Goal: Task Accomplishment & Management: Manage account settings

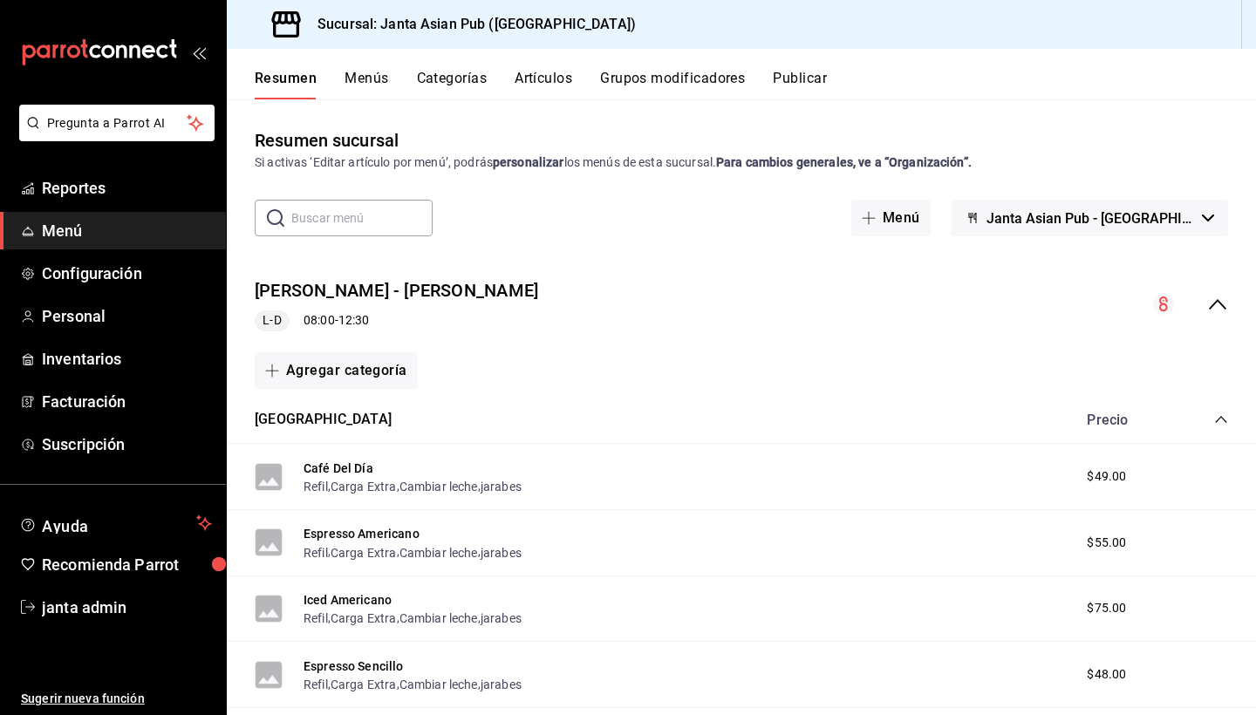
click at [270, 319] on span "L-D" at bounding box center [272, 320] width 32 height 18
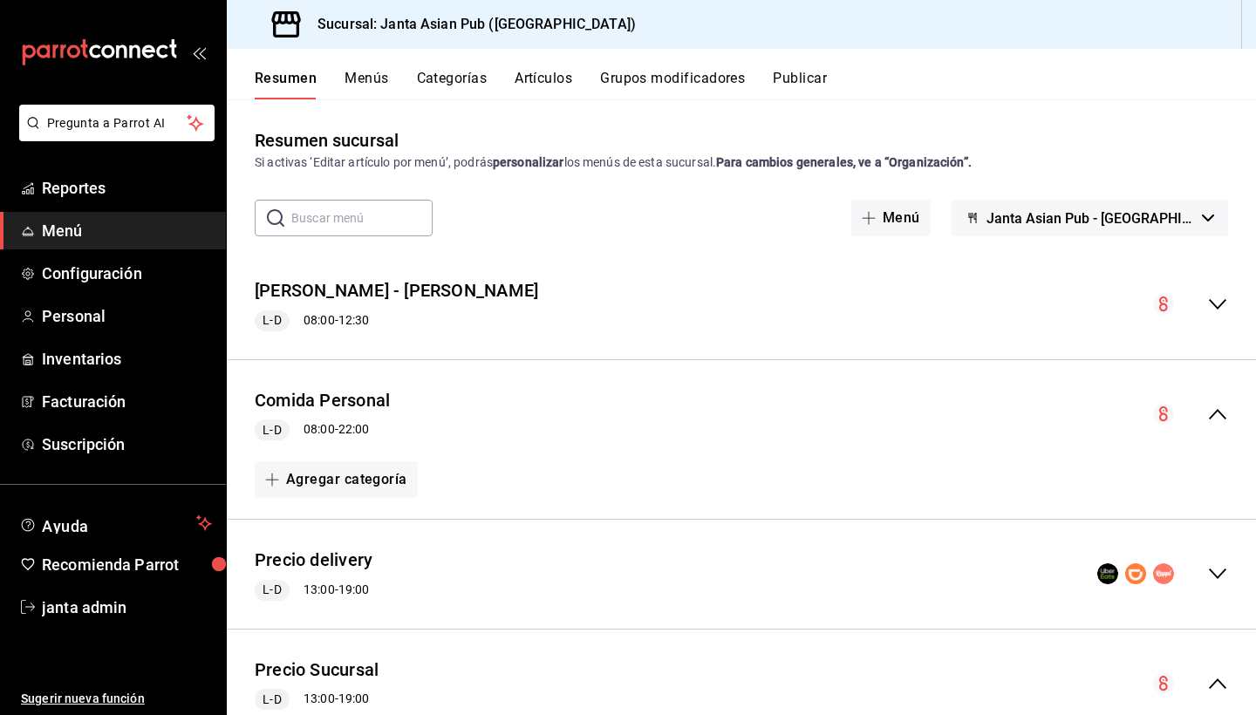
click at [829, 311] on div "[PERSON_NAME] - [PERSON_NAME] L-D 08:00 - 12:30" at bounding box center [741, 304] width 1029 height 81
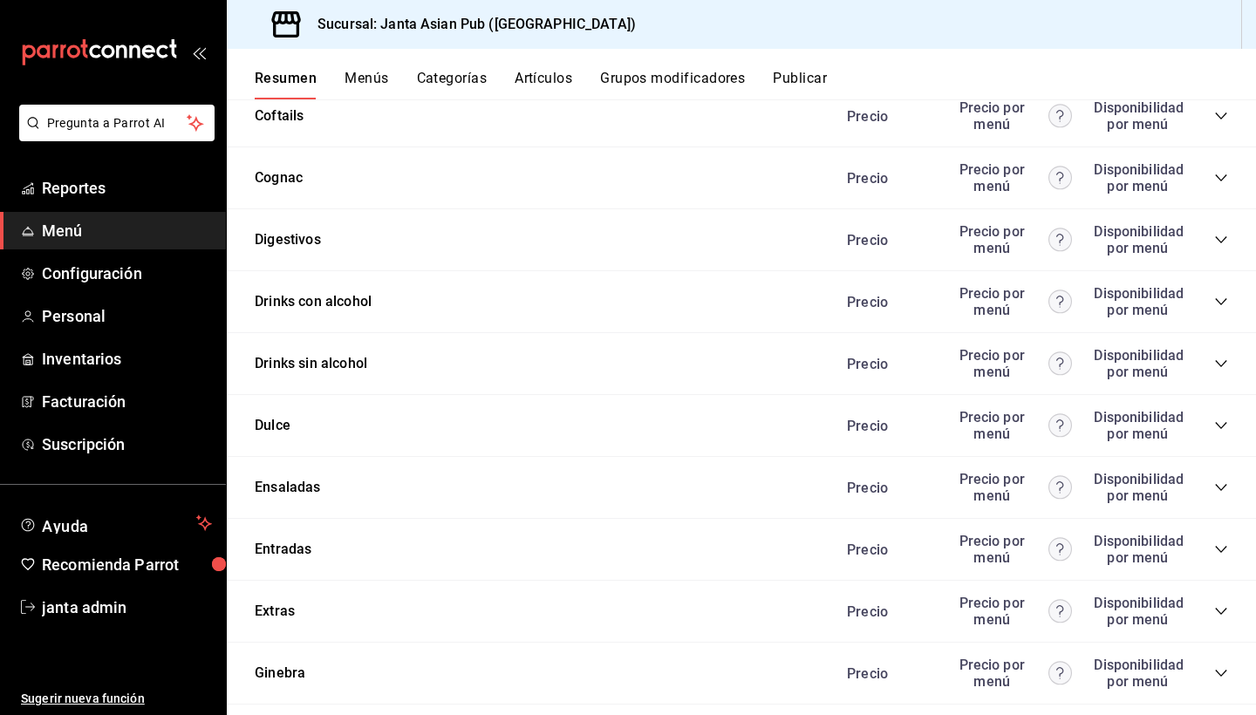
scroll to position [1837, 0]
click at [1219, 424] on icon "collapse-category-row" at bounding box center [1221, 425] width 14 height 14
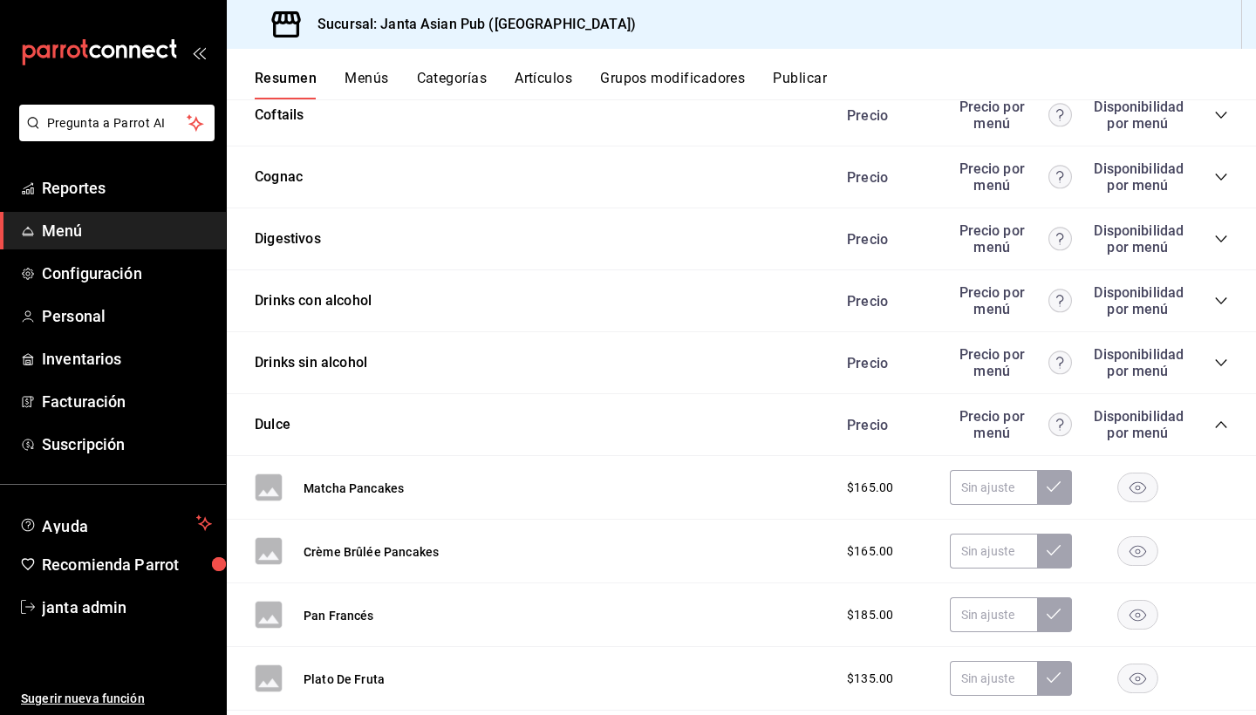
click at [1219, 424] on icon "collapse-category-row" at bounding box center [1221, 425] width 14 height 14
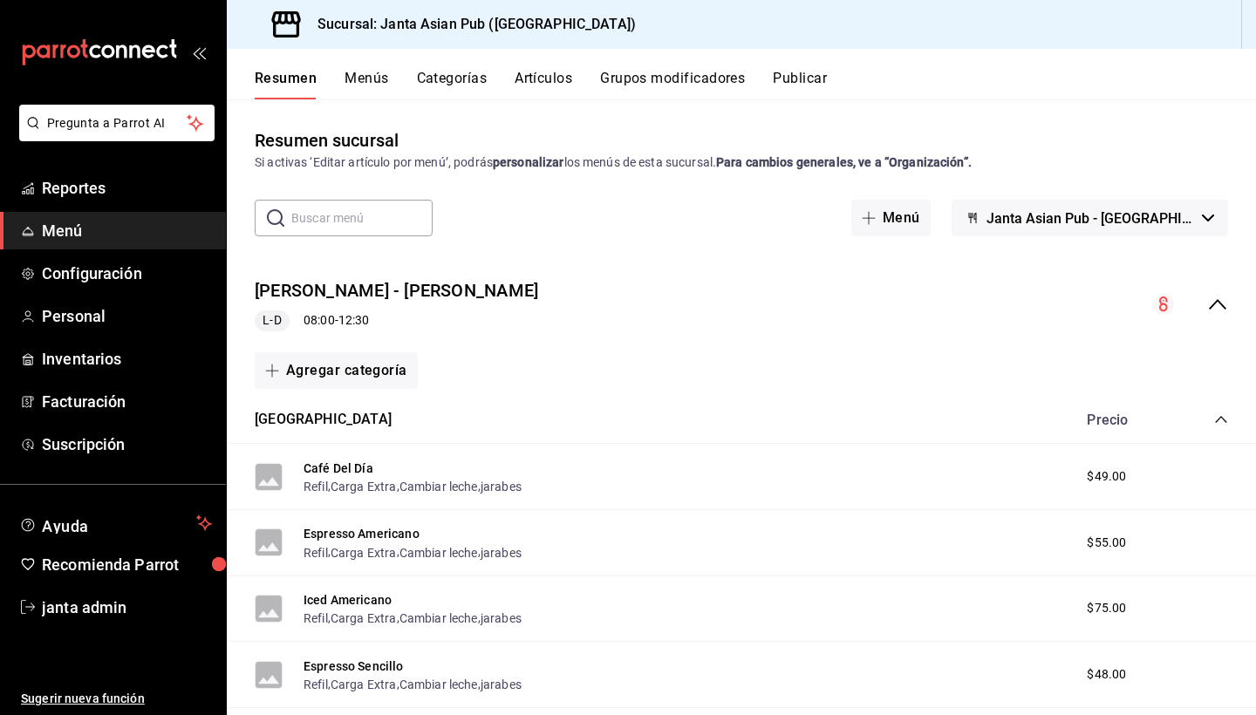
scroll to position [0, 0]
click at [365, 368] on button "Agregar categoría" at bounding box center [336, 370] width 163 height 37
click at [344, 419] on li "Categoría existente" at bounding box center [329, 416] width 149 height 43
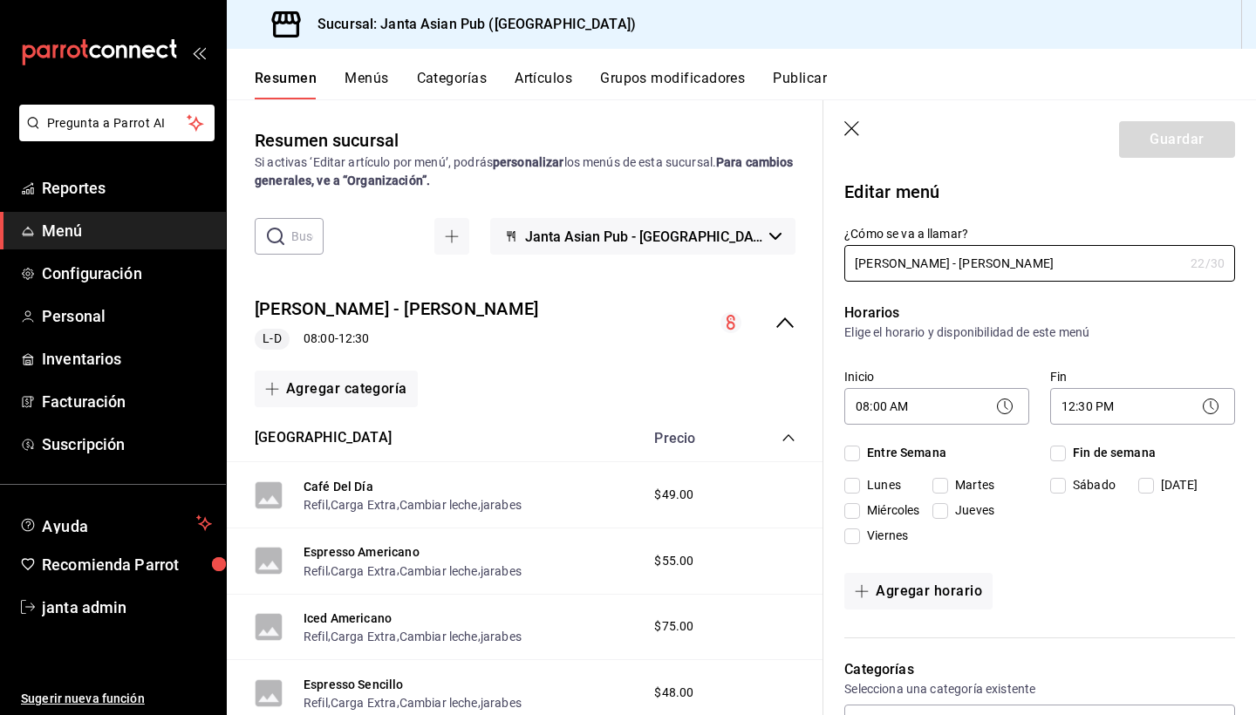
checkbox input "true"
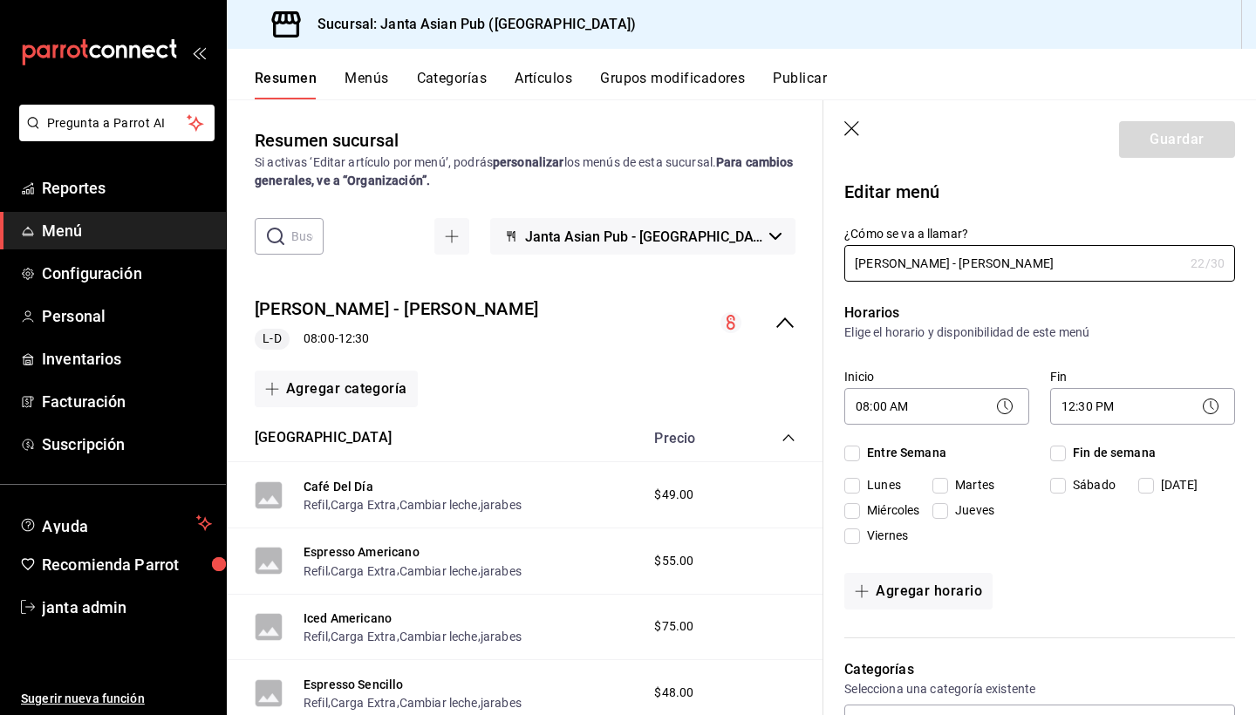
checkbox input "true"
click at [1078, 284] on div "Horarios Elige el horario y disponibilidad de este menú Inicio 08:00 AM 08:00 F…" at bounding box center [1029, 460] width 412 height 357
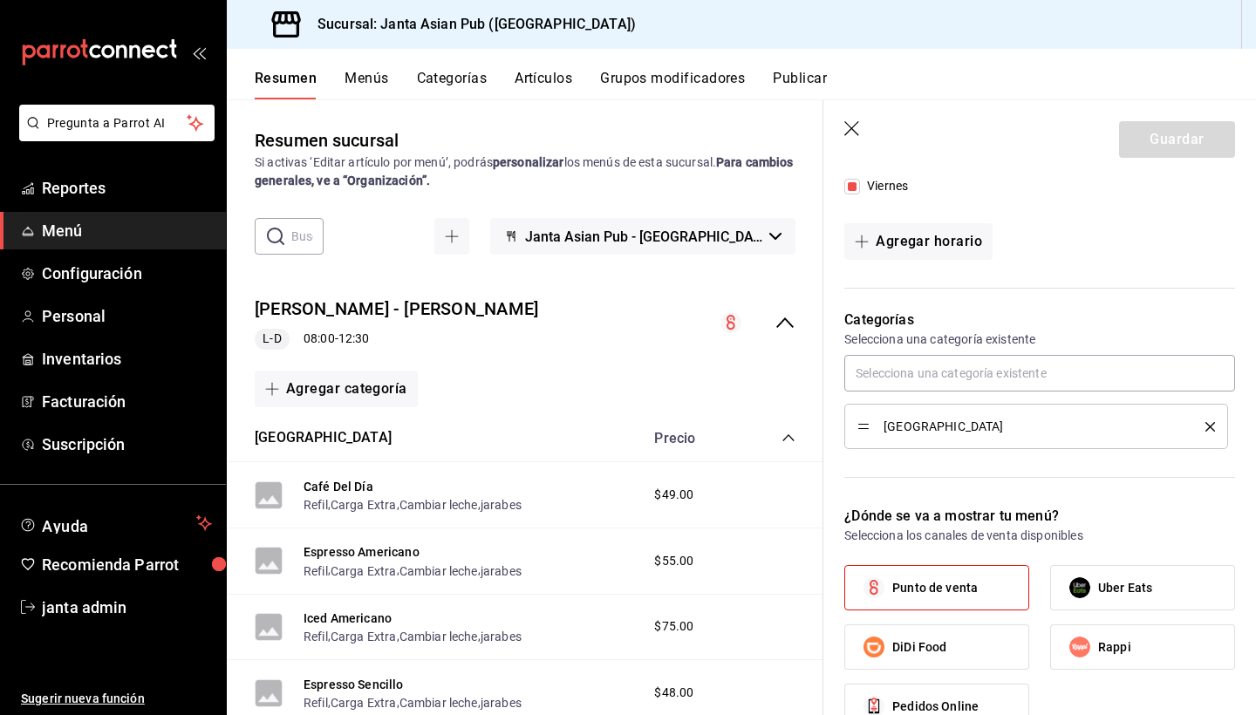
scroll to position [371, 0]
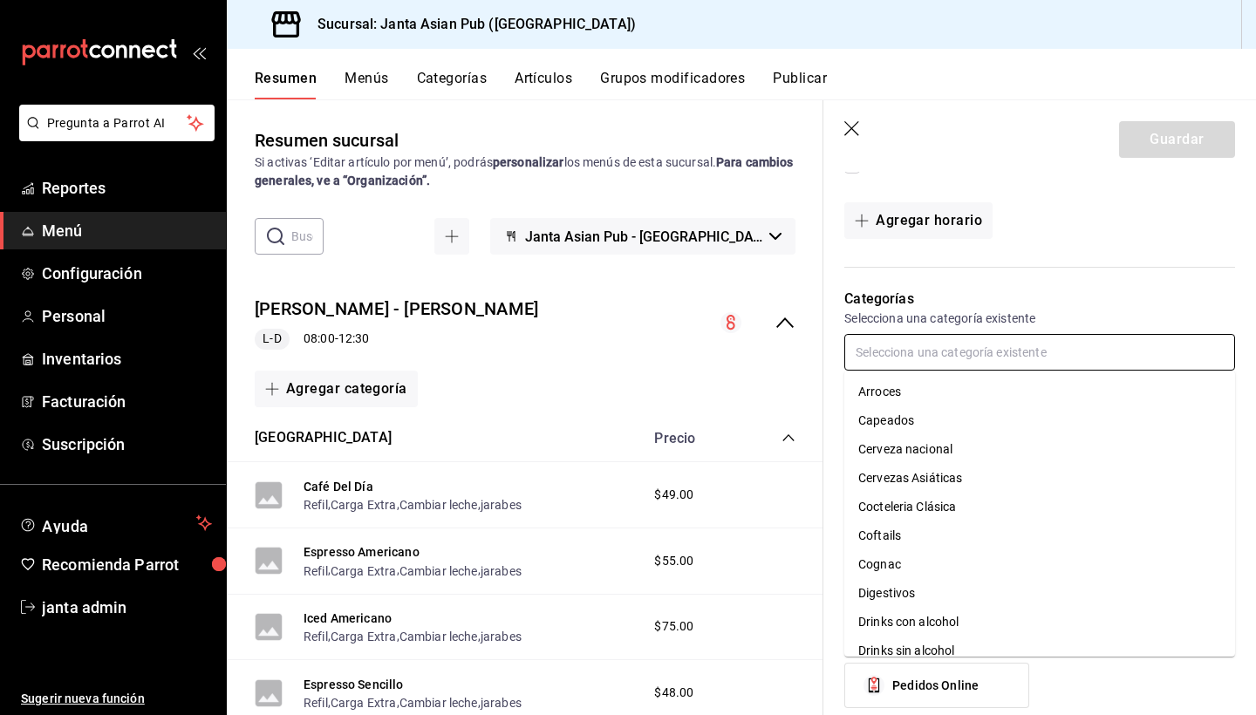
click at [1068, 345] on input "text" at bounding box center [1039, 352] width 391 height 37
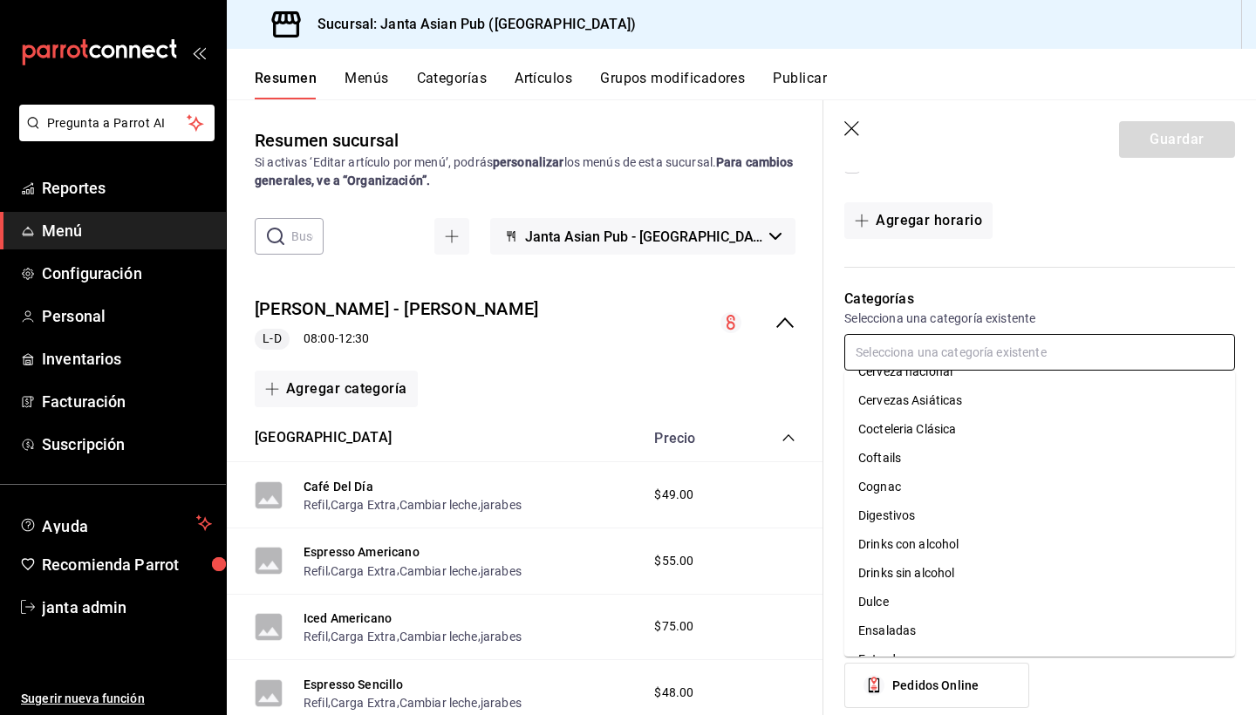
scroll to position [82, 0]
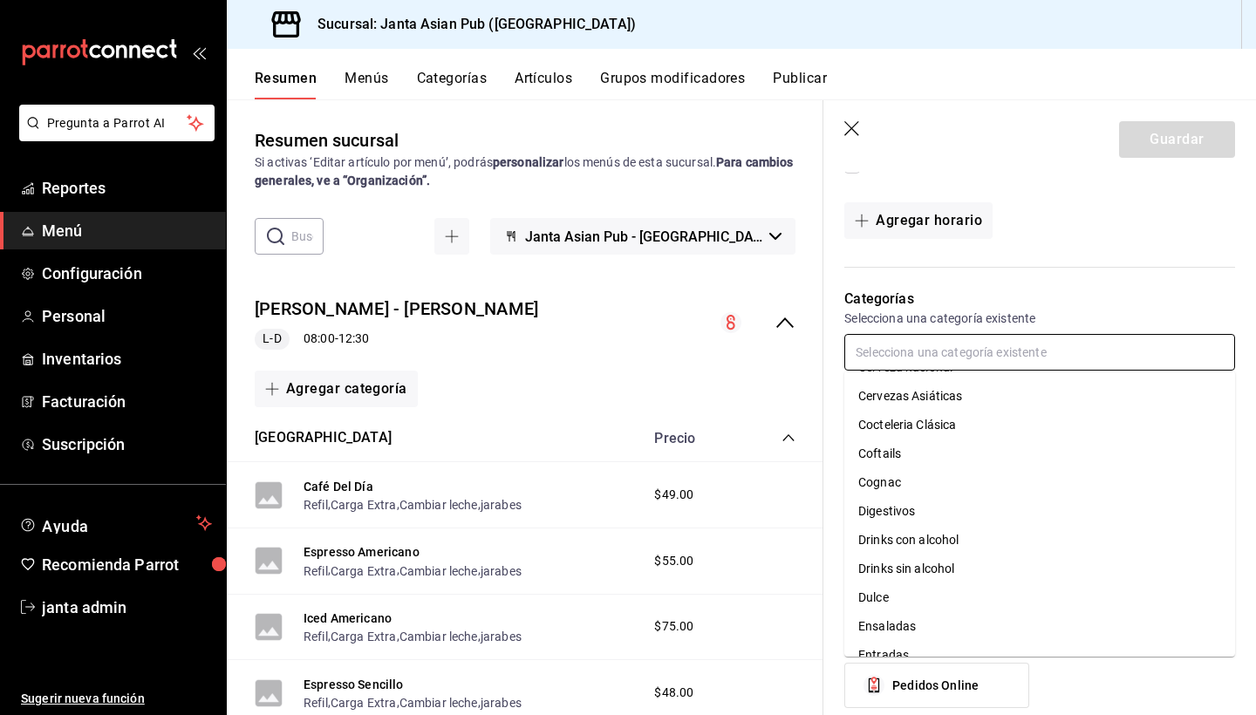
click at [964, 539] on li "Drinks con alcohol" at bounding box center [1039, 540] width 391 height 29
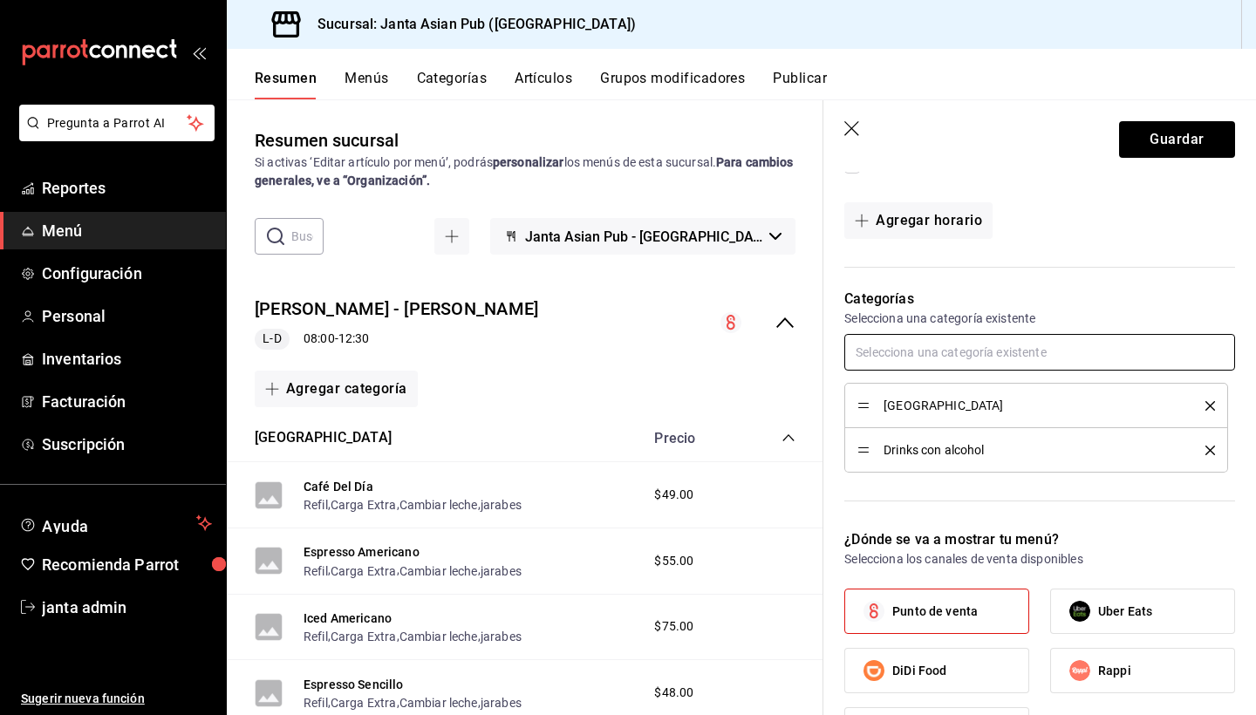
click at [961, 356] on input "text" at bounding box center [1039, 352] width 391 height 37
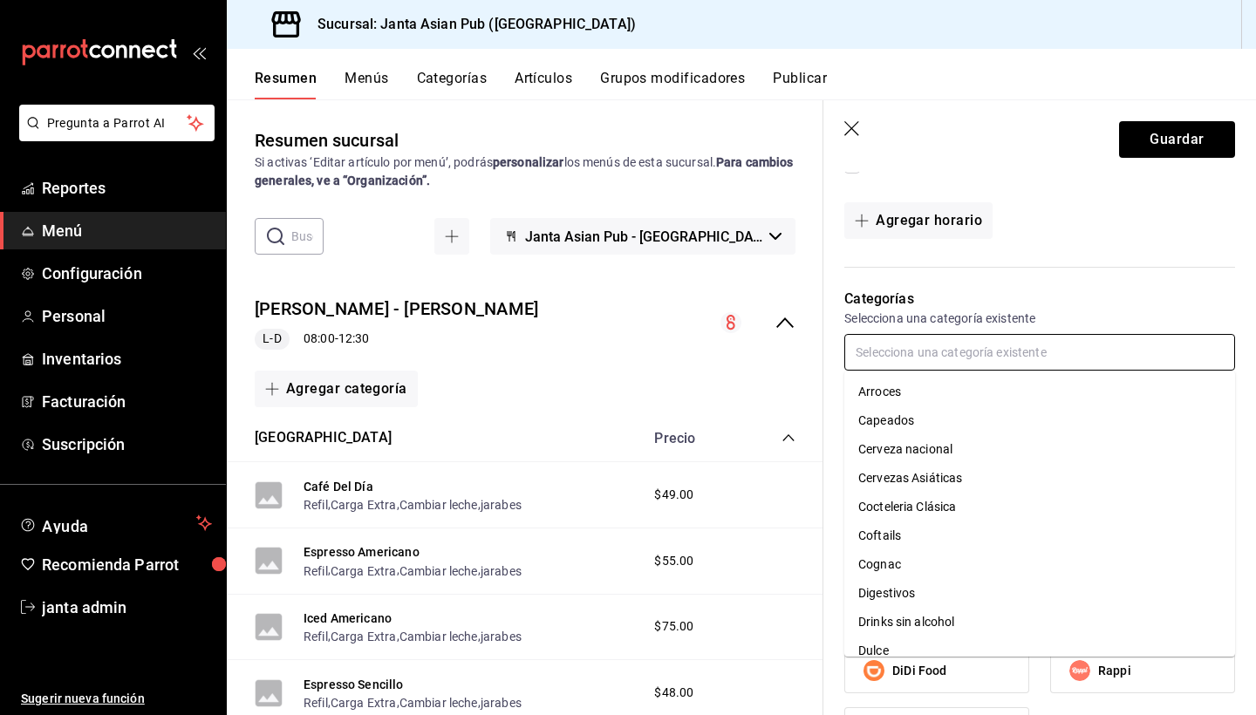
click at [931, 622] on li "Drinks sin alcohol" at bounding box center [1039, 622] width 391 height 29
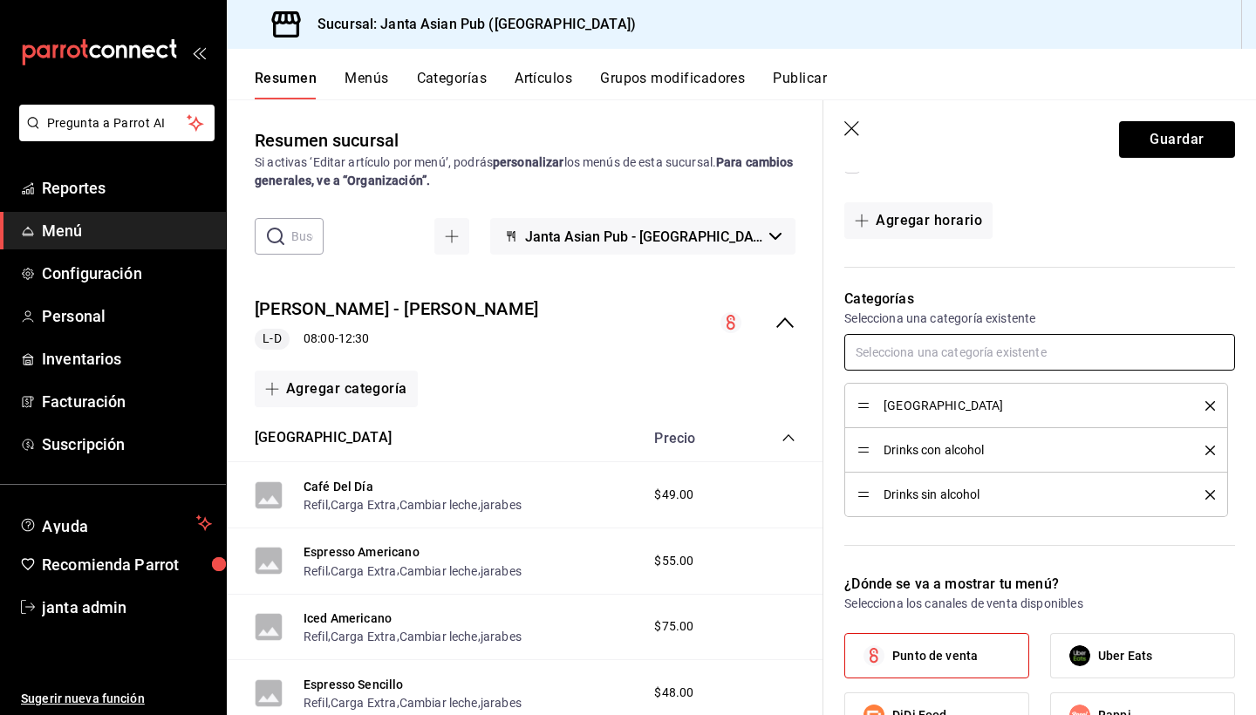
click at [907, 357] on input "text" at bounding box center [1039, 352] width 391 height 37
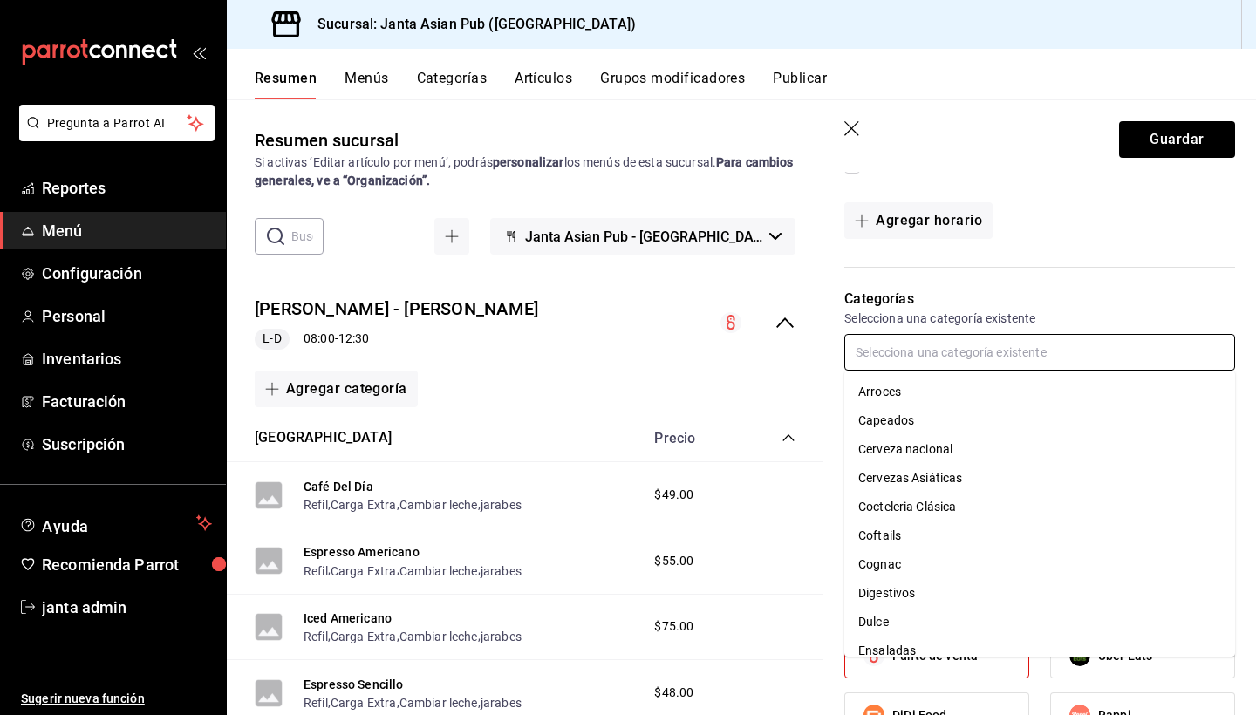
click at [919, 616] on li "Dulce" at bounding box center [1039, 622] width 391 height 29
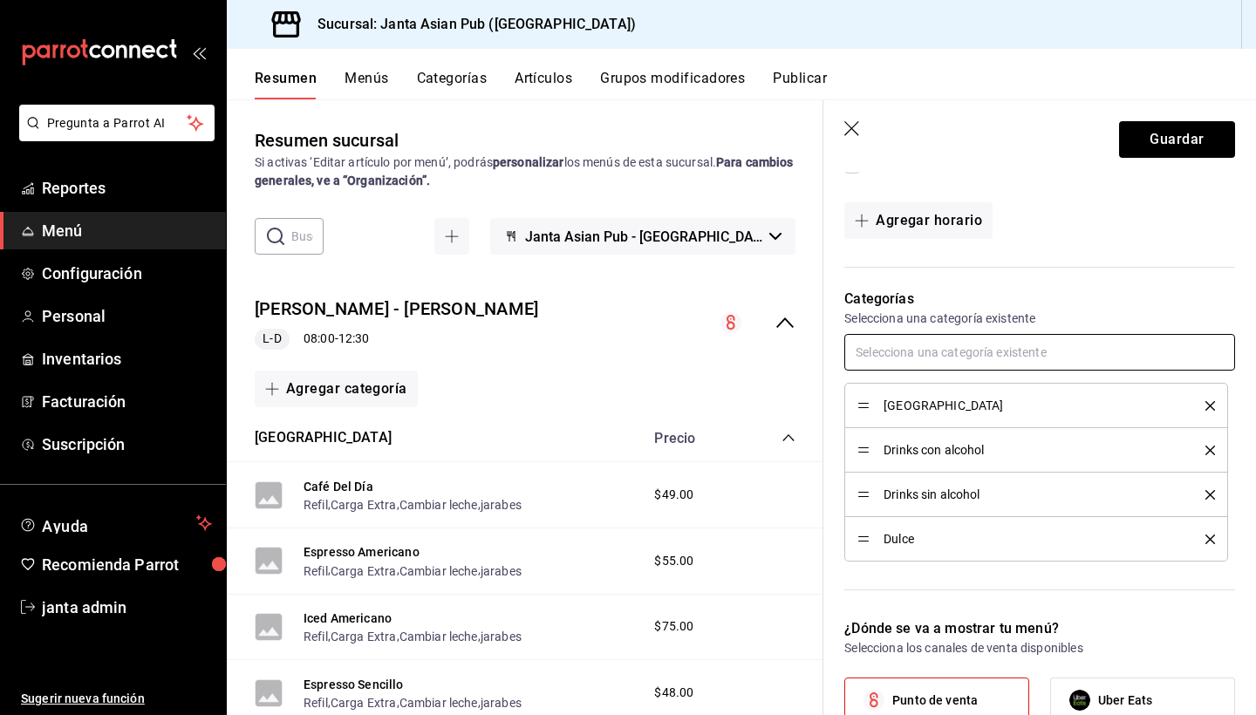
click at [907, 355] on input "text" at bounding box center [1039, 352] width 391 height 37
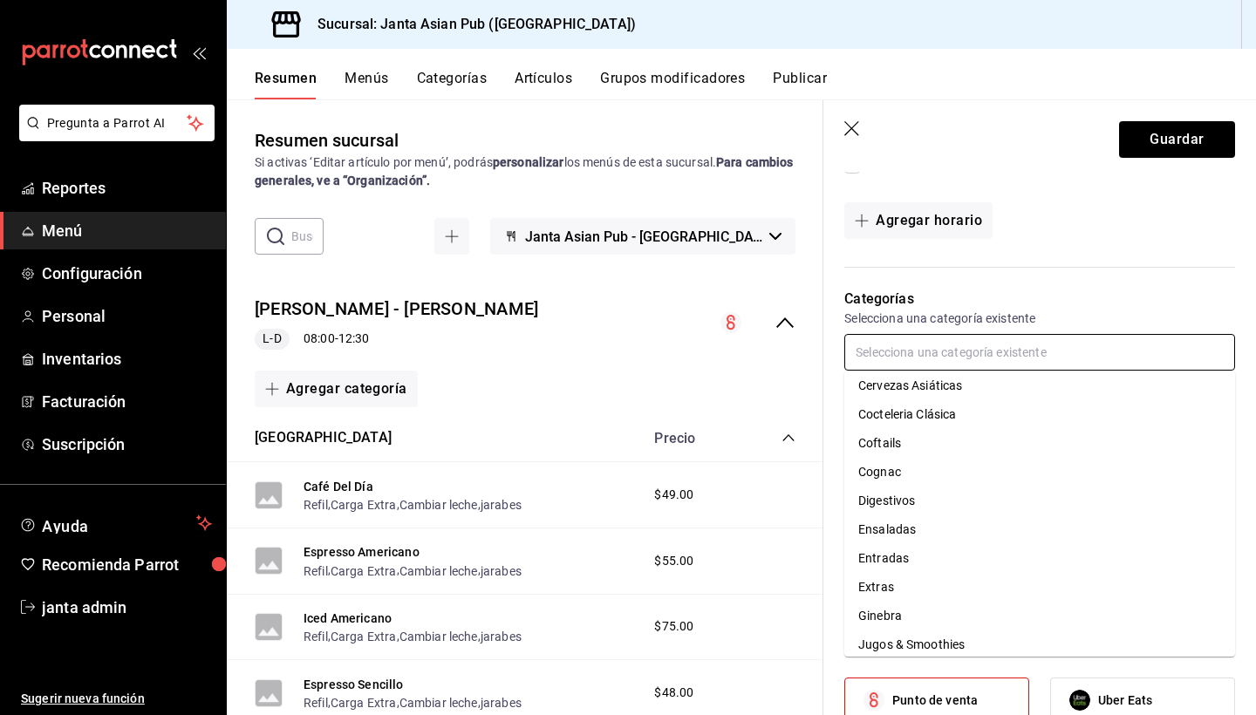
scroll to position [96, 0]
click at [917, 584] on li "Extras" at bounding box center [1039, 584] width 391 height 29
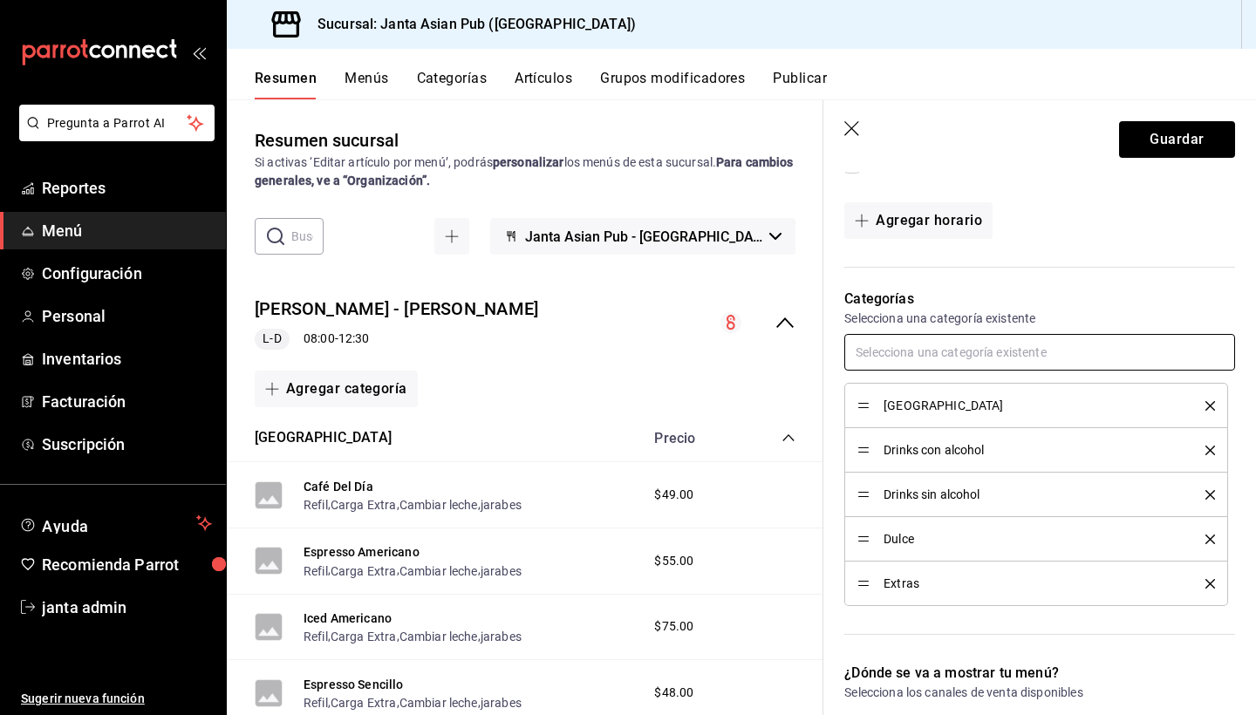
click at [909, 348] on input "text" at bounding box center [1039, 352] width 391 height 37
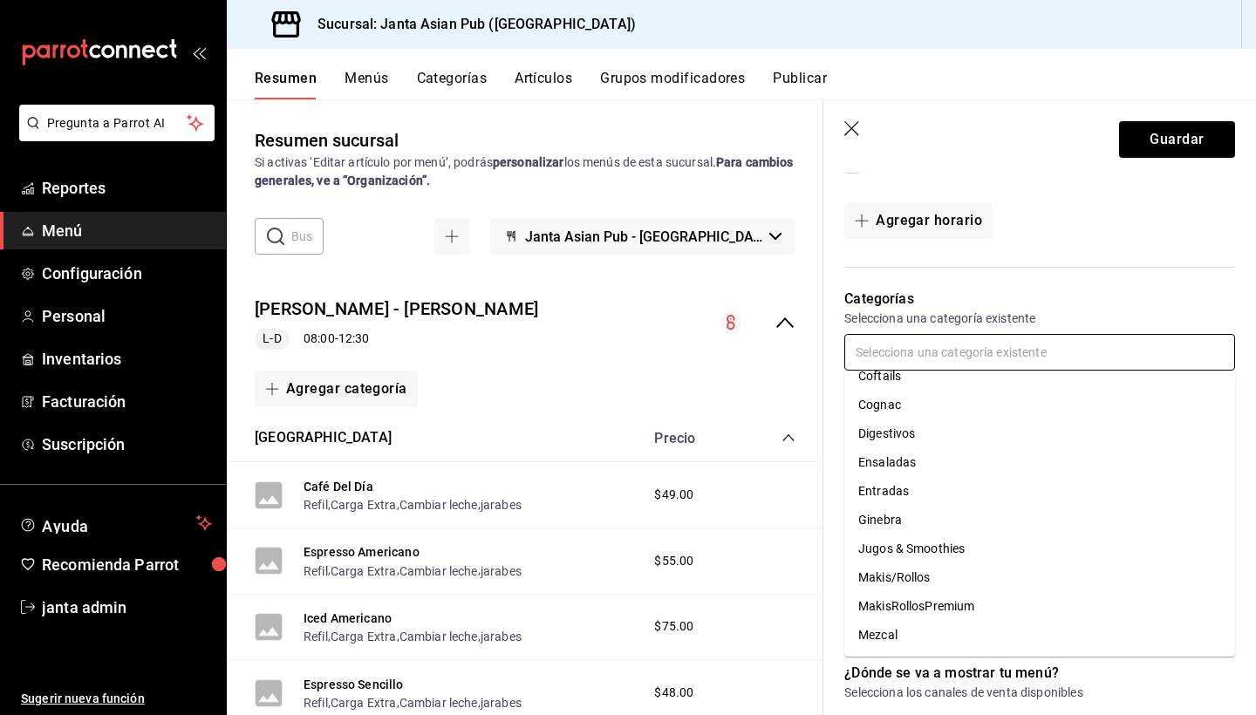
scroll to position [164, 0]
click at [912, 546] on li "Jugos & Smoothies" at bounding box center [1039, 544] width 391 height 29
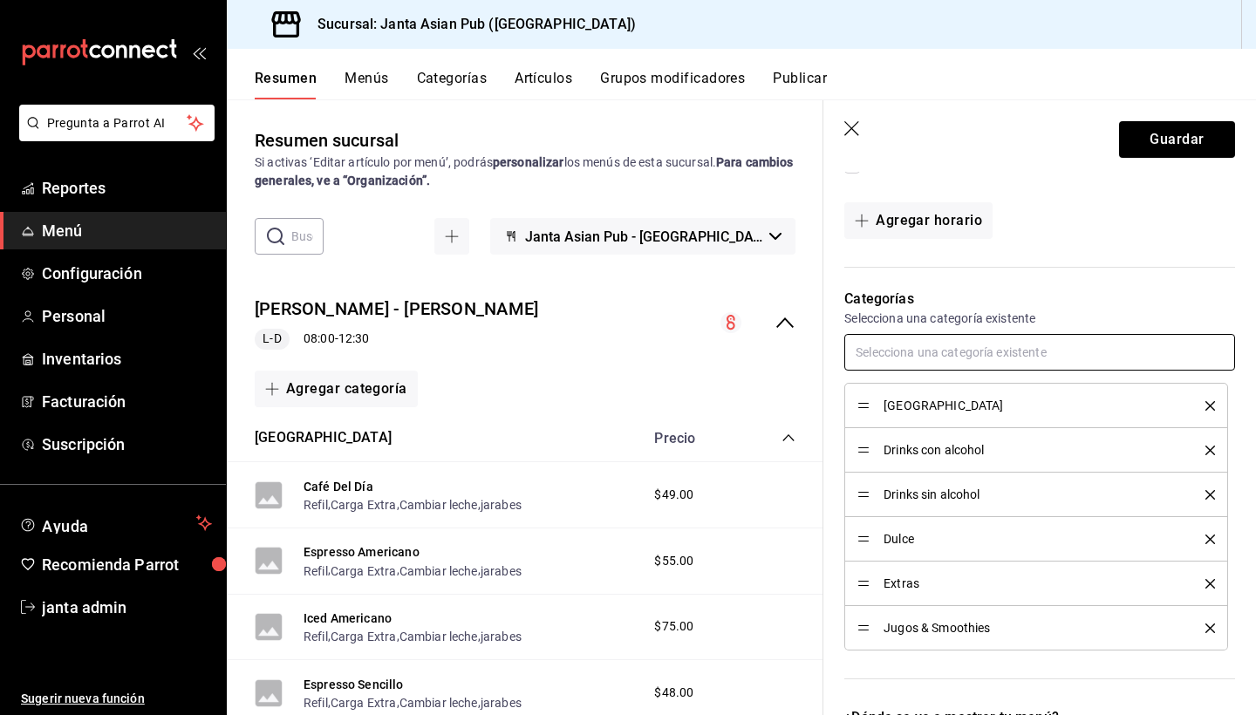
click at [911, 356] on input "text" at bounding box center [1039, 352] width 391 height 37
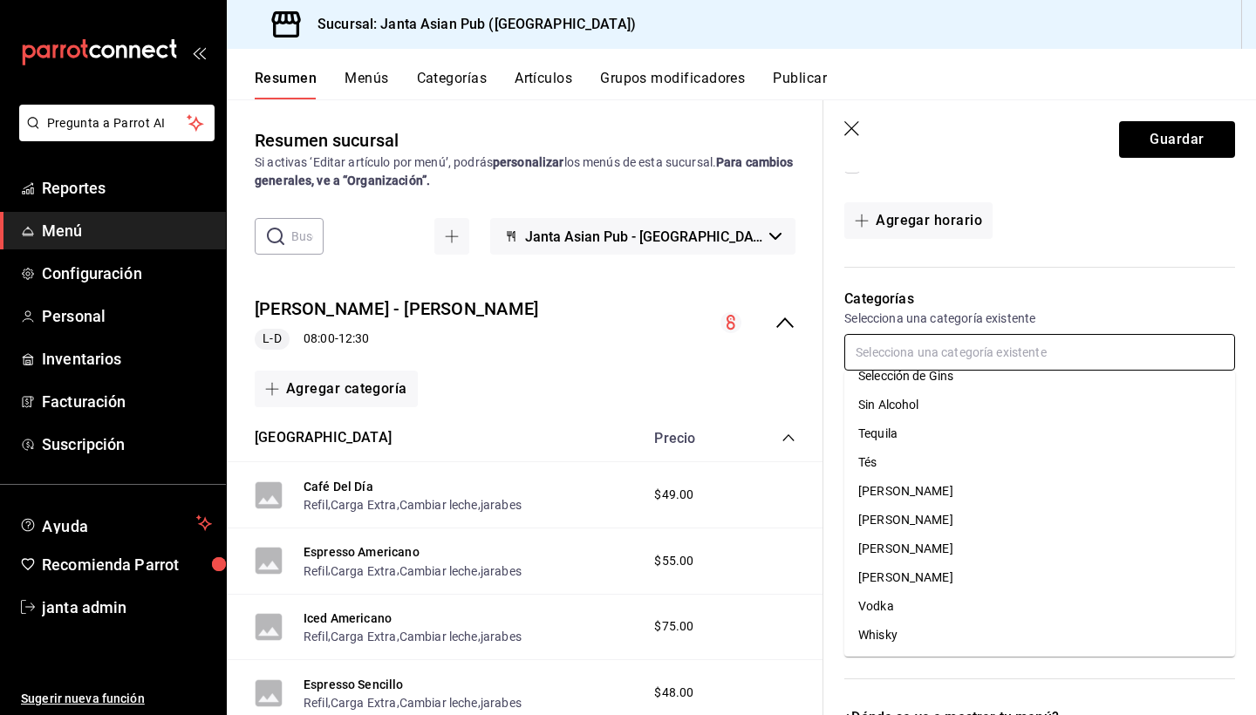
scroll to position [735, 0]
click at [884, 453] on li "Tés" at bounding box center [1039, 462] width 391 height 29
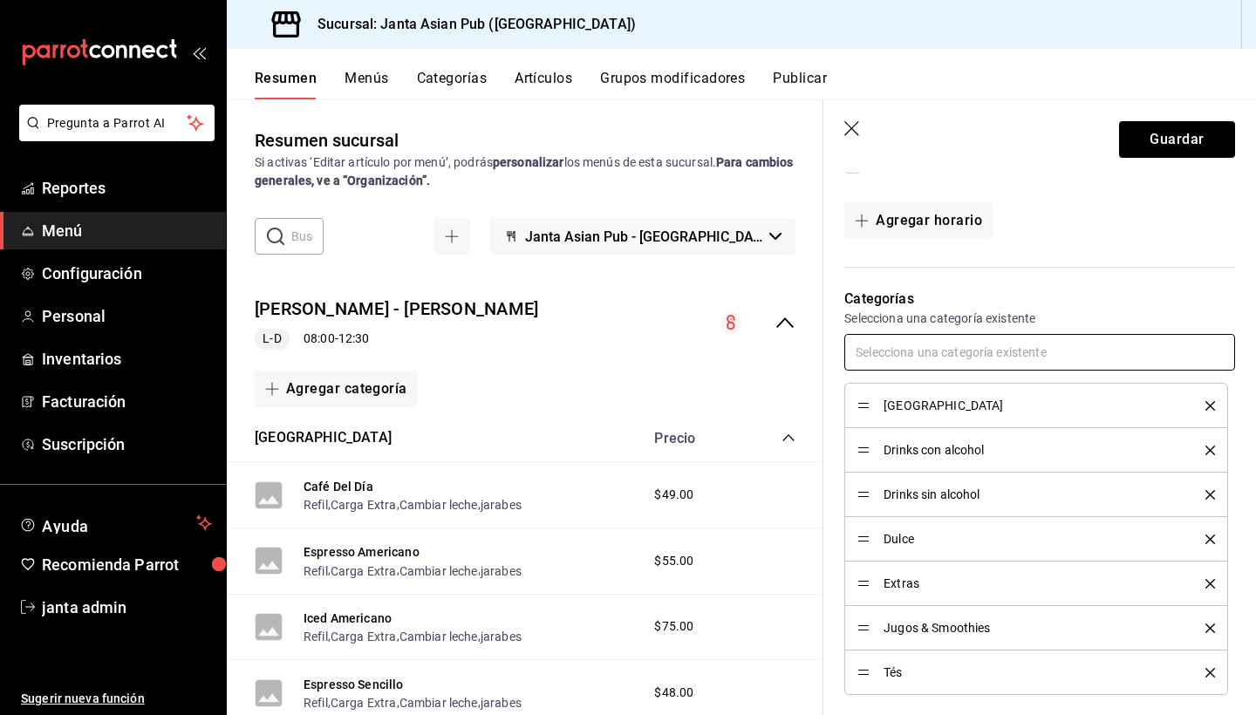
click at [895, 345] on input "text" at bounding box center [1039, 352] width 391 height 37
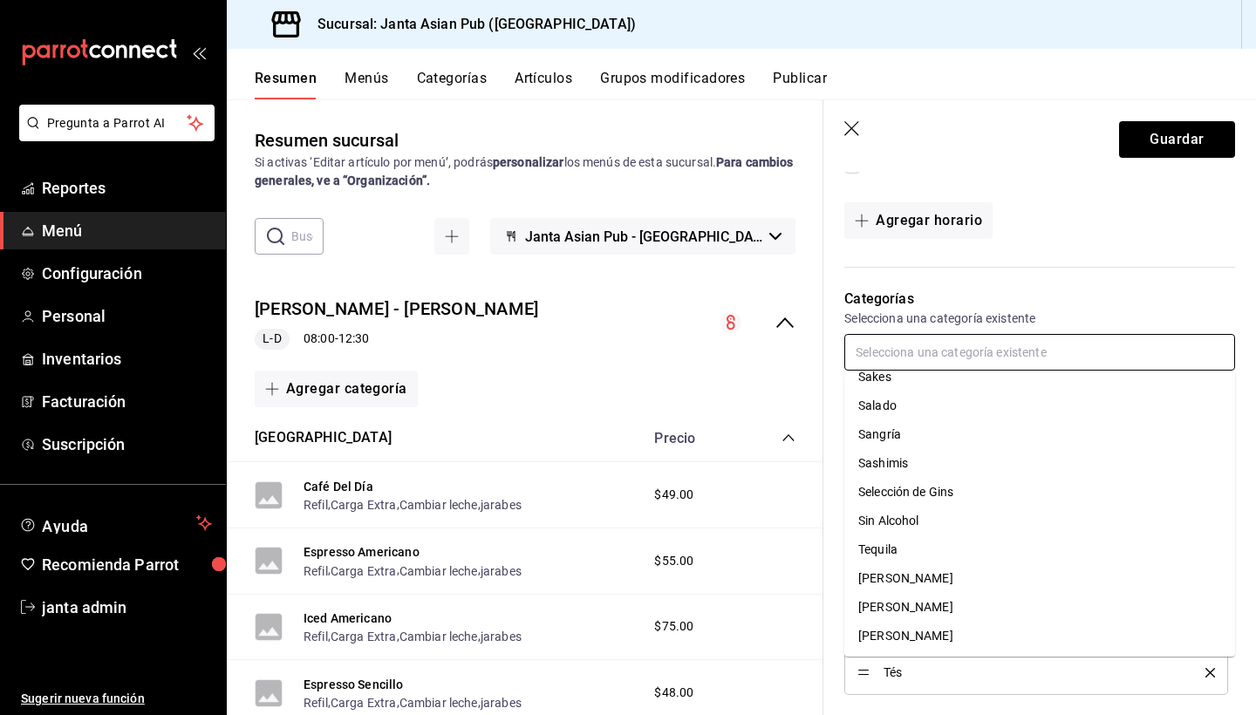
scroll to position [620, 0]
click at [882, 400] on li "Salado" at bounding box center [1039, 405] width 391 height 29
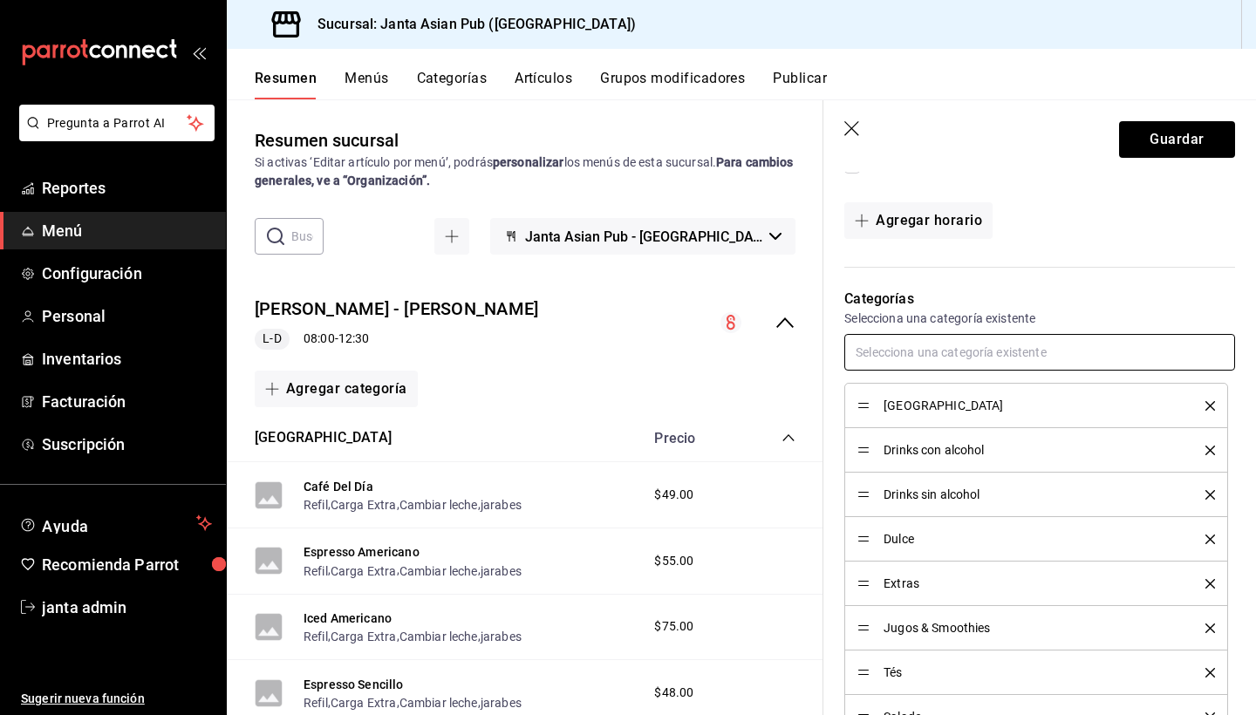
click at [911, 356] on input "text" at bounding box center [1039, 352] width 391 height 37
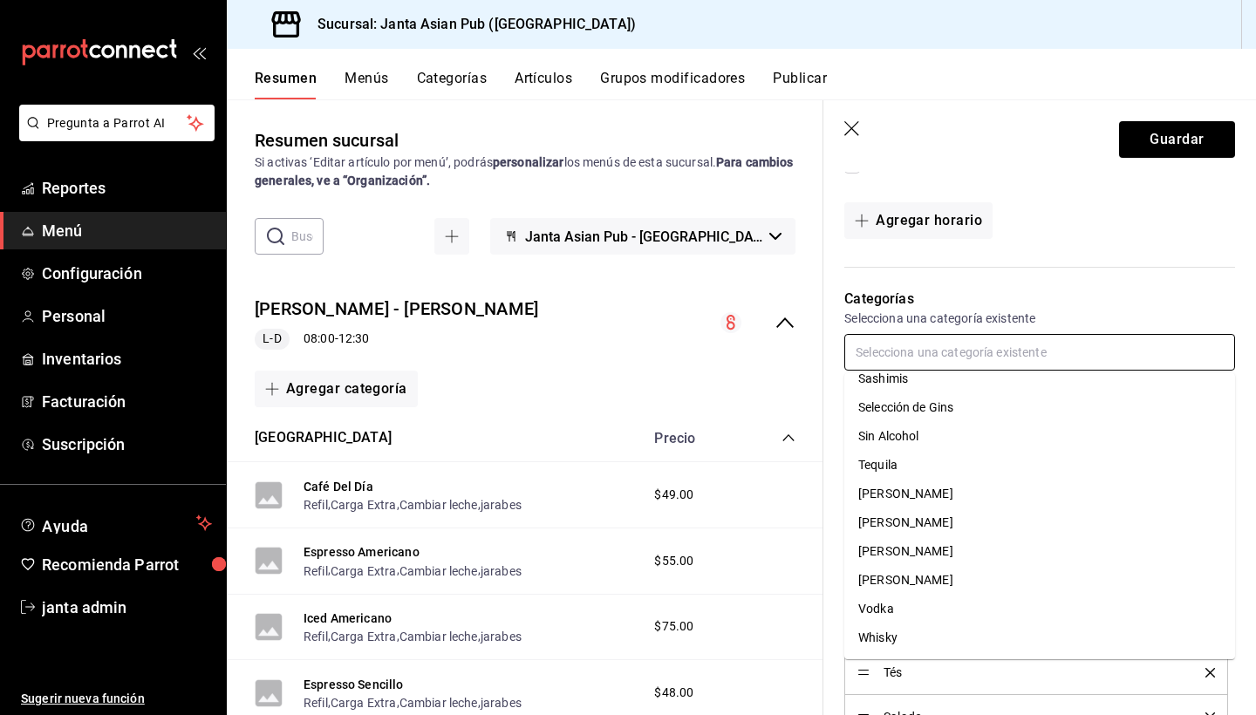
scroll to position [0, 0]
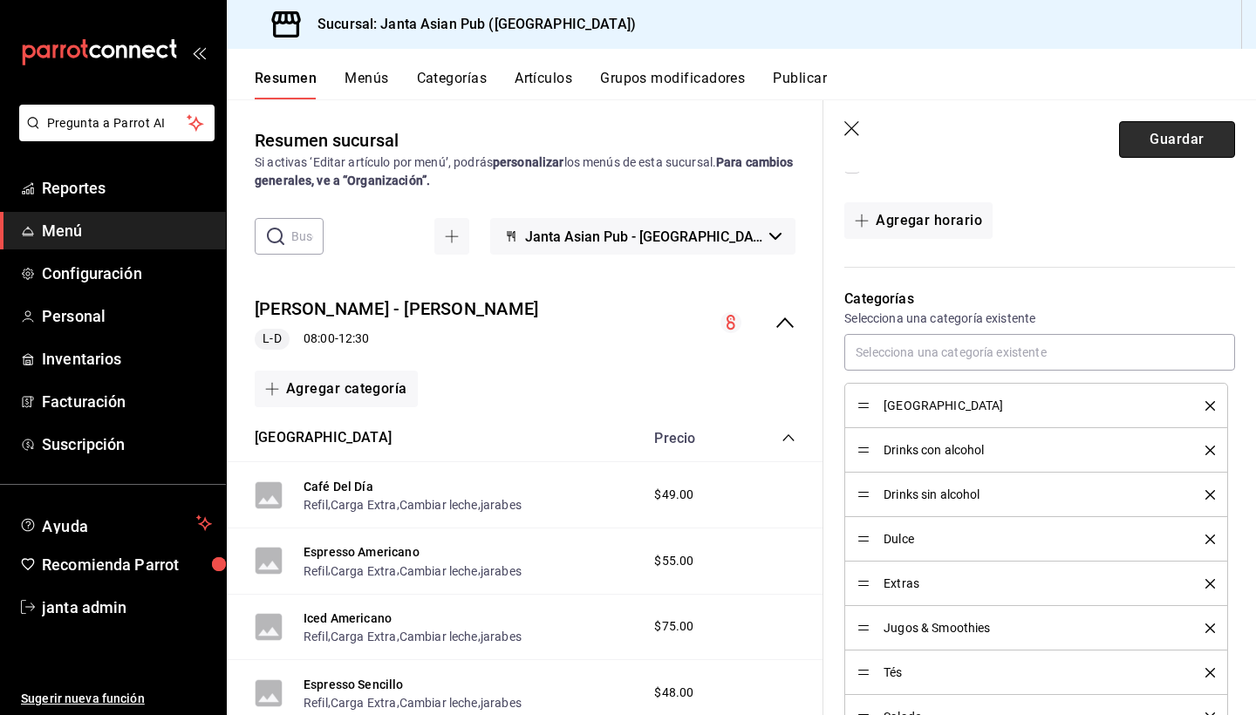
click at [1170, 144] on button "Guardar" at bounding box center [1177, 139] width 116 height 37
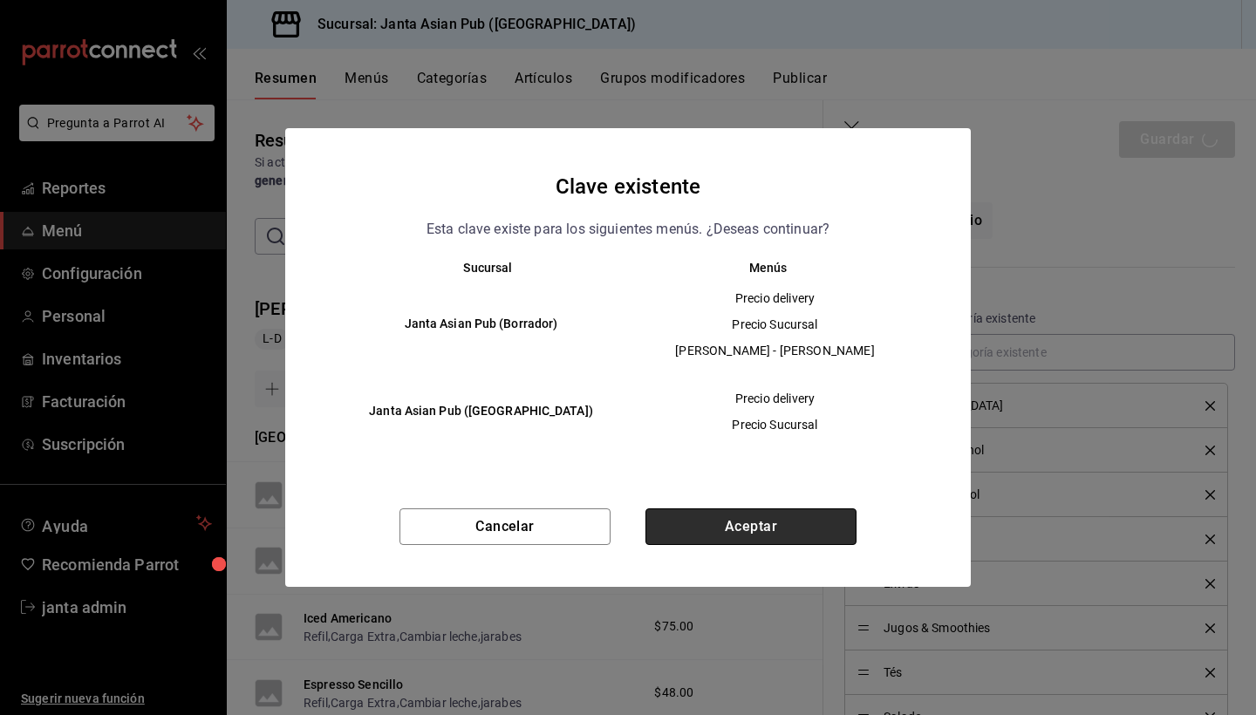
click at [733, 536] on button "Aceptar" at bounding box center [750, 526] width 211 height 37
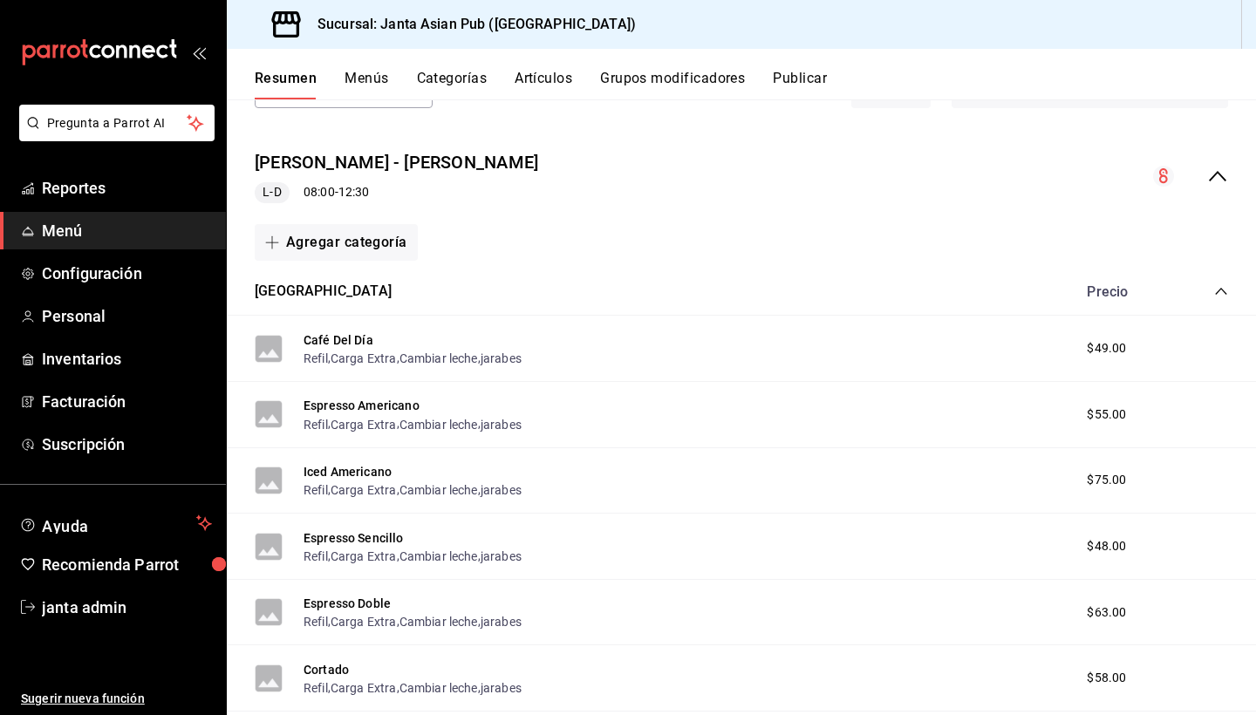
scroll to position [171, 0]
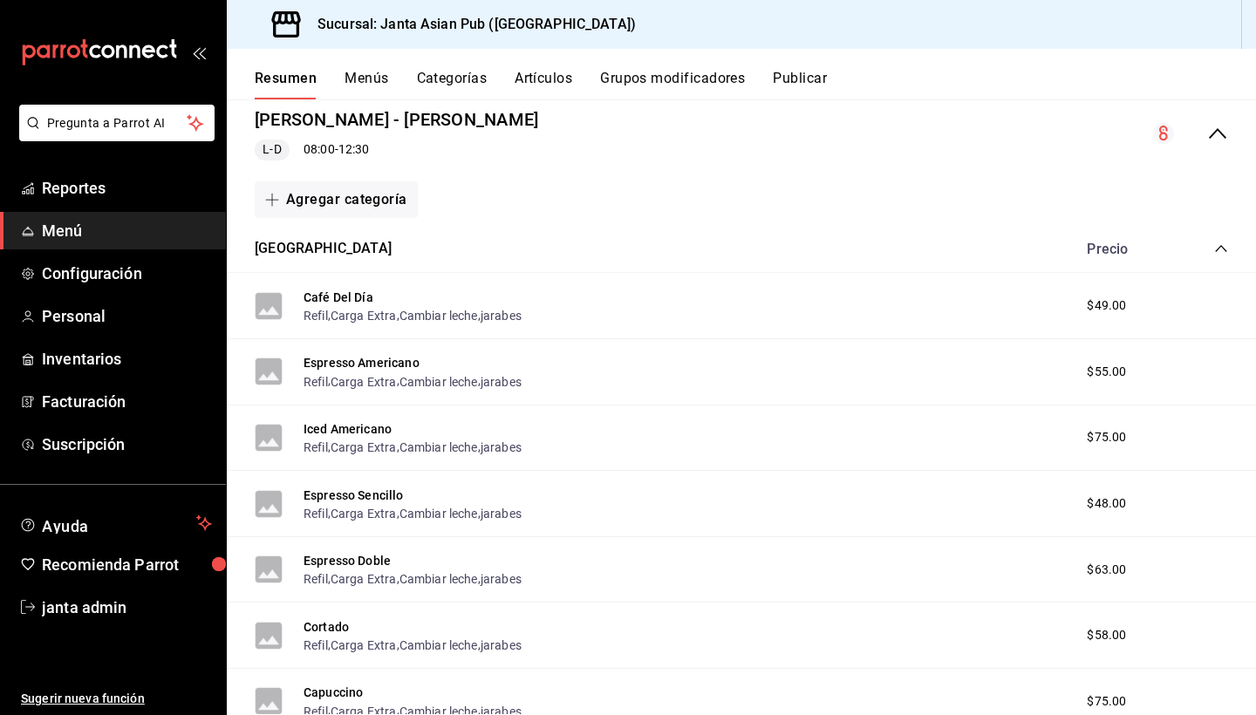
click at [1214, 254] on span "collapse-category-row" at bounding box center [1221, 249] width 14 height 14
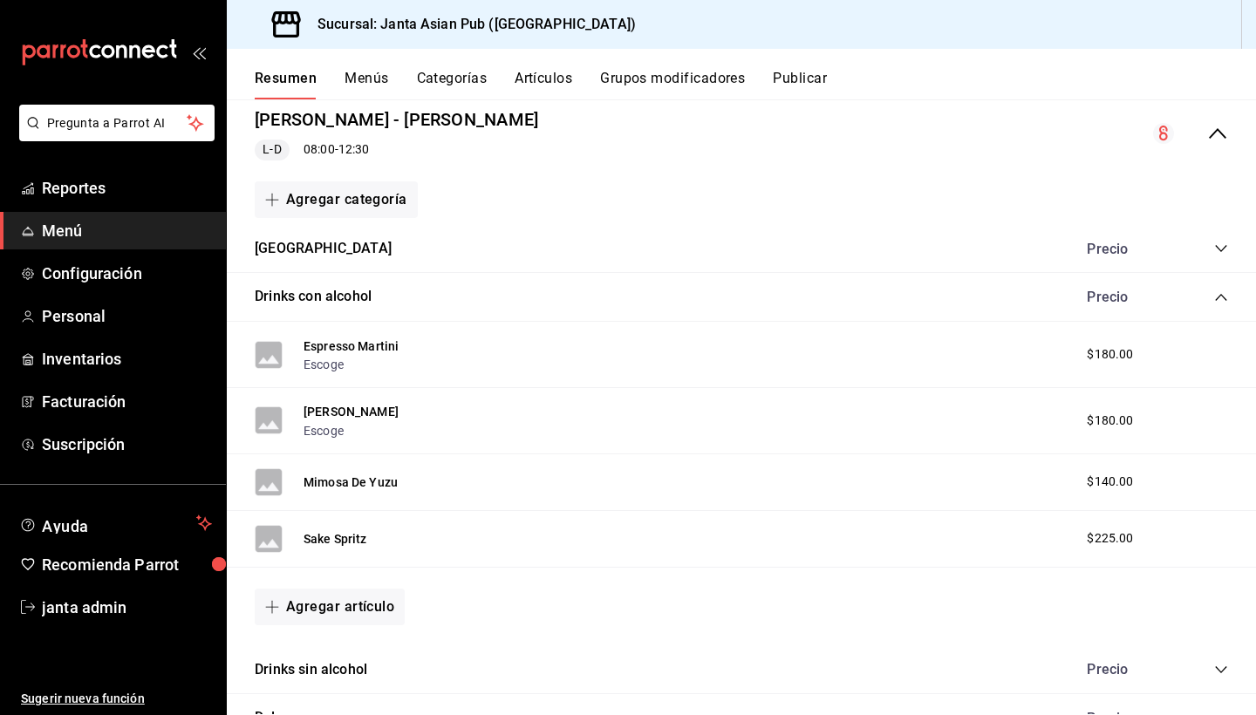
click at [1222, 298] on icon "collapse-category-row" at bounding box center [1221, 297] width 14 height 14
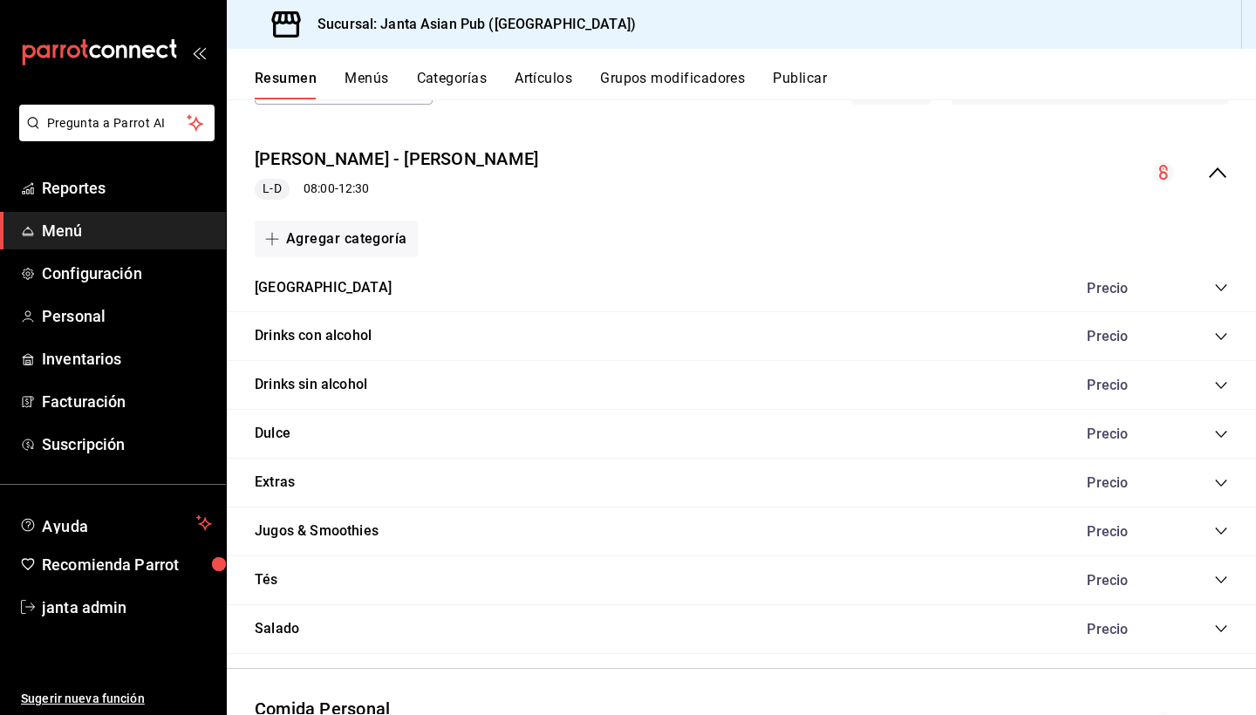
scroll to position [124, 0]
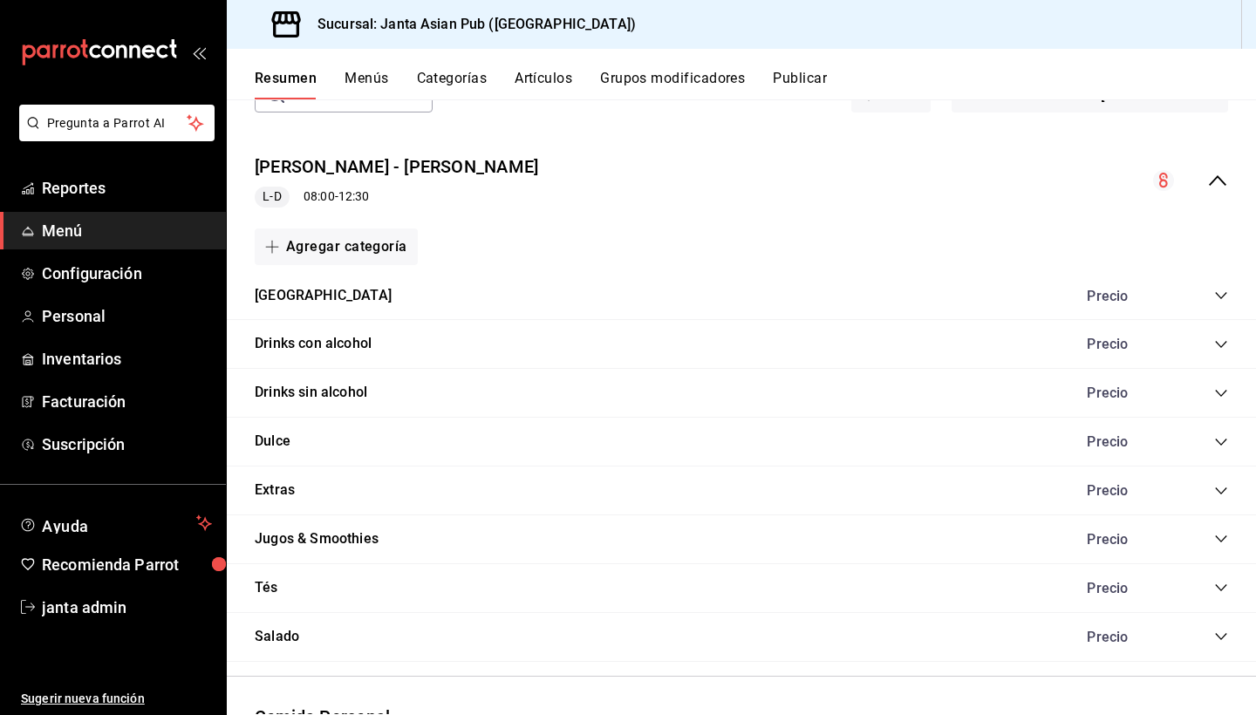
click at [1213, 177] on icon "collapse-menu-row" at bounding box center [1217, 180] width 21 height 21
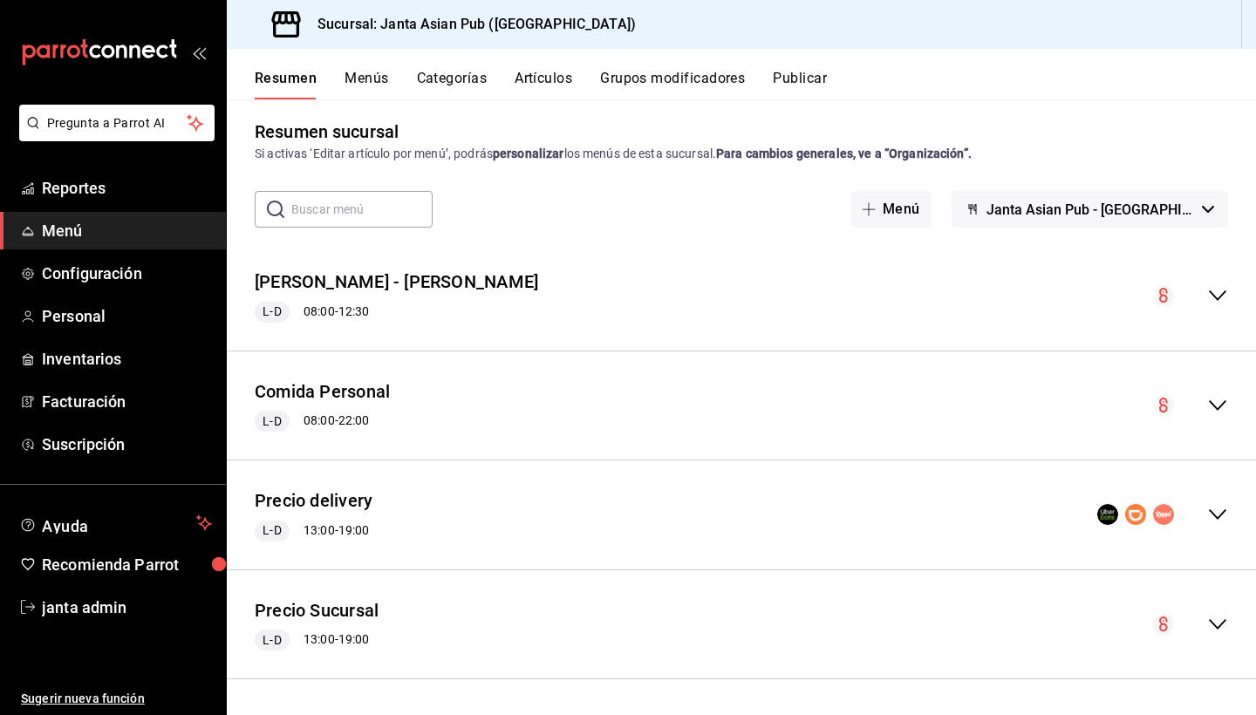
scroll to position [7, 0]
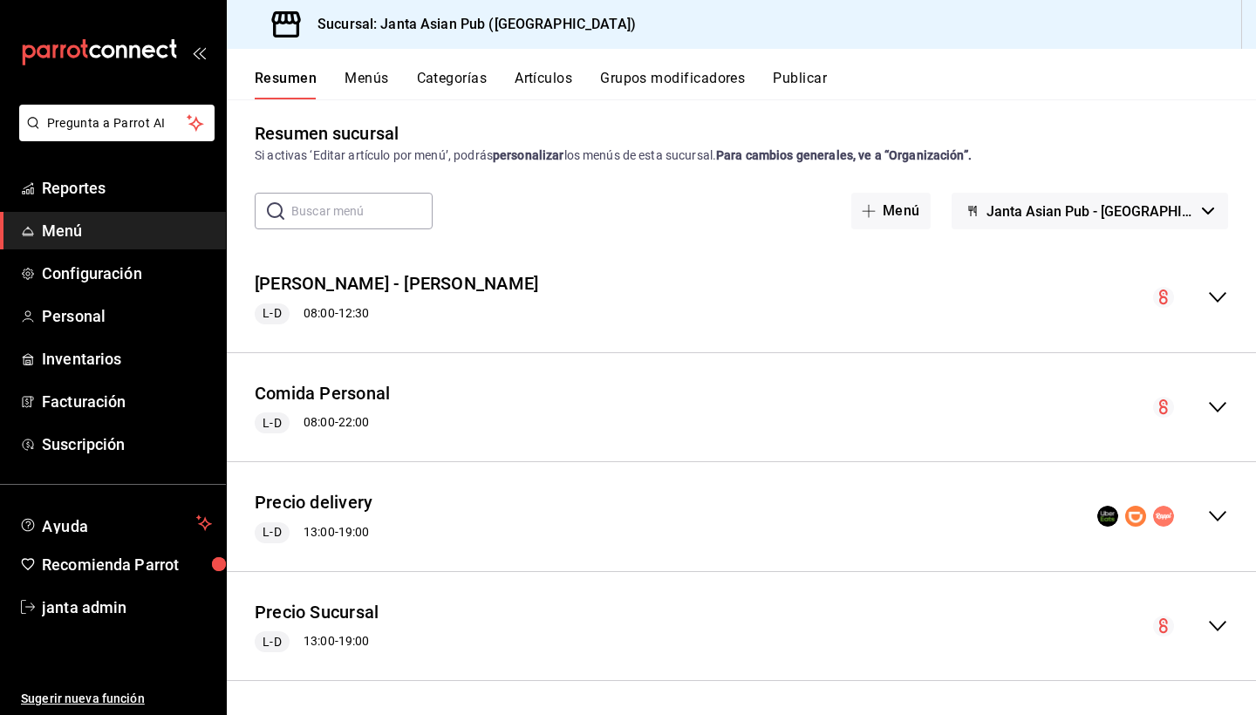
click at [459, 71] on button "Categorías" at bounding box center [452, 85] width 71 height 30
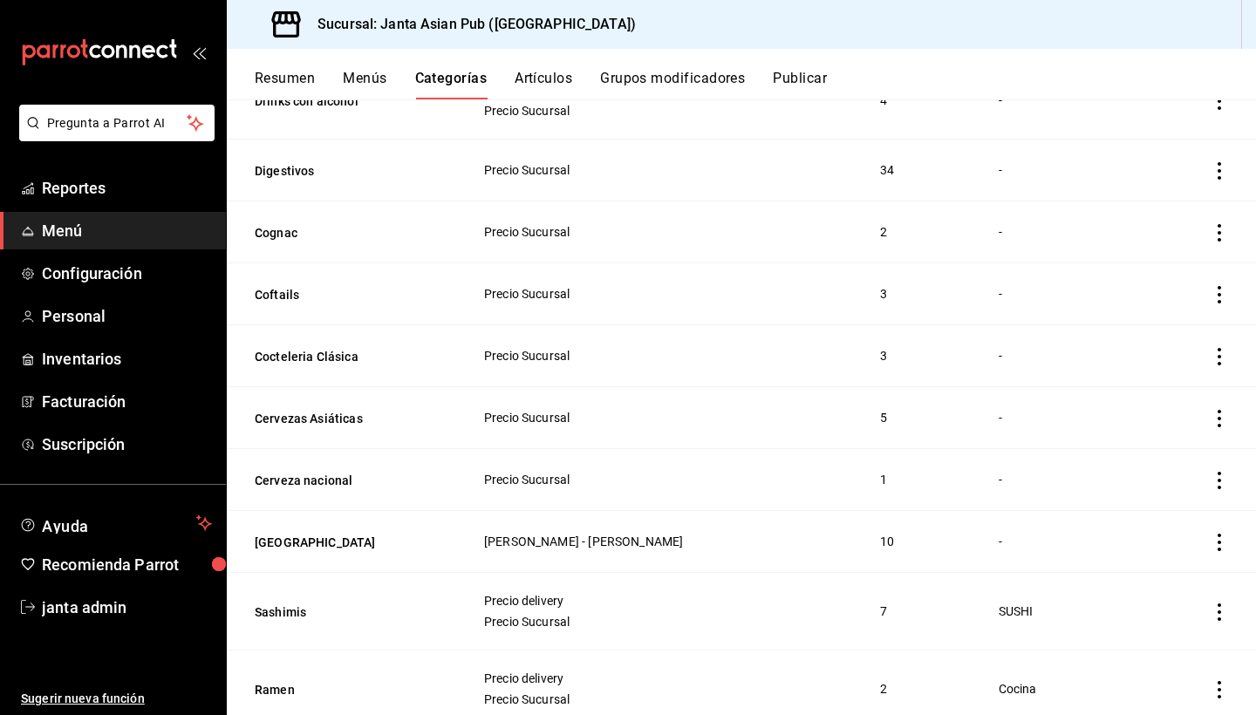
scroll to position [1853, 0]
click at [68, 184] on span "Reportes" at bounding box center [127, 188] width 170 height 24
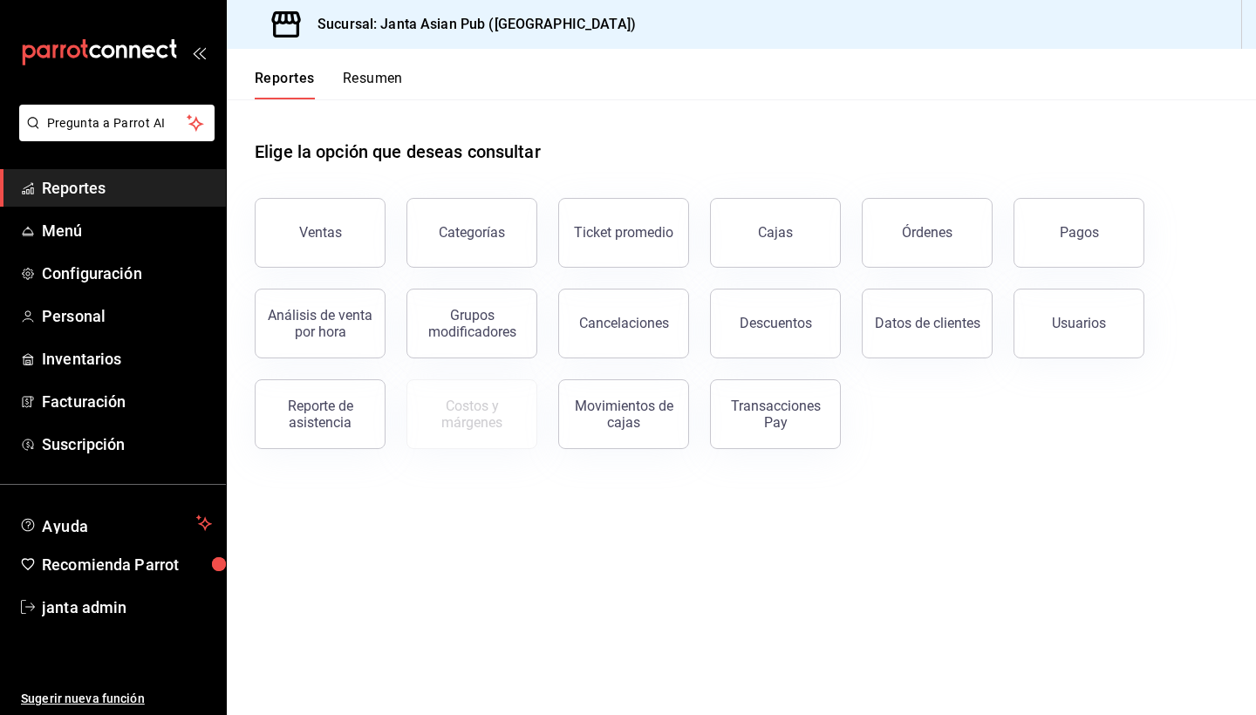
click at [90, 196] on span "Reportes" at bounding box center [127, 188] width 170 height 24
click at [379, 78] on button "Resumen" at bounding box center [373, 85] width 60 height 30
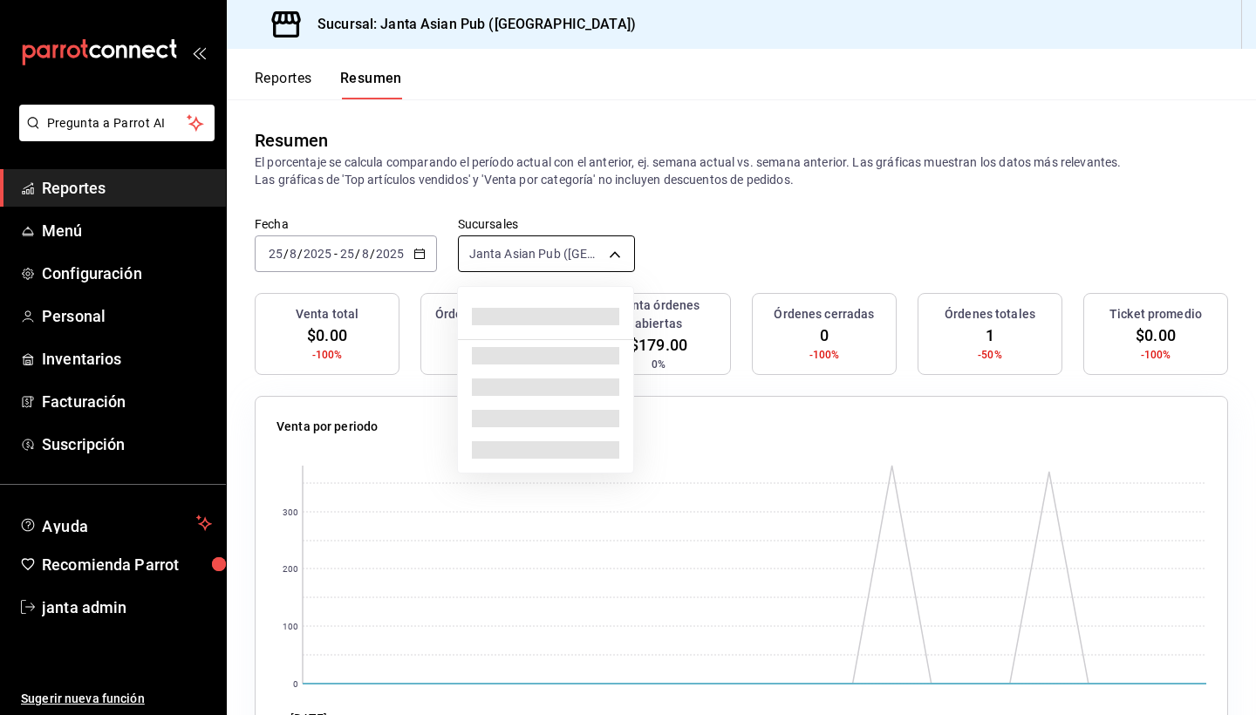
click at [615, 247] on body "Pregunta a Parrot AI Reportes Menú Configuración Personal Inventarios Facturaci…" at bounding box center [628, 357] width 1256 height 715
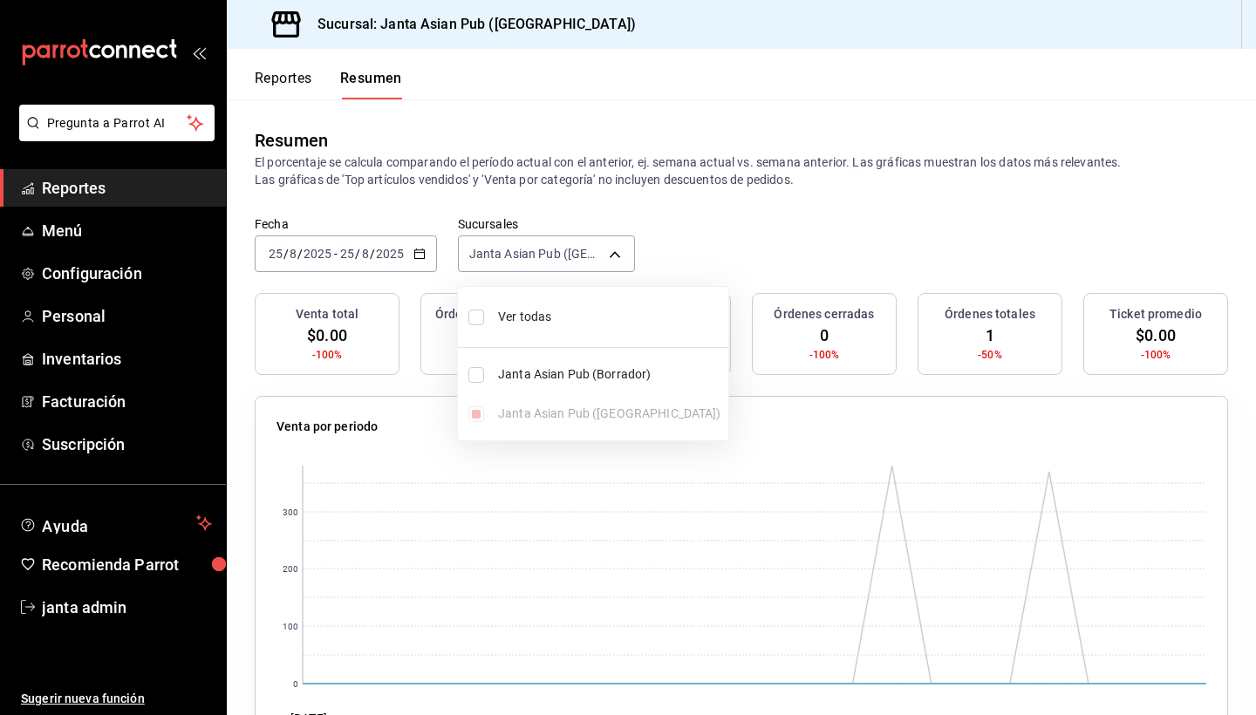
click at [562, 375] on span "Janta Asian Pub (Borrador)" at bounding box center [609, 374] width 223 height 18
type input "[object Object],[object Object]"
checkbox input "true"
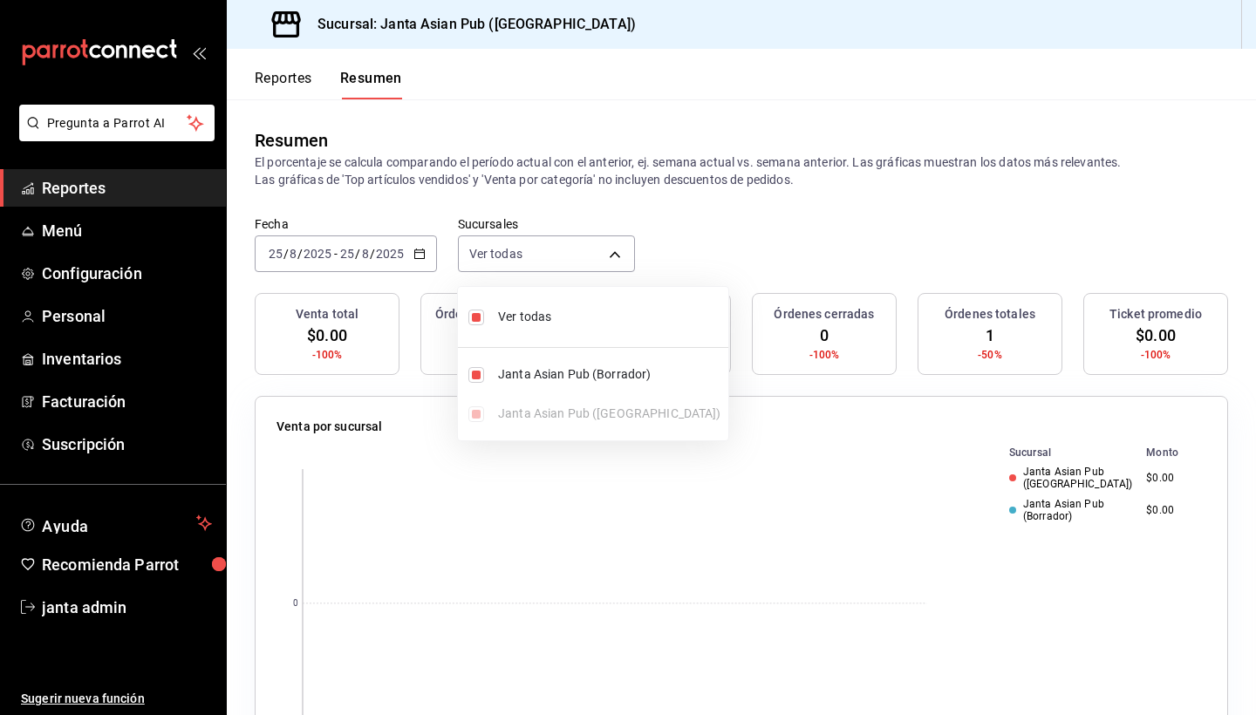
click at [752, 582] on div at bounding box center [628, 357] width 1256 height 715
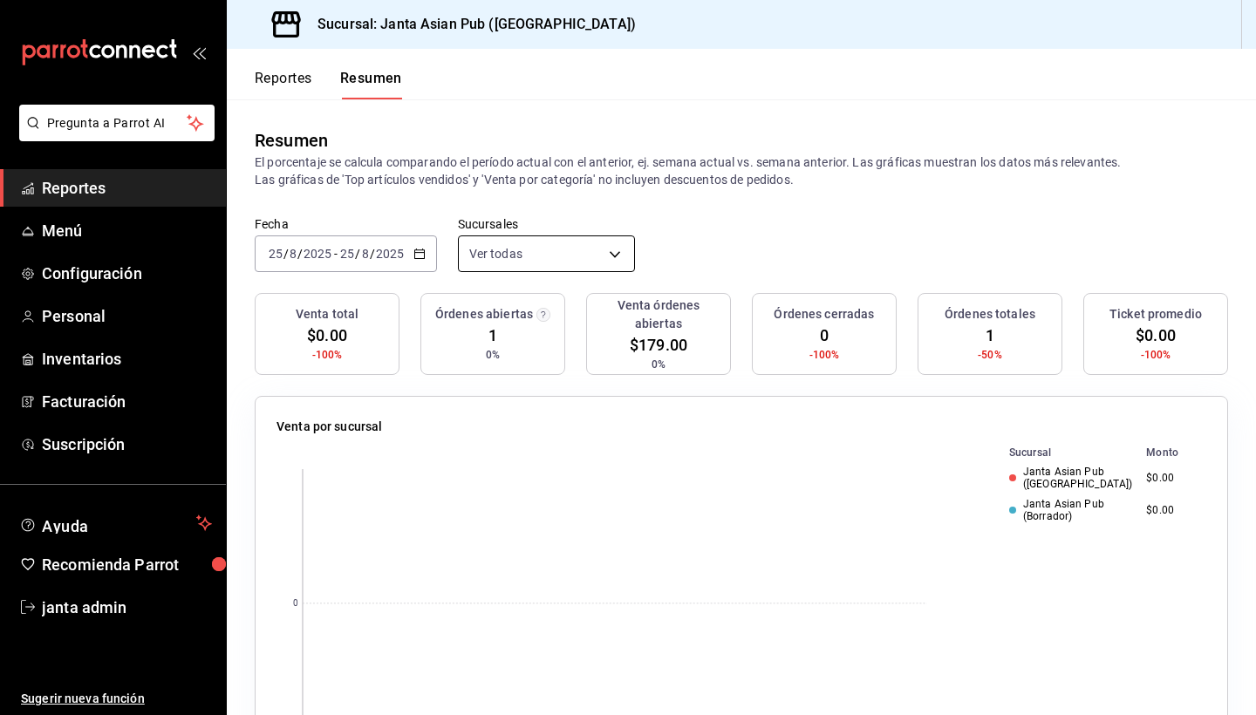
click at [614, 247] on body "Pregunta a Parrot AI Reportes Menú Configuración Personal Inventarios Facturaci…" at bounding box center [628, 357] width 1256 height 715
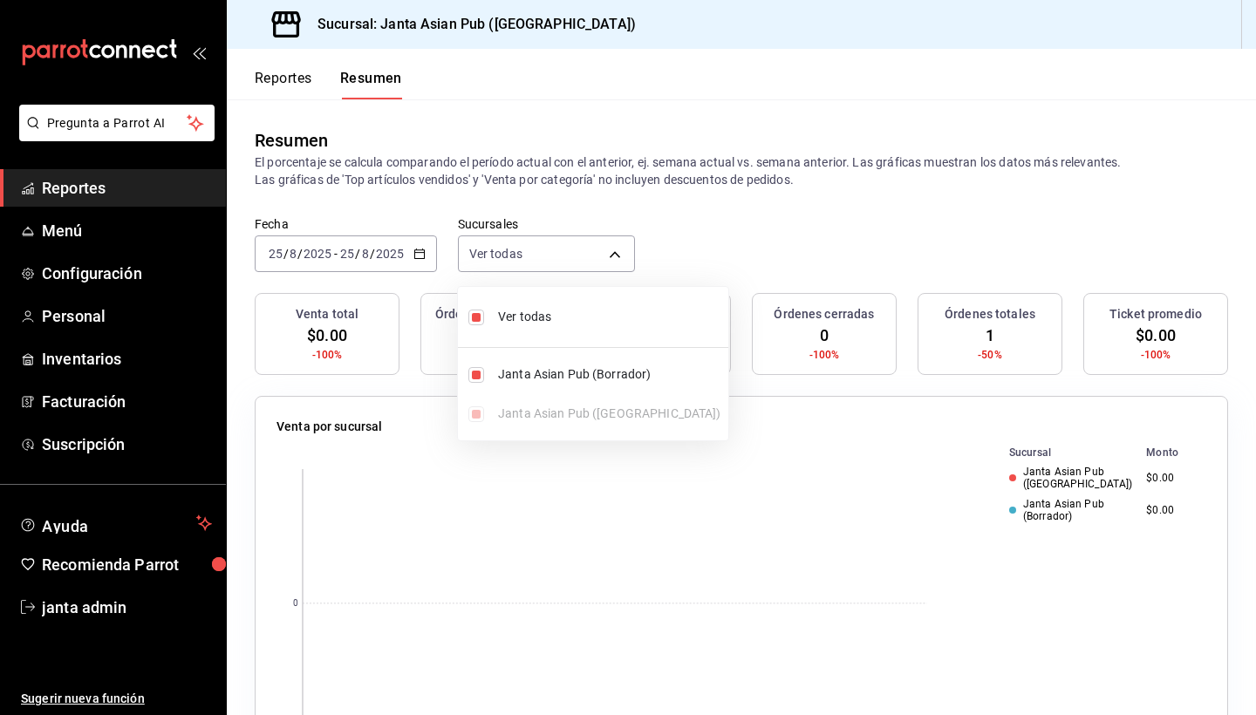
click at [687, 210] on div at bounding box center [628, 357] width 1256 height 715
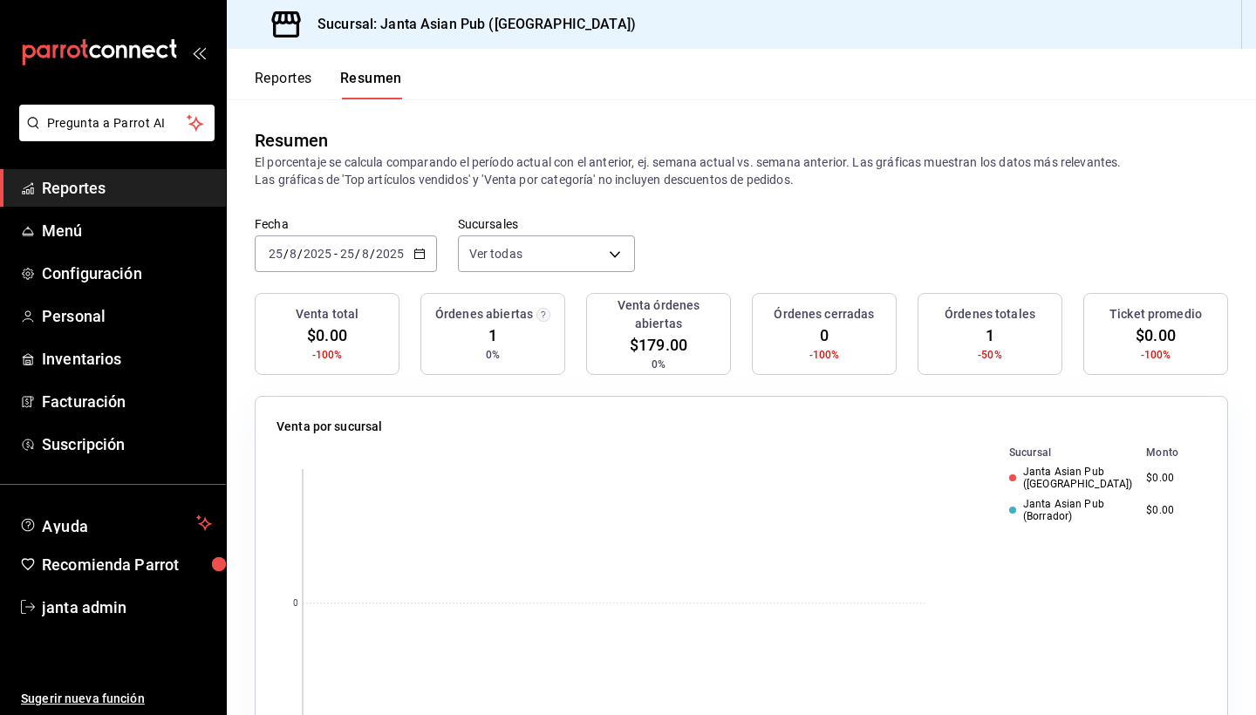
click at [292, 85] on button "Reportes" at bounding box center [284, 85] width 58 height 30
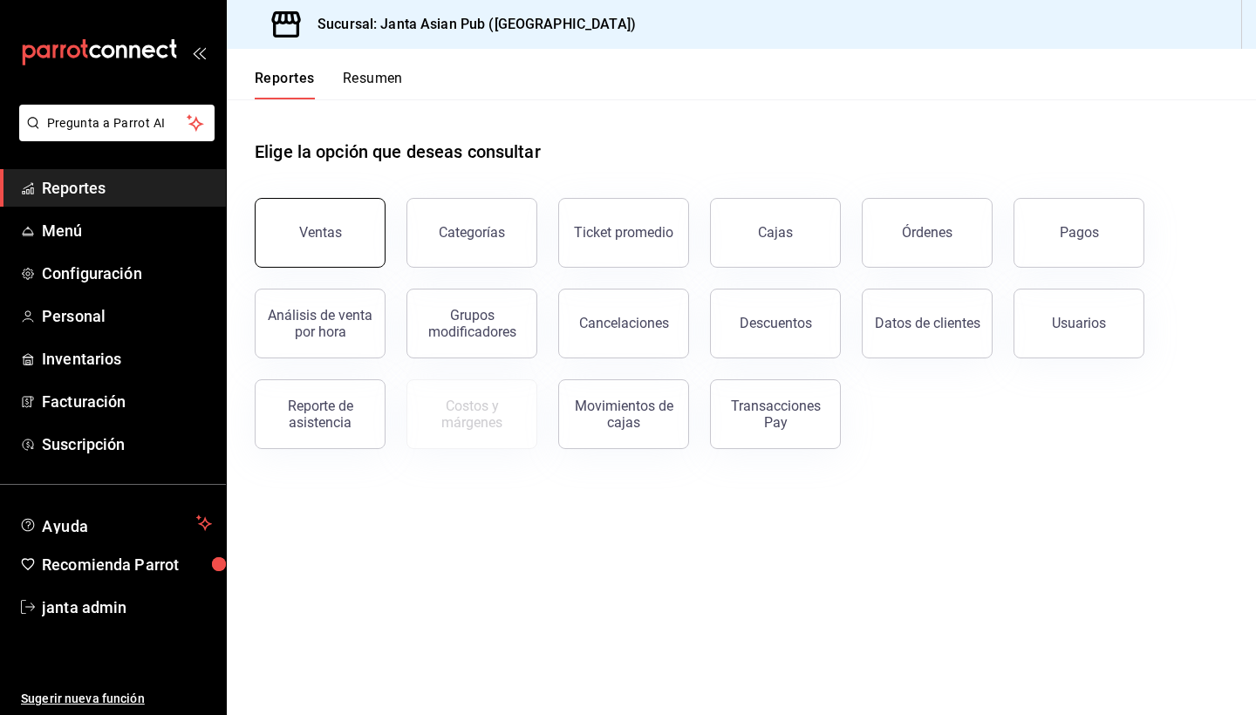
click at [318, 221] on button "Ventas" at bounding box center [320, 233] width 131 height 70
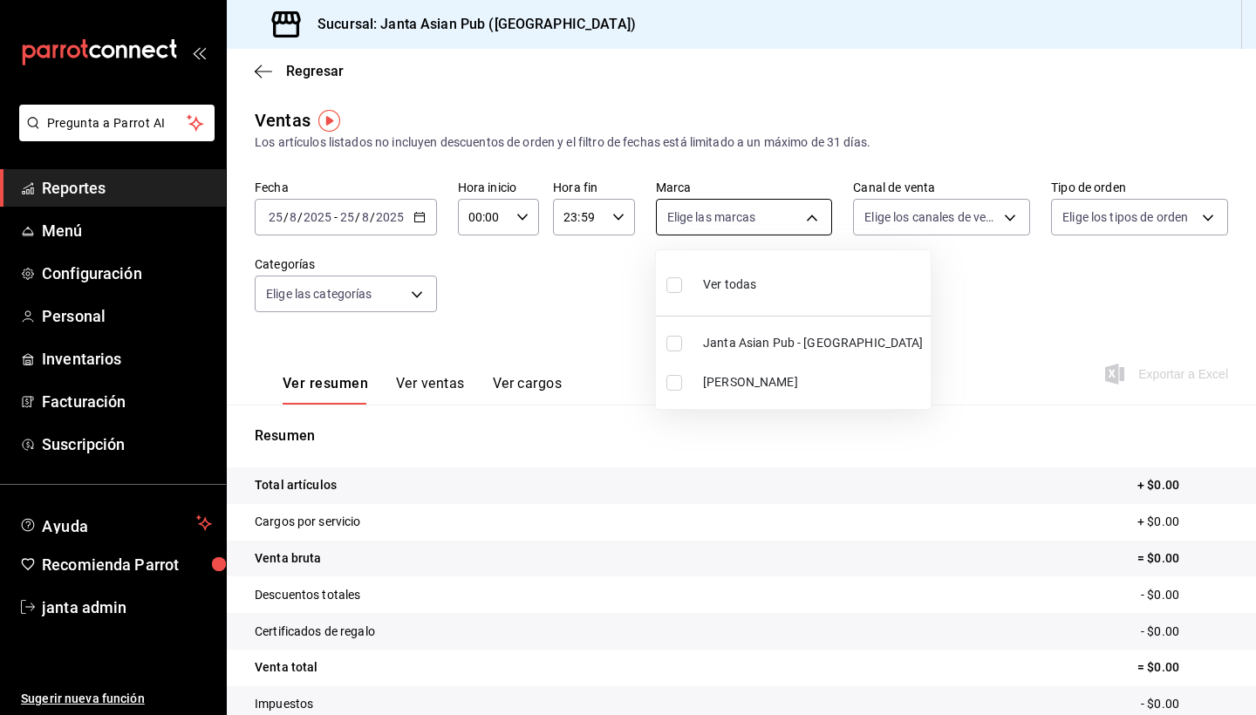
click at [813, 221] on body "Pregunta a Parrot AI Reportes Menú Configuración Personal Inventarios Facturaci…" at bounding box center [628, 357] width 1256 height 715
click at [979, 320] on div at bounding box center [628, 357] width 1256 height 715
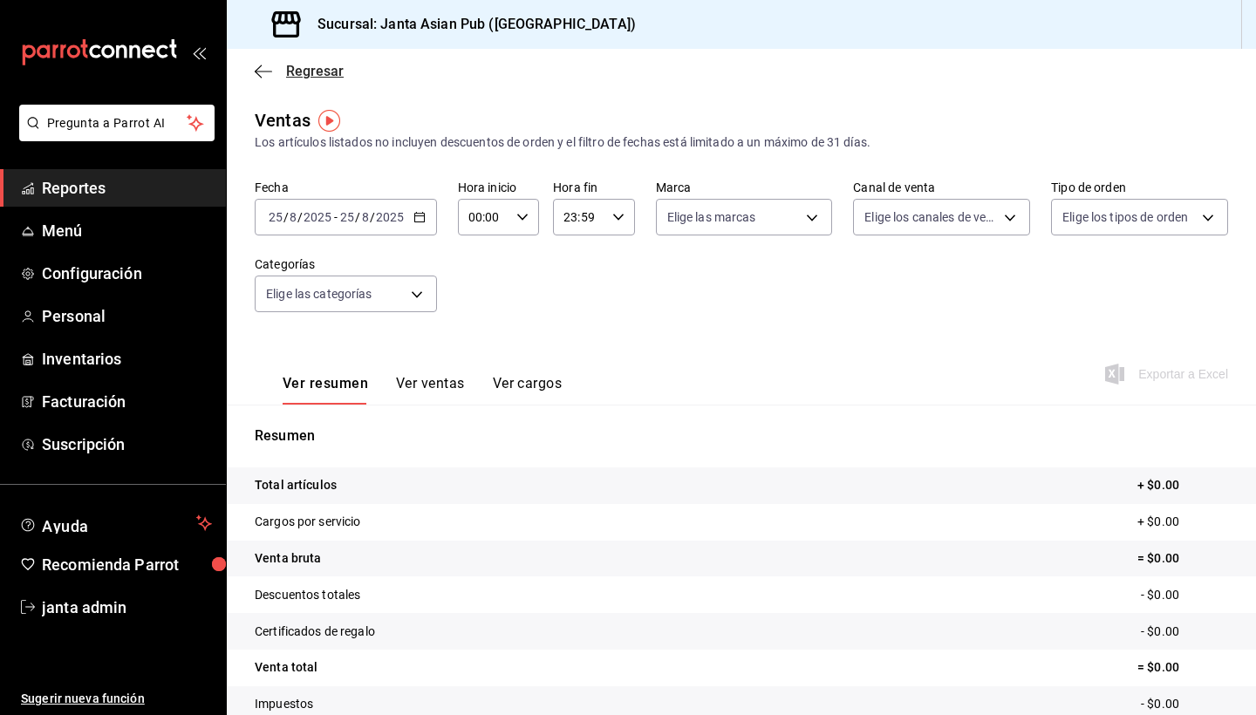
click at [263, 73] on icon "button" at bounding box center [263, 72] width 17 height 16
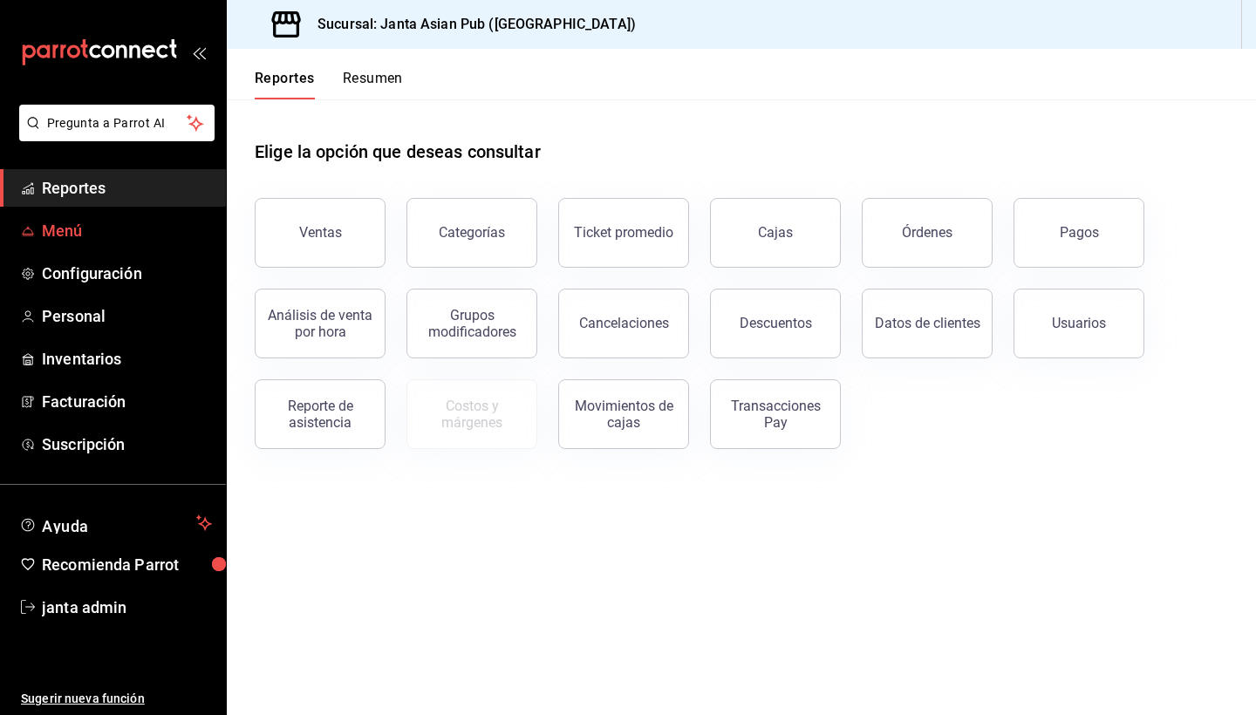
click at [71, 230] on span "Menú" at bounding box center [127, 231] width 170 height 24
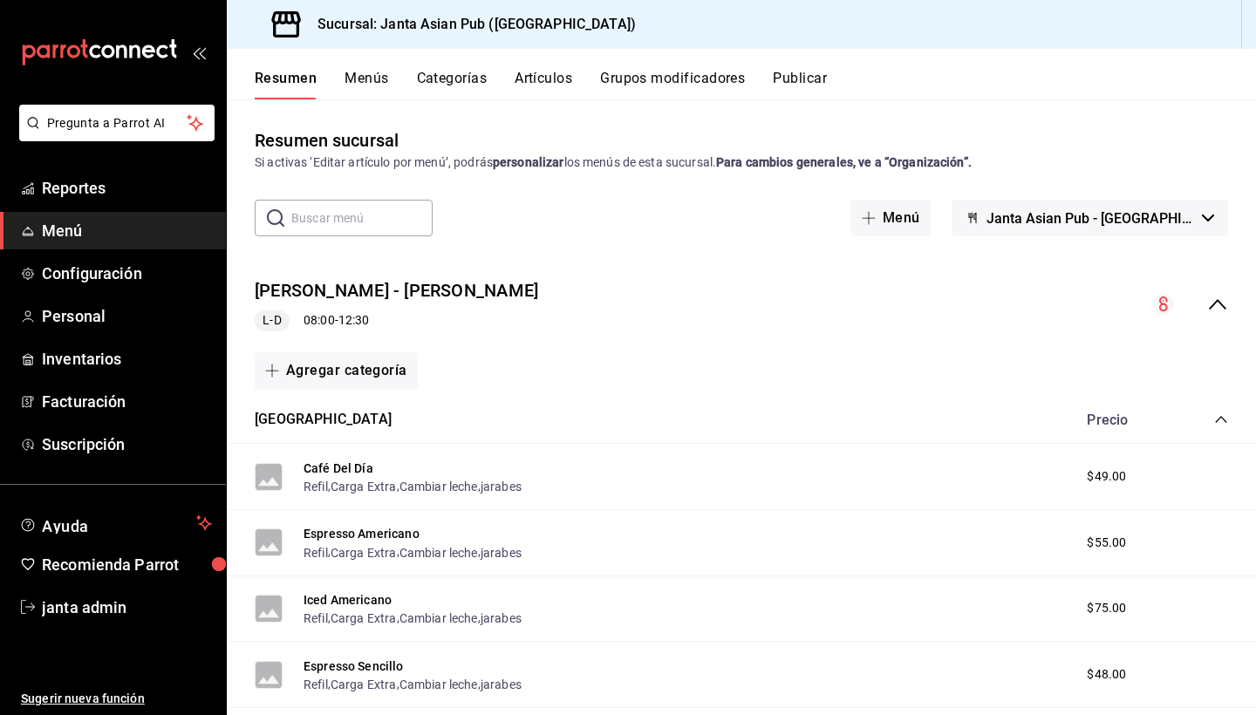
click at [351, 327] on div "L-D 08:00 - 12:30" at bounding box center [396, 320] width 283 height 21
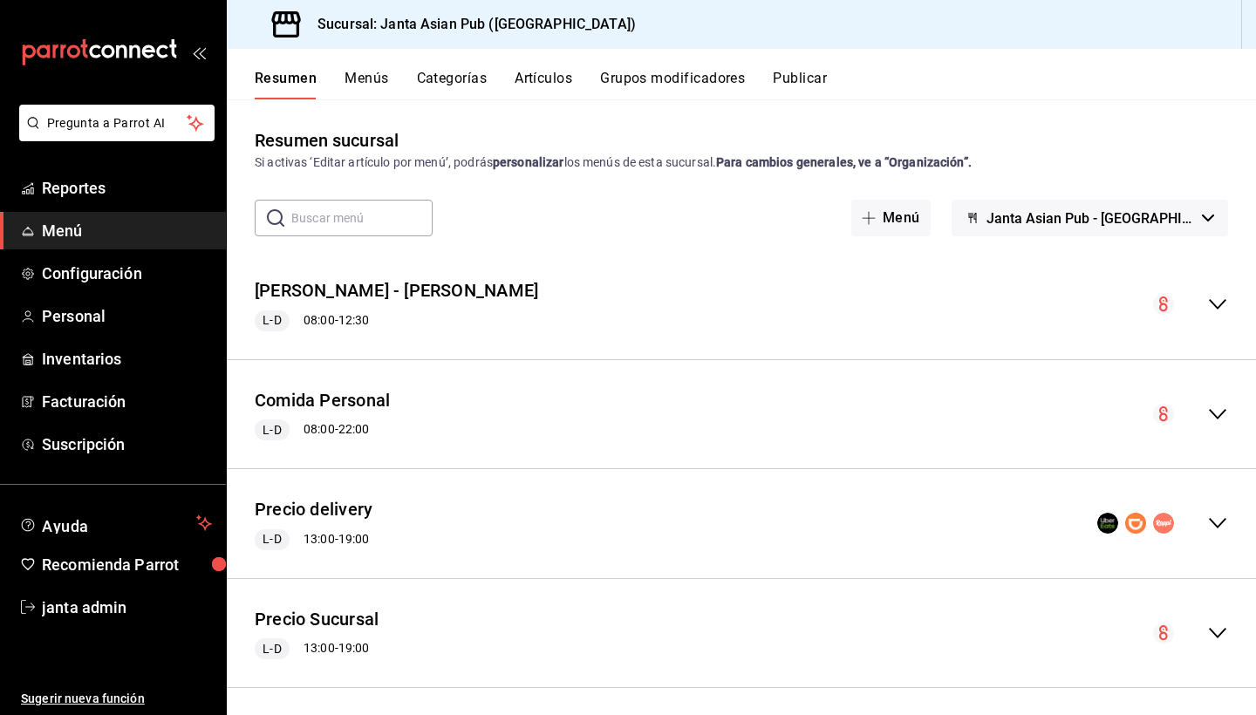
click at [348, 317] on div "L-D 08:00 - 12:30" at bounding box center [396, 320] width 283 height 21
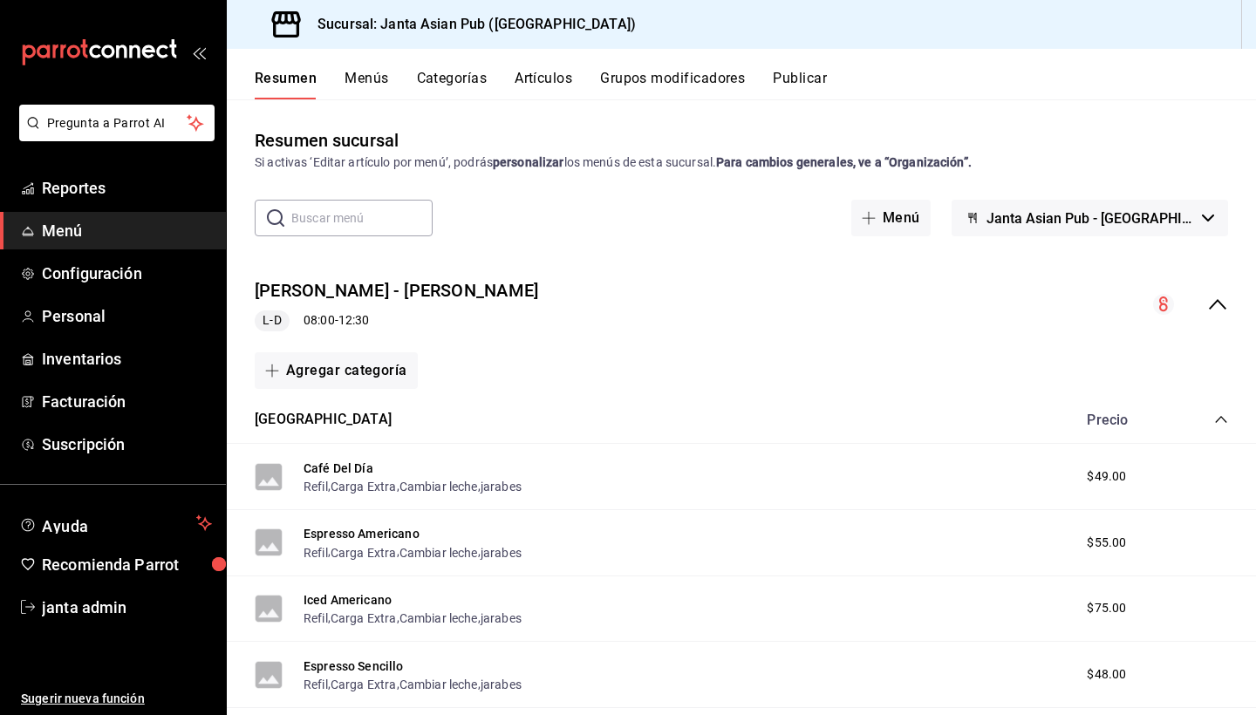
click at [272, 326] on span "L-D" at bounding box center [272, 320] width 32 height 18
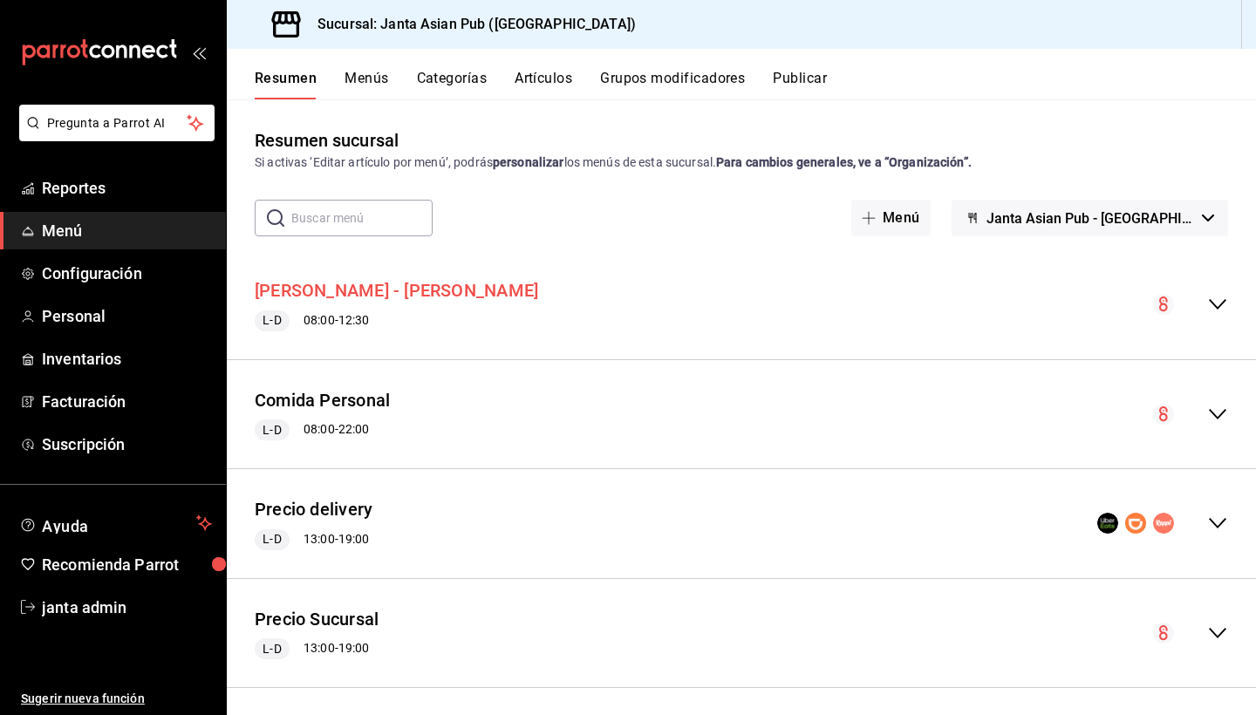
click at [315, 293] on button "[PERSON_NAME] - [PERSON_NAME]" at bounding box center [396, 290] width 283 height 25
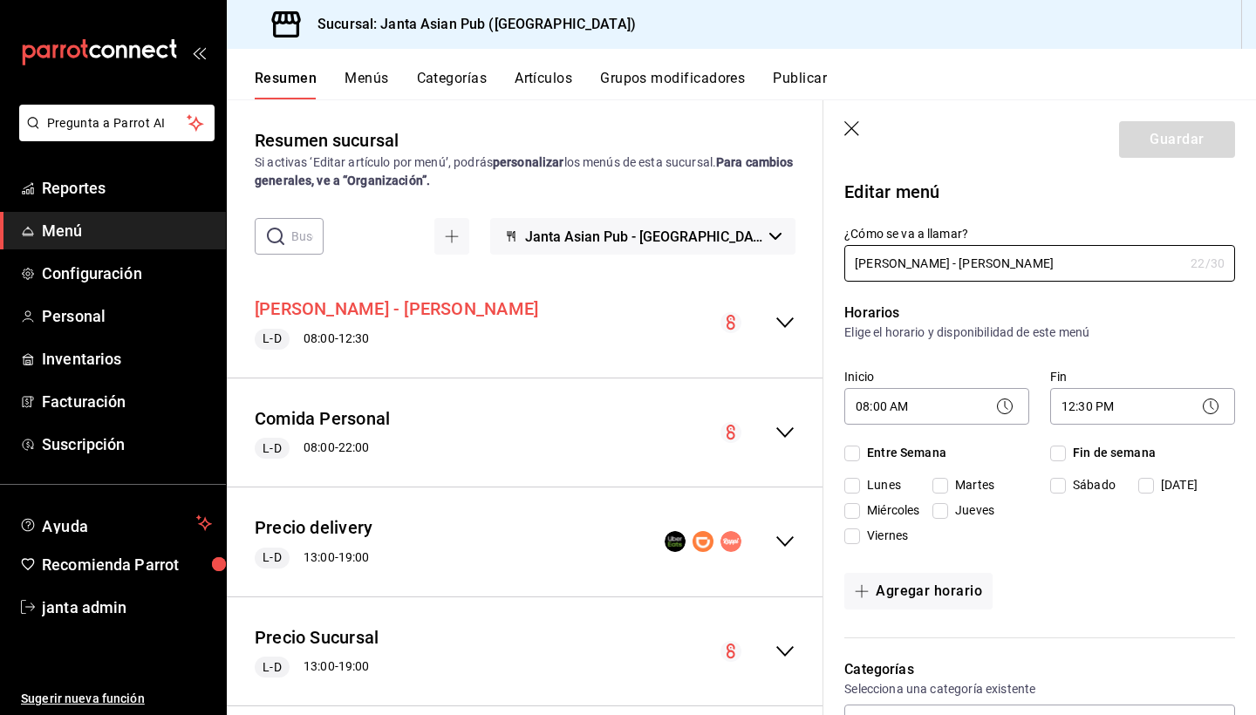
checkbox input "true"
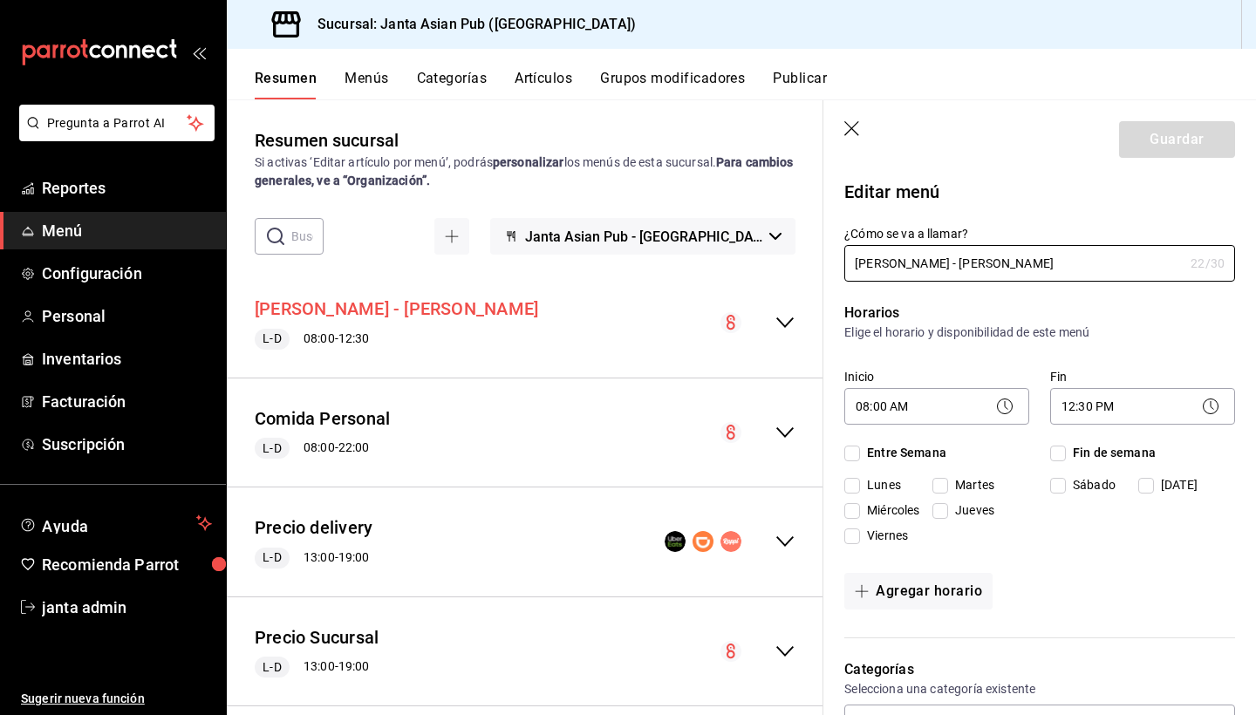
checkbox input "true"
click at [1210, 412] on icon at bounding box center [1210, 406] width 21 height 21
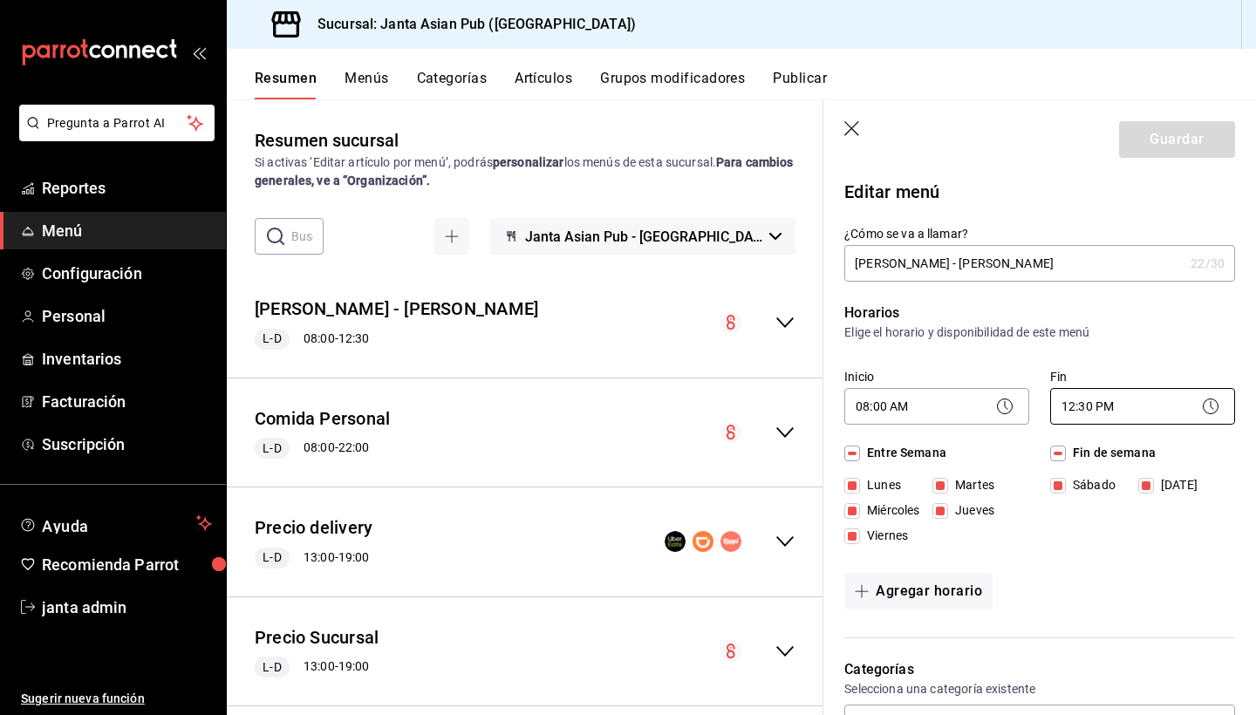
click at [1116, 409] on body "Pregunta a Parrot AI Reportes Menú Configuración Personal Inventarios Facturaci…" at bounding box center [628, 357] width 1256 height 715
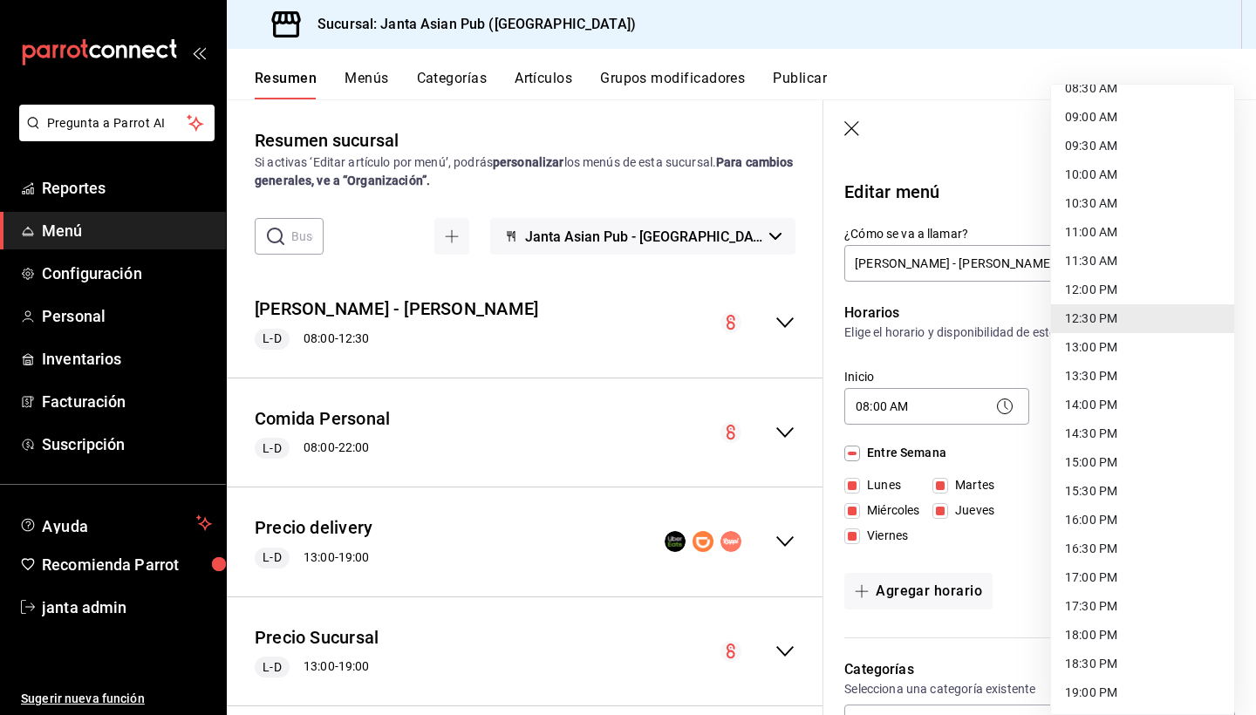
scroll to position [508, 0]
click at [1086, 638] on li "18:00 PM" at bounding box center [1142, 634] width 183 height 29
type input "18:00"
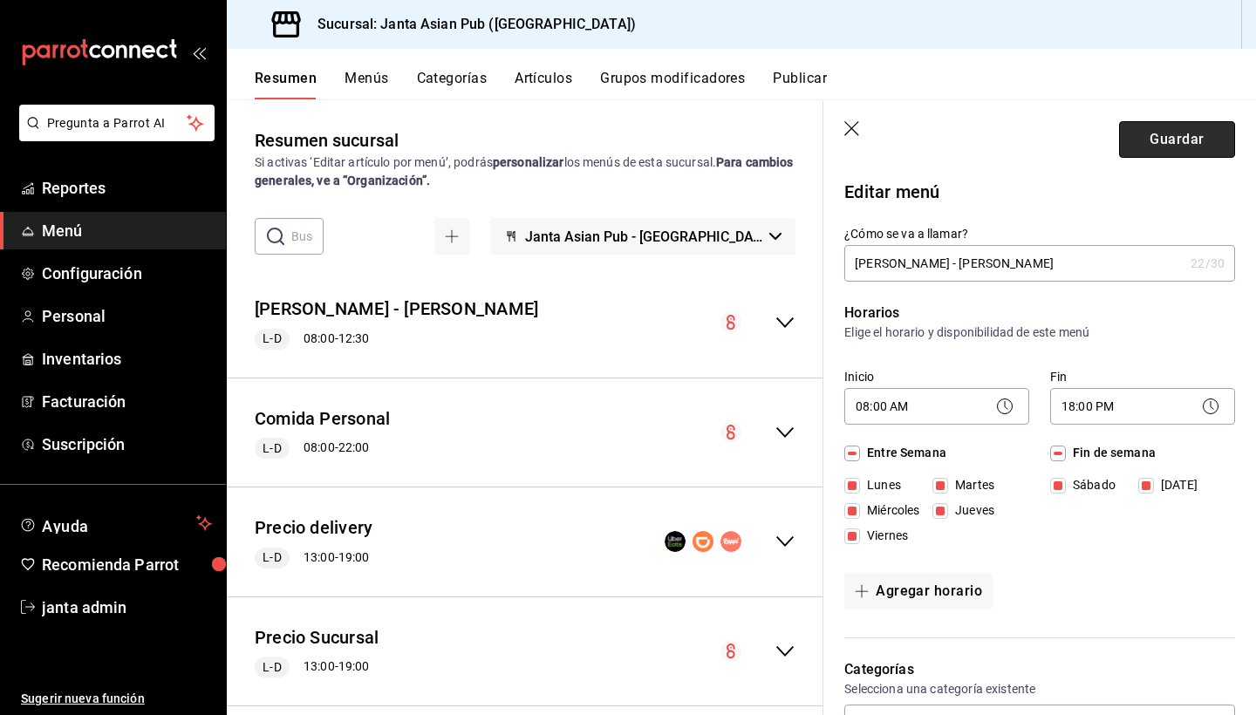
click at [1181, 145] on button "Guardar" at bounding box center [1177, 139] width 116 height 37
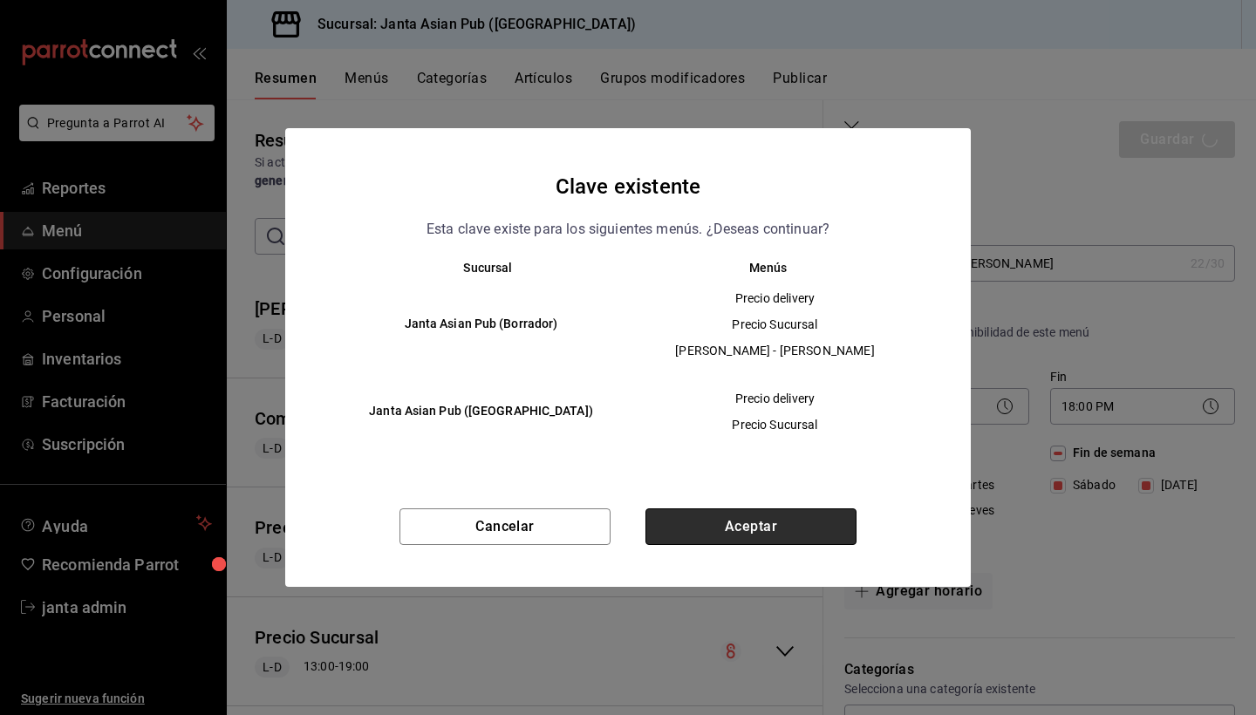
click at [796, 517] on button "Aceptar" at bounding box center [750, 526] width 211 height 37
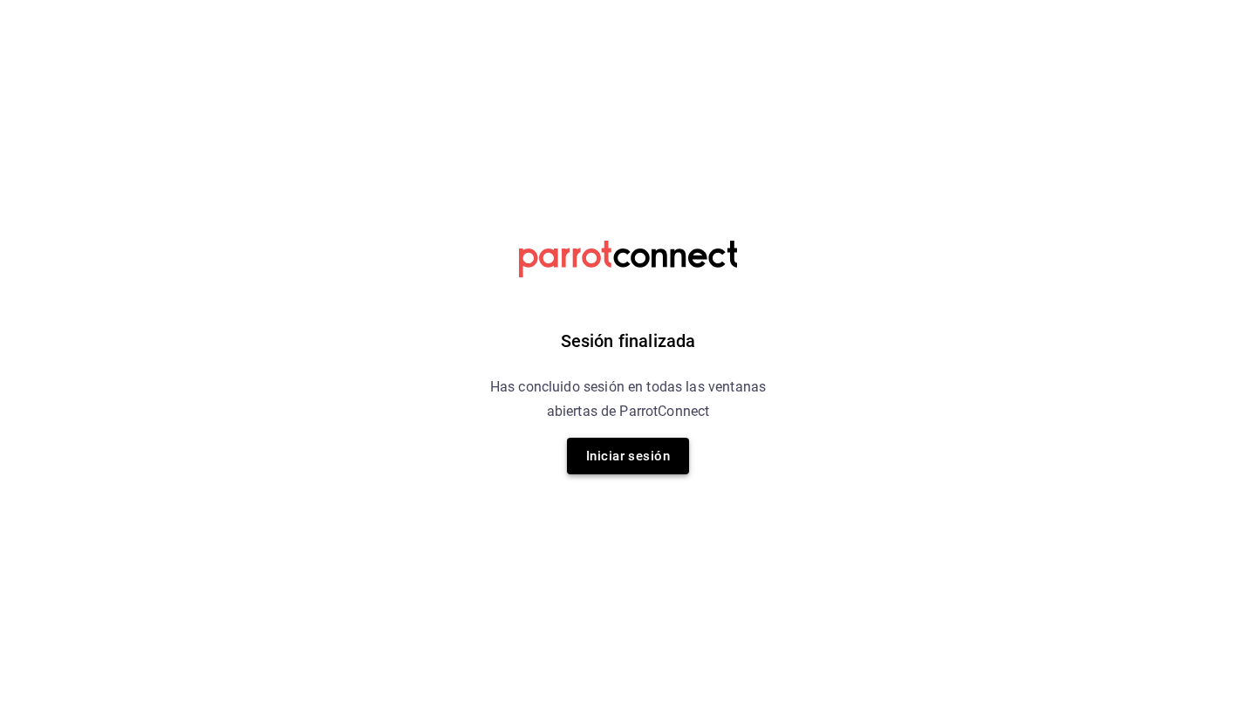
click at [624, 463] on button "Iniciar sesión" at bounding box center [628, 456] width 122 height 37
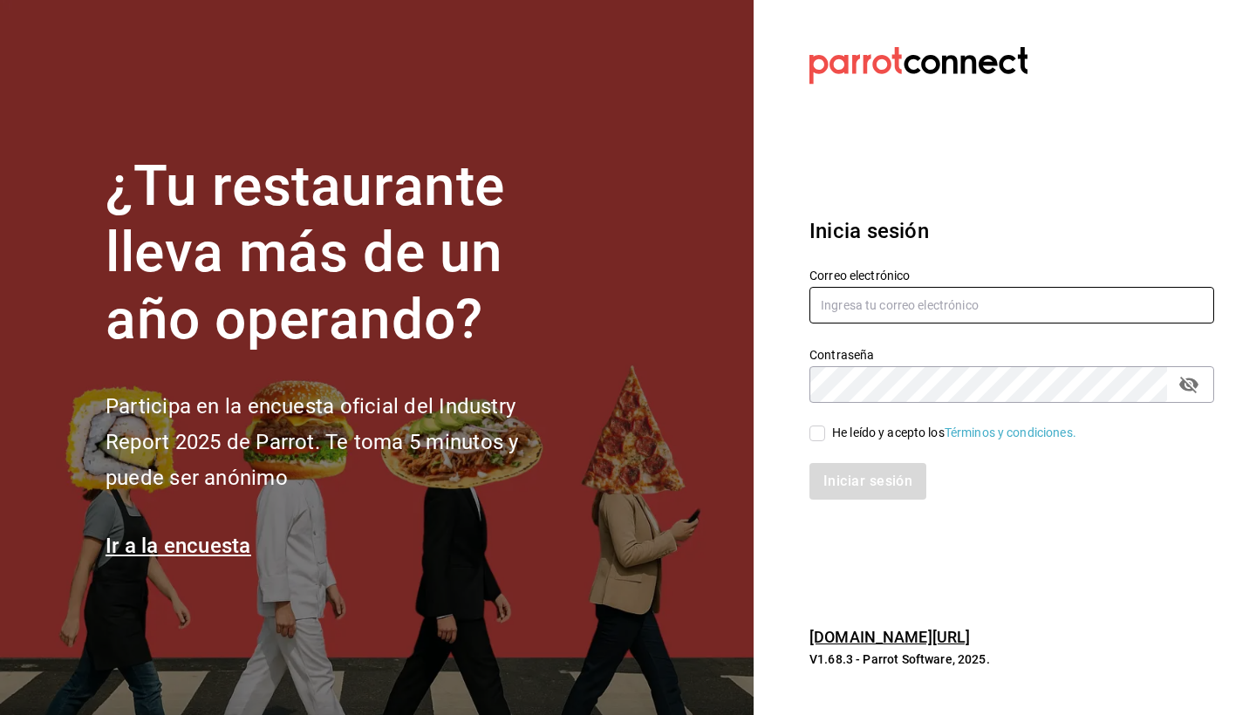
type input "[EMAIL_ADDRESS][DOMAIN_NAME]"
click at [815, 439] on input "He leído y acepto los Términos y condiciones." at bounding box center [817, 434] width 16 height 16
checkbox input "true"
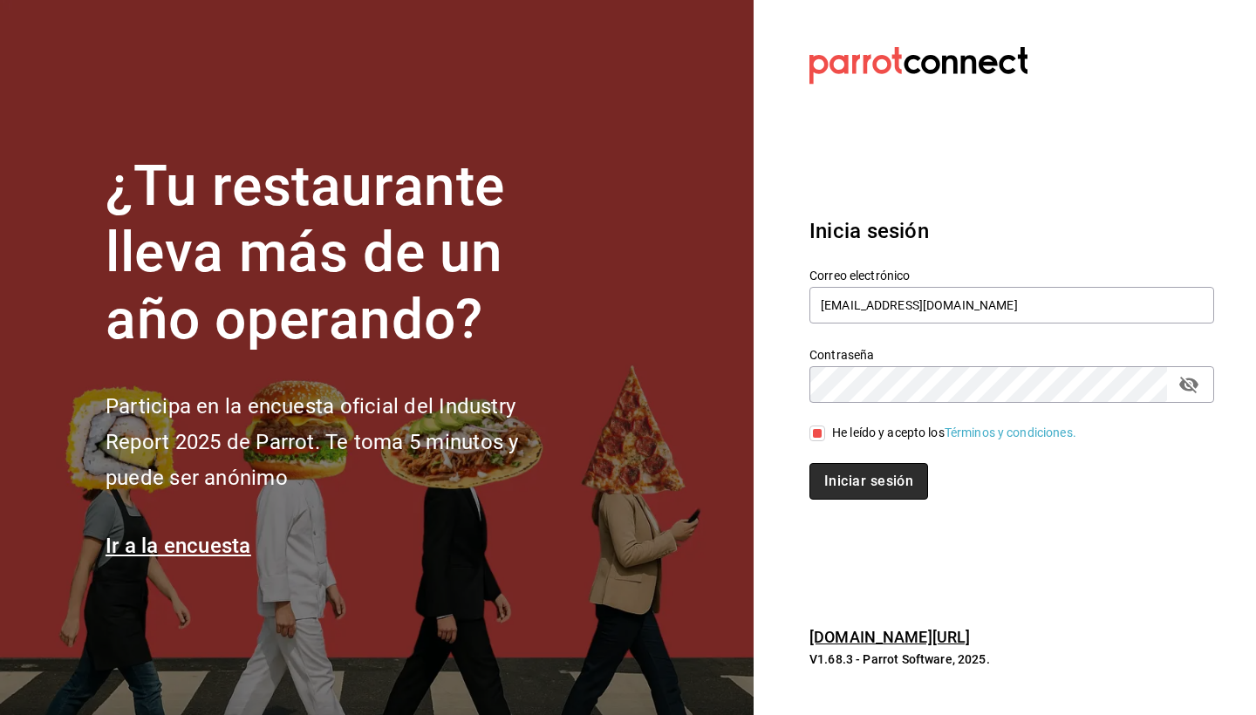
click at [837, 472] on button "Iniciar sesión" at bounding box center [868, 481] width 119 height 37
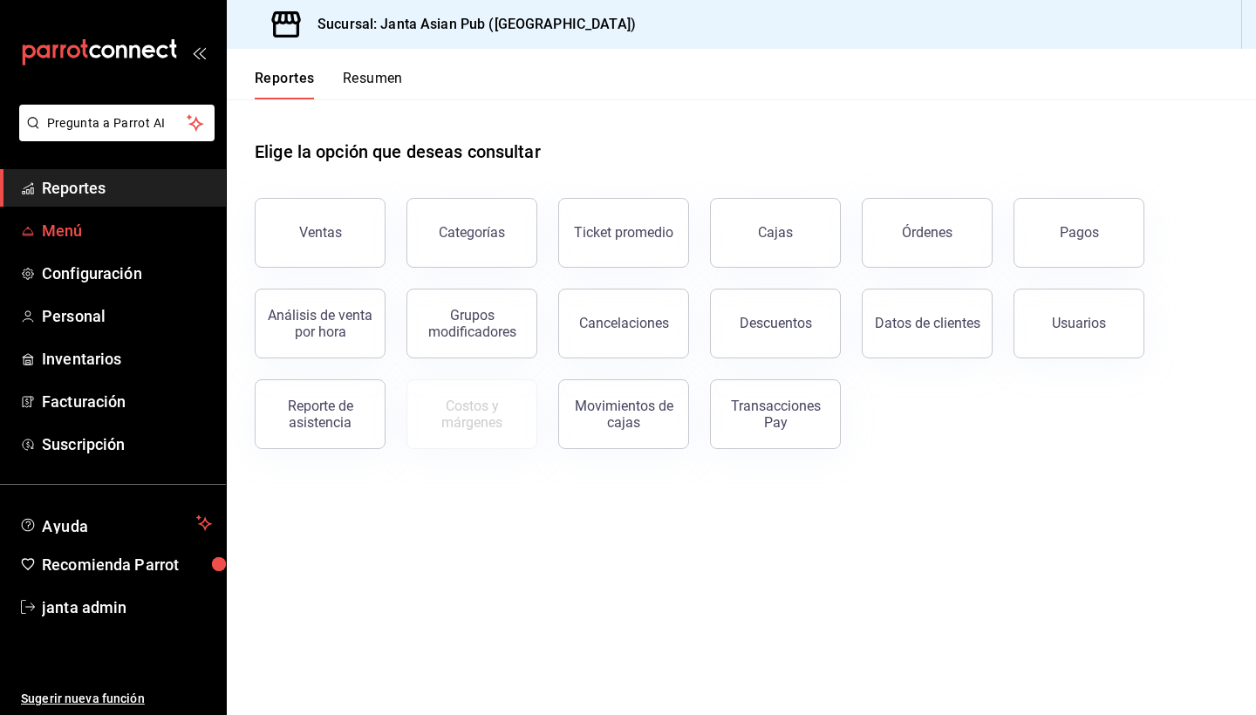
click at [100, 229] on span "Menú" at bounding box center [127, 231] width 170 height 24
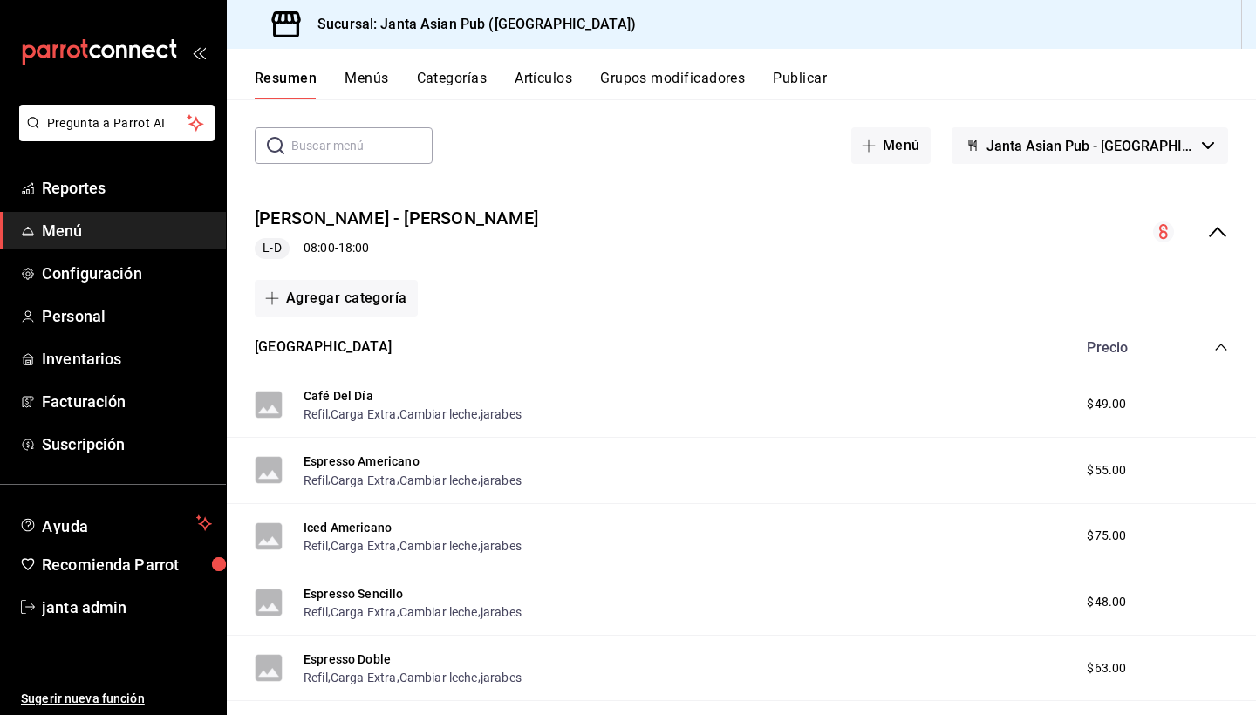
scroll to position [74, 0]
click at [376, 300] on button "Agregar categoría" at bounding box center [336, 296] width 163 height 37
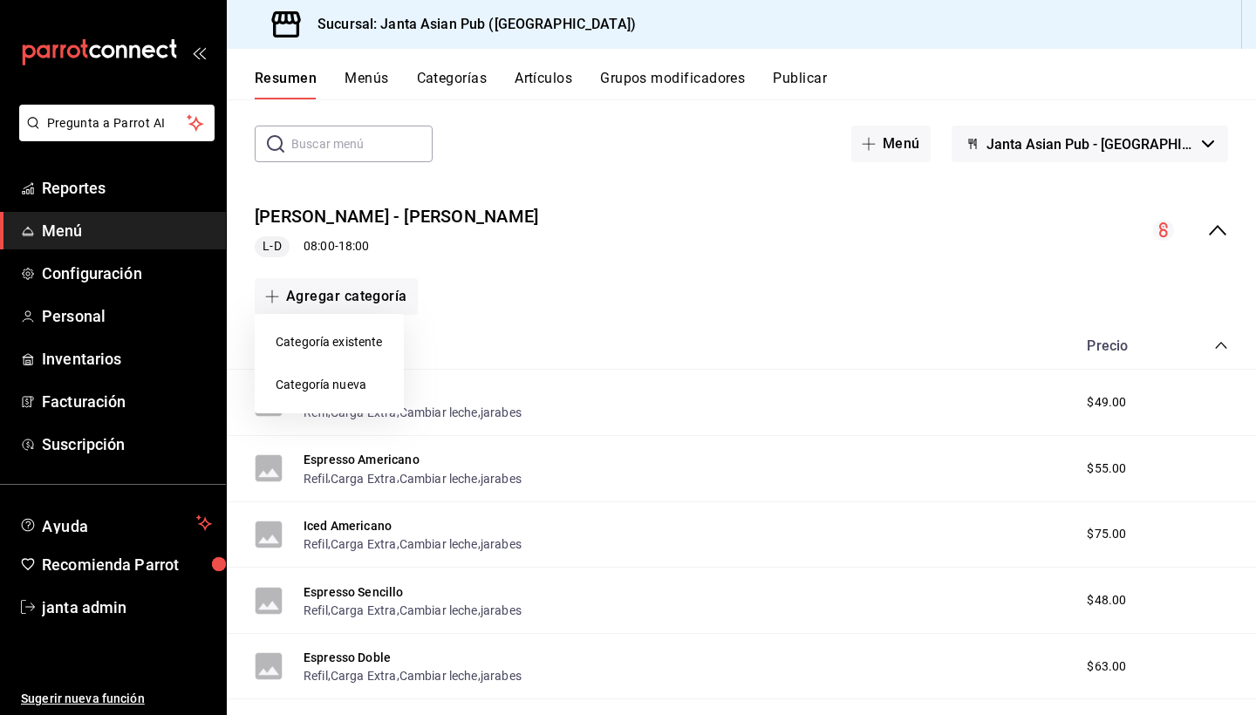
click at [780, 267] on div at bounding box center [628, 357] width 1256 height 715
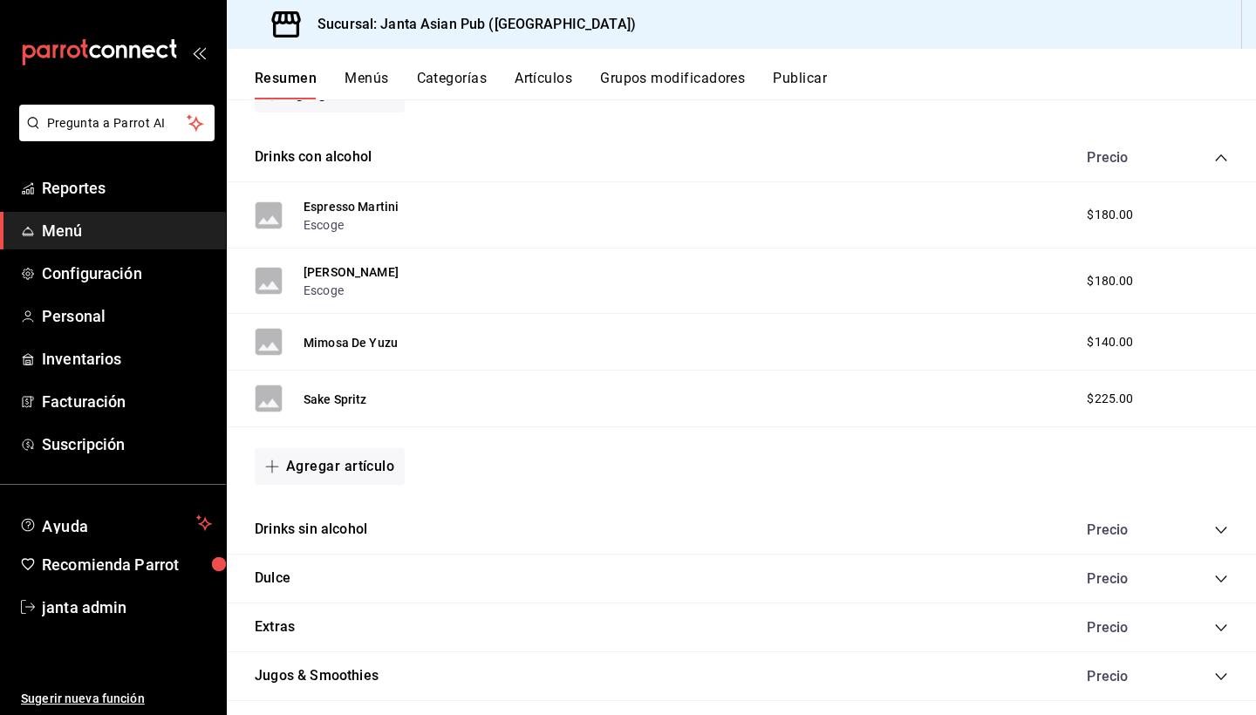
scroll to position [1050, 0]
click at [385, 461] on button "Agregar artículo" at bounding box center [330, 465] width 150 height 37
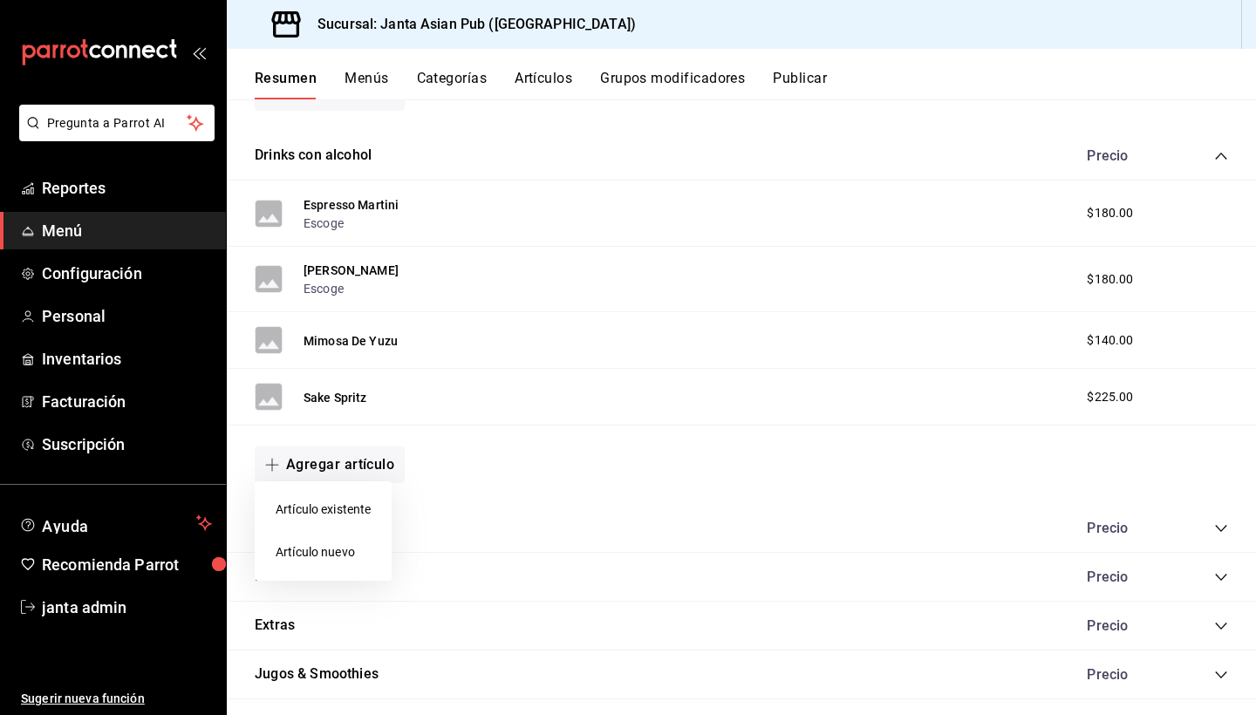
click at [459, 508] on div at bounding box center [628, 357] width 1256 height 715
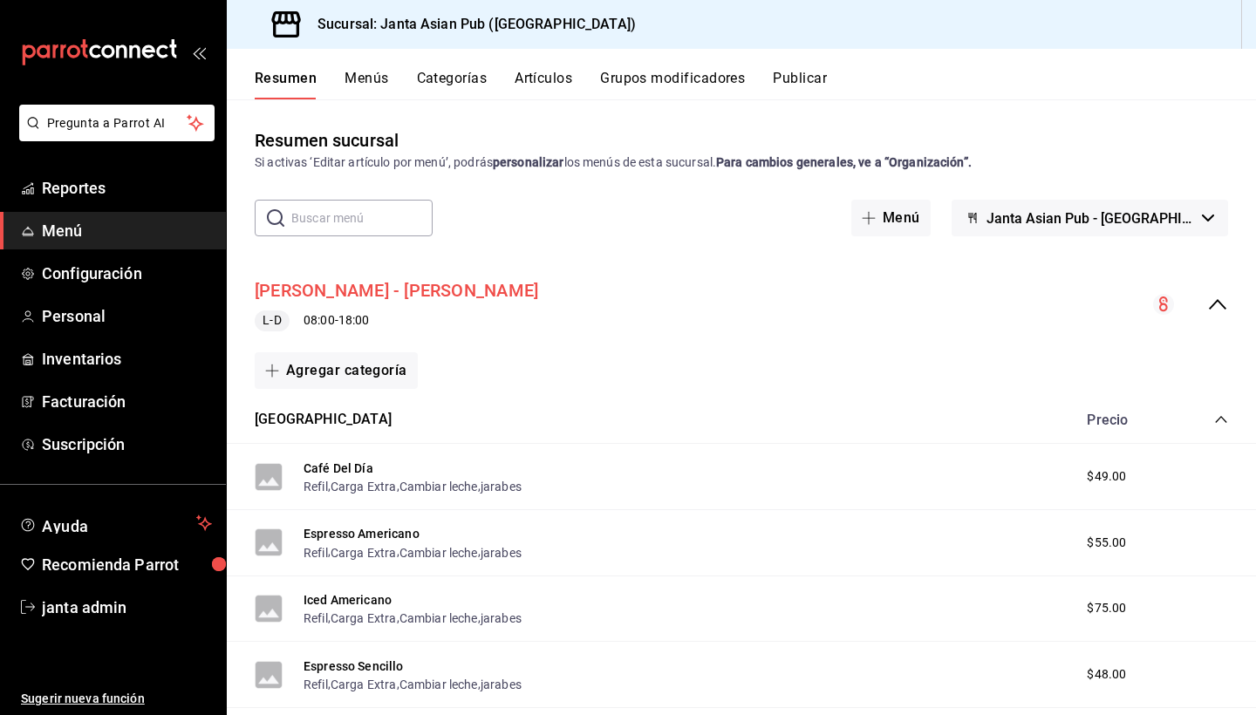
scroll to position [0, 0]
click at [391, 290] on button "[PERSON_NAME] - [PERSON_NAME]" at bounding box center [396, 290] width 283 height 25
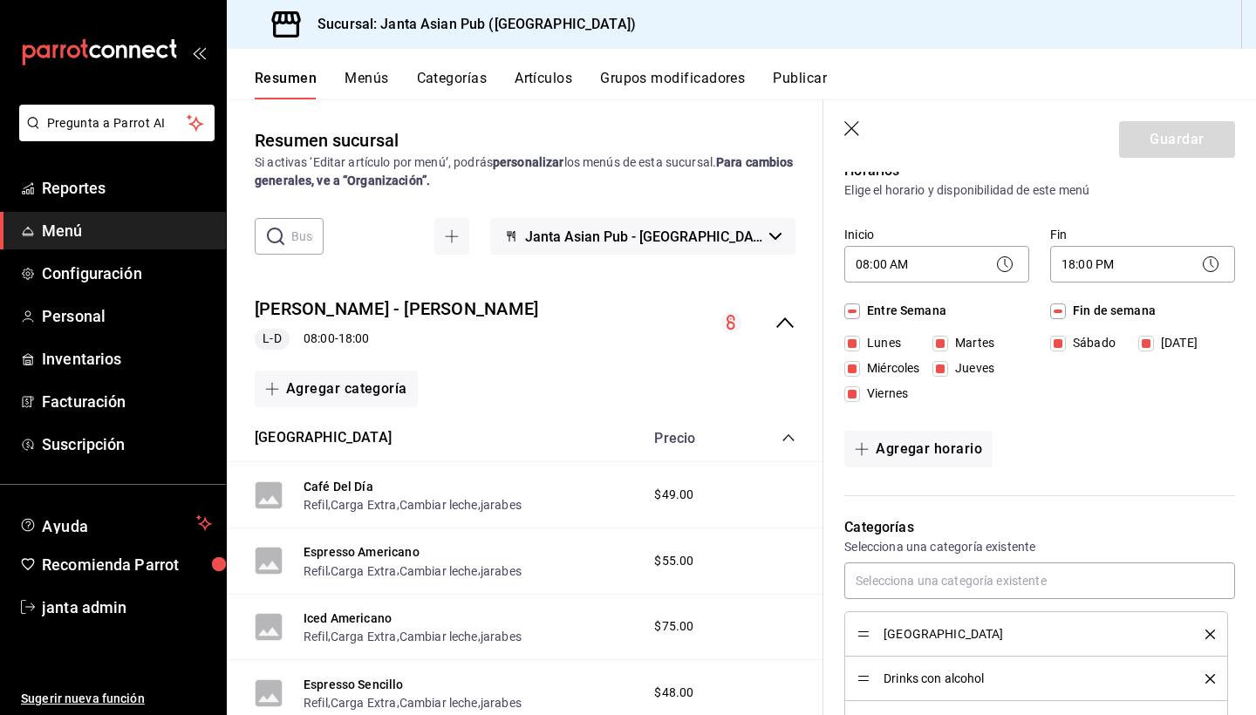
scroll to position [151, 0]
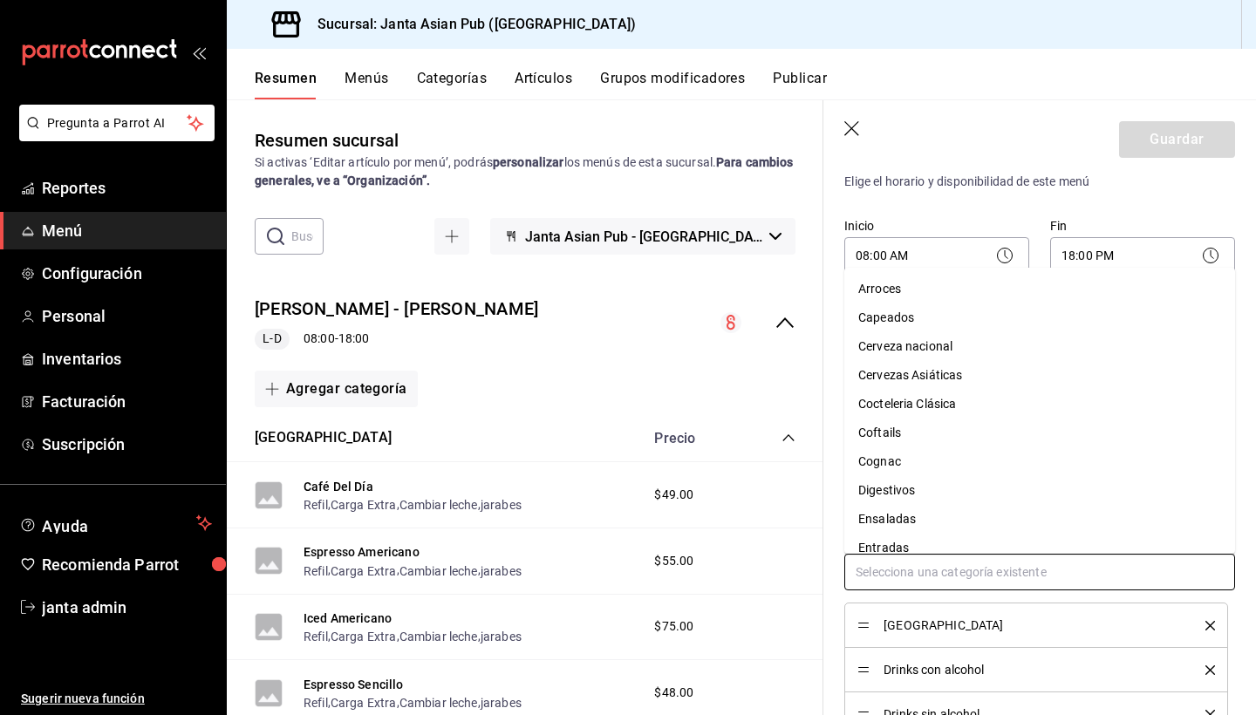
click at [945, 583] on input "text" at bounding box center [1039, 572] width 391 height 37
click at [940, 347] on li "Cerveza nacional" at bounding box center [1039, 346] width 391 height 29
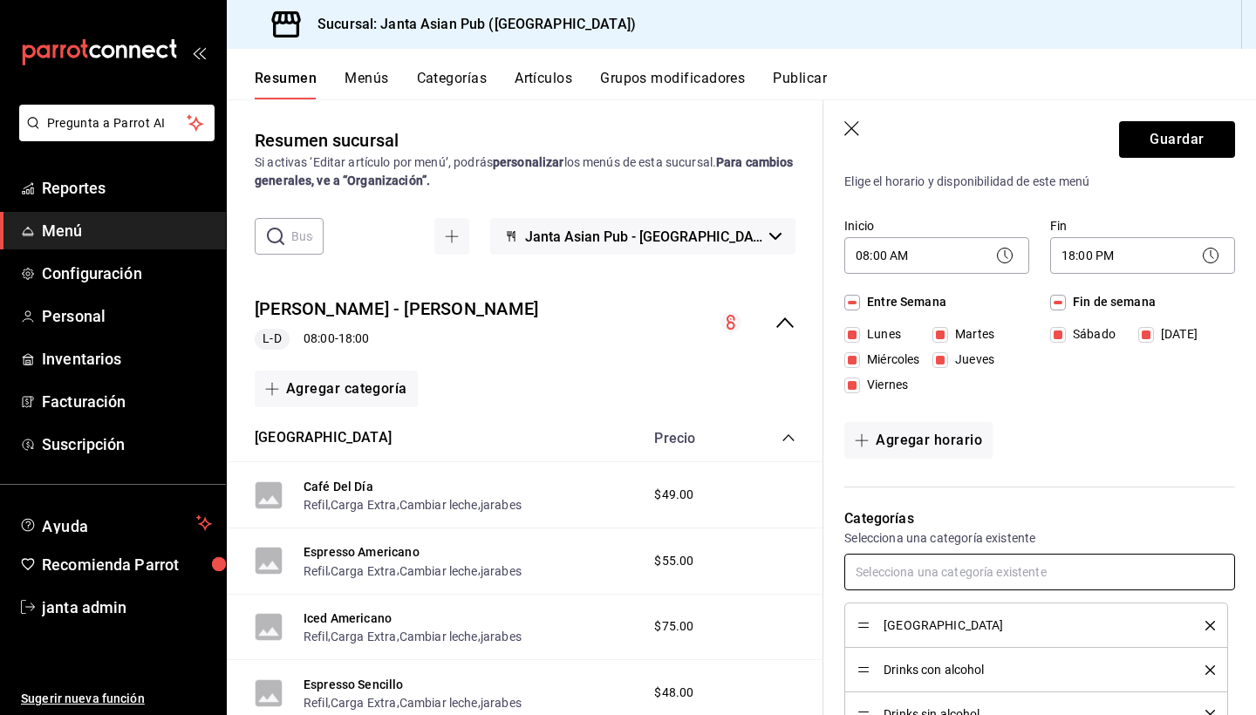
click at [936, 578] on input "text" at bounding box center [1039, 572] width 391 height 37
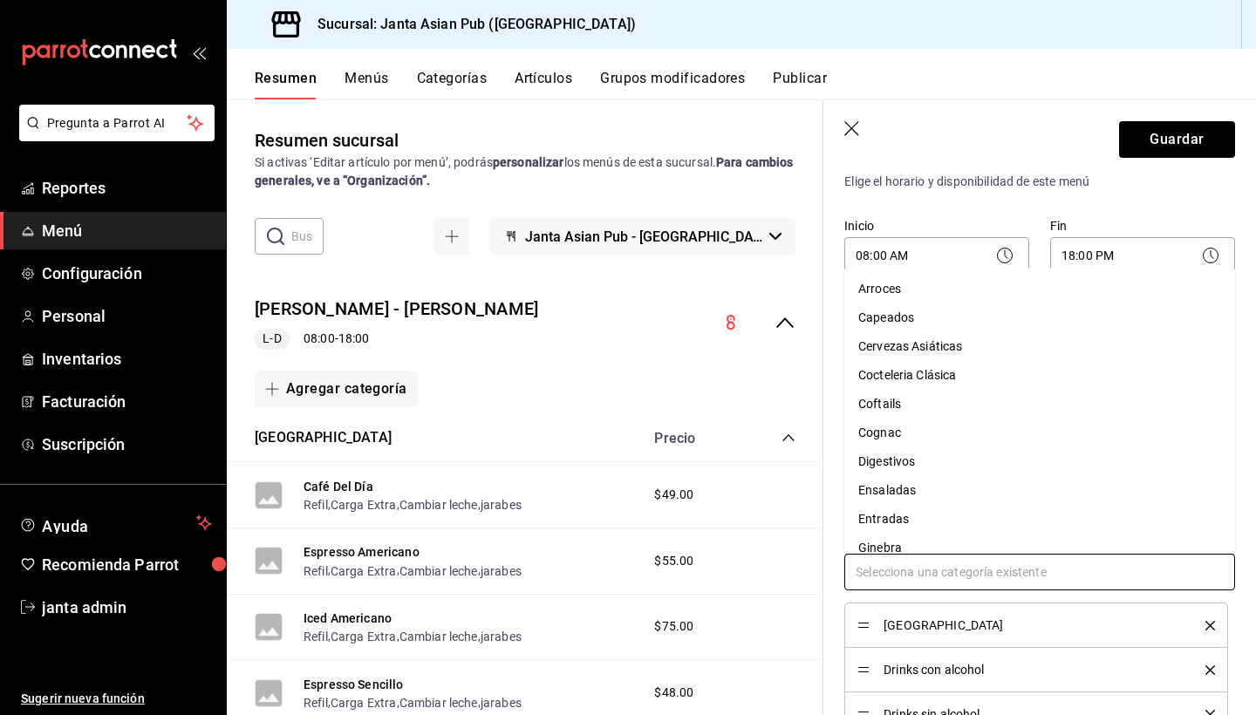
click at [956, 349] on li "Cervezas Asiáticas" at bounding box center [1039, 346] width 391 height 29
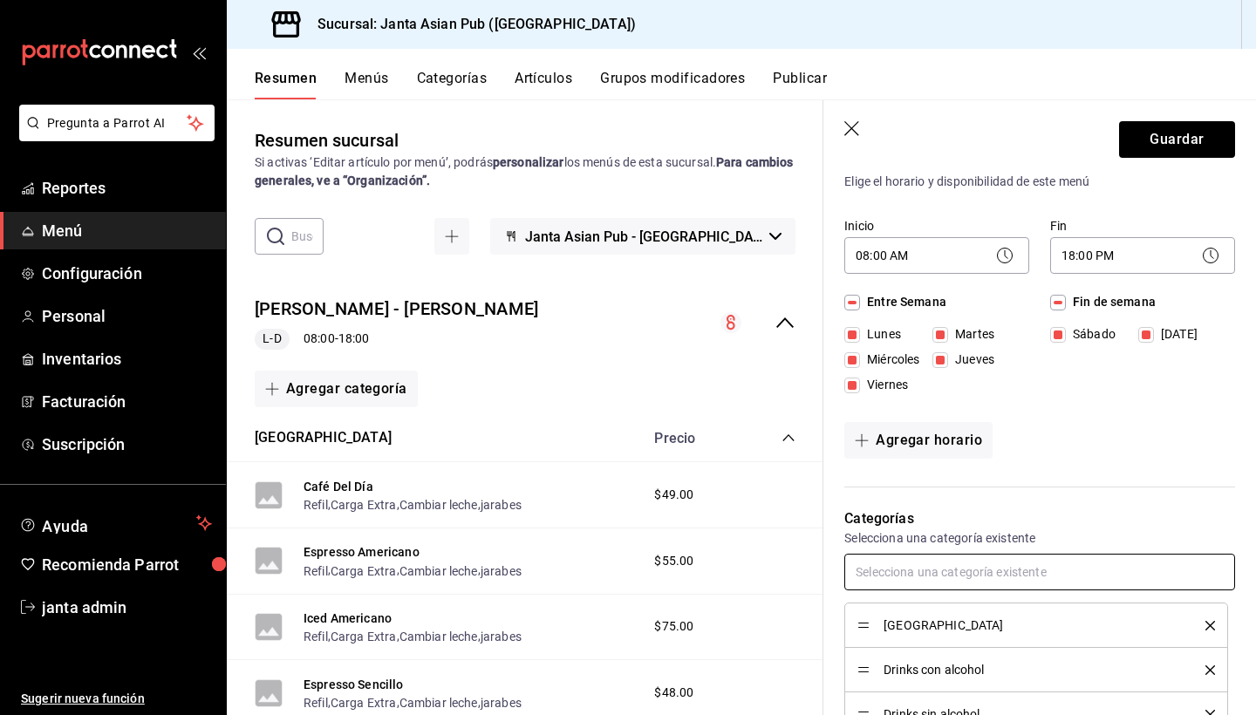
click at [887, 574] on input "text" at bounding box center [1039, 572] width 391 height 37
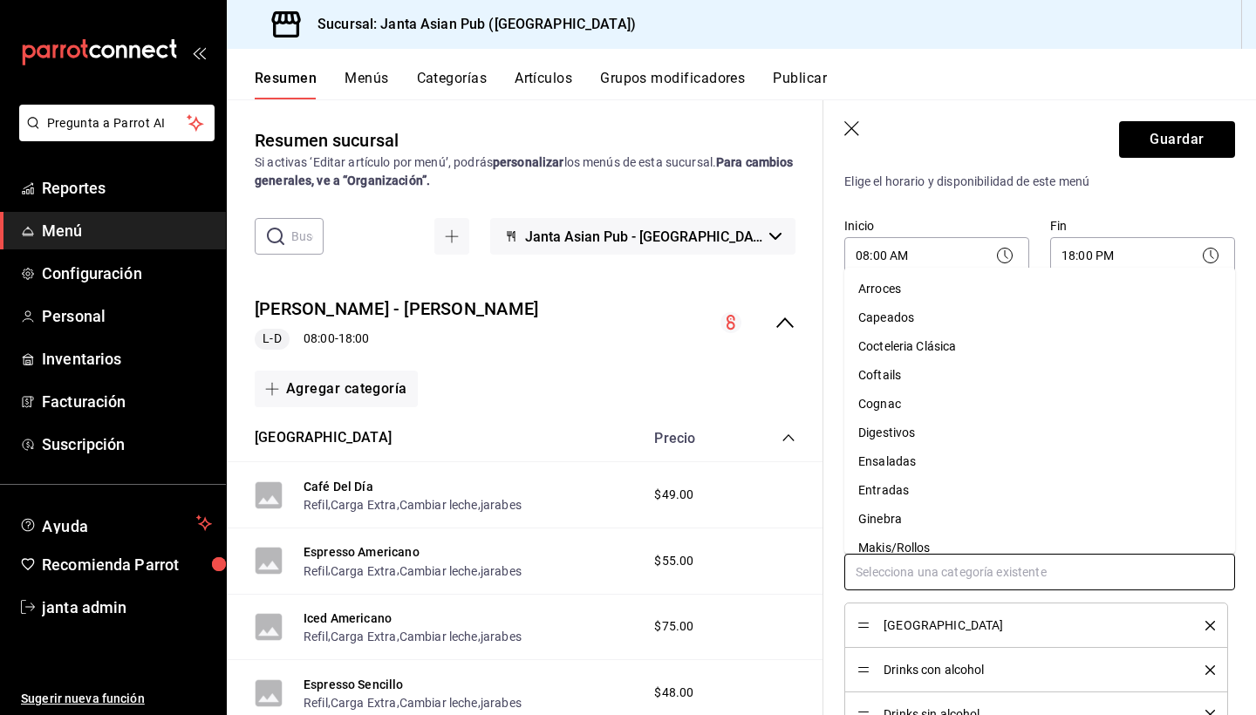
click at [965, 344] on li "Cocteleria Clásica" at bounding box center [1039, 346] width 391 height 29
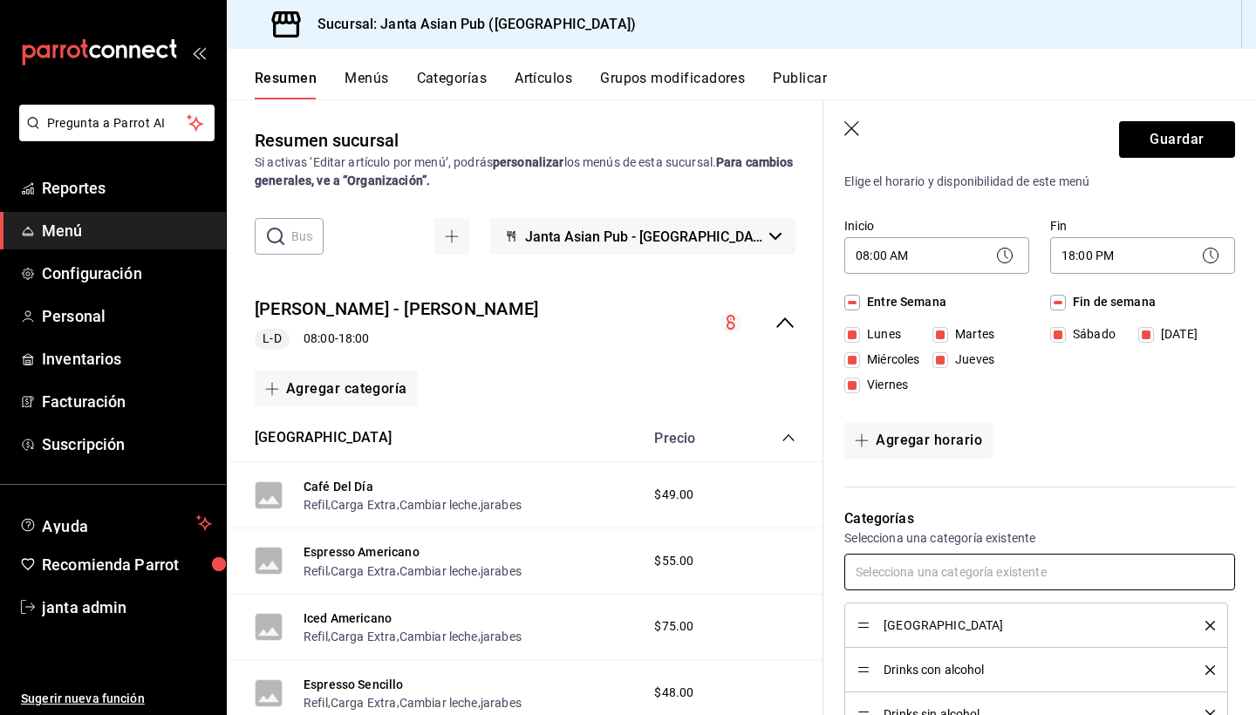
click at [902, 577] on input "text" at bounding box center [1039, 572] width 391 height 37
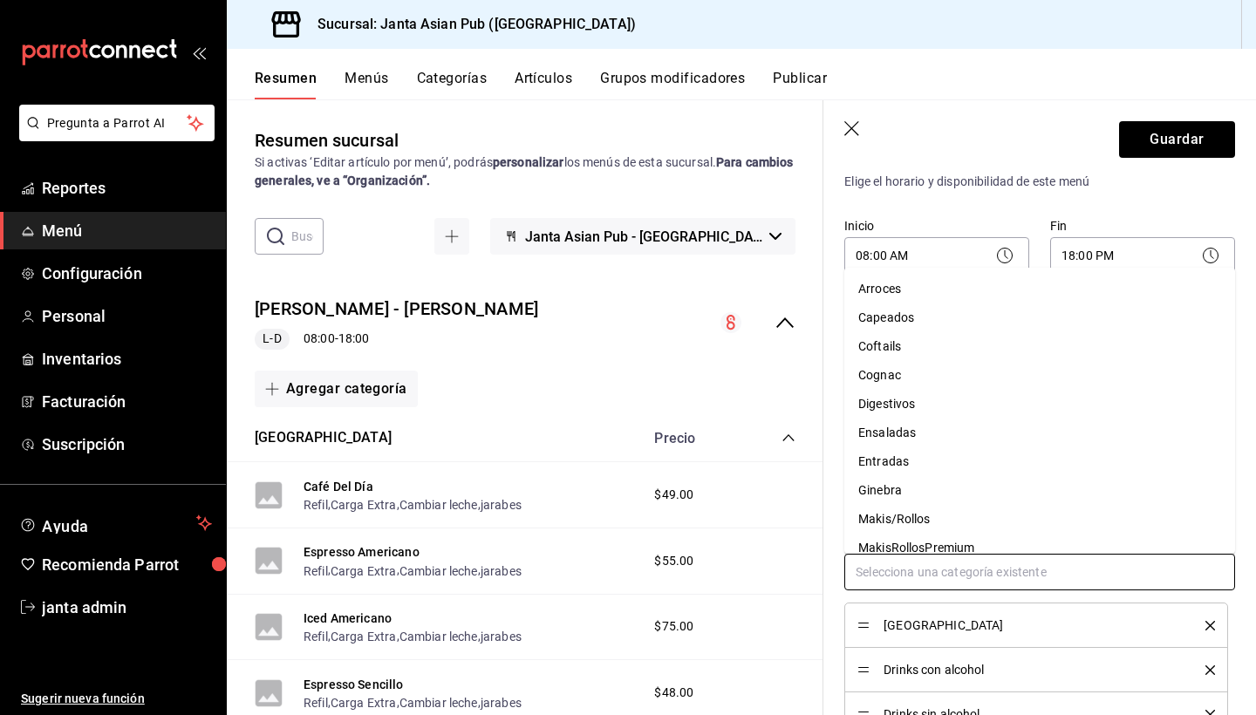
click at [955, 345] on li "Coftails" at bounding box center [1039, 346] width 391 height 29
click at [912, 566] on input "text" at bounding box center [1039, 572] width 391 height 37
click at [951, 349] on li "Cognac" at bounding box center [1039, 346] width 391 height 29
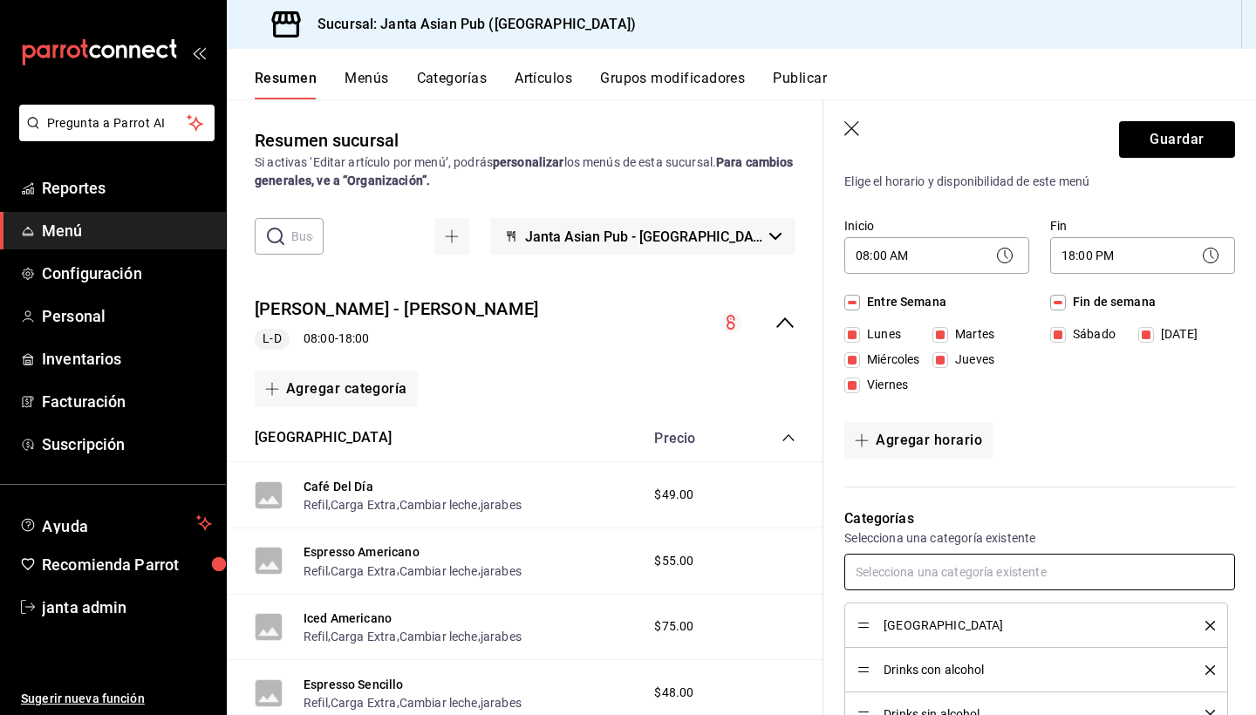
click at [899, 565] on input "text" at bounding box center [1039, 572] width 391 height 37
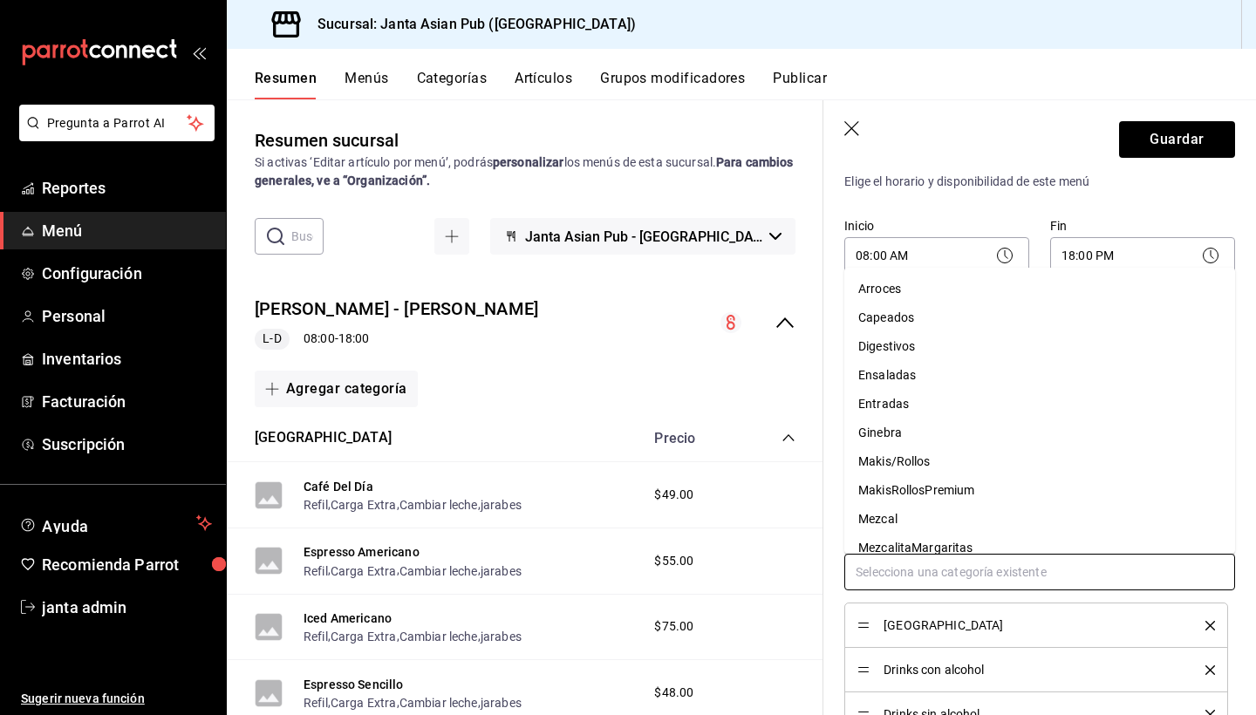
click at [952, 358] on li "Digestivos" at bounding box center [1039, 346] width 391 height 29
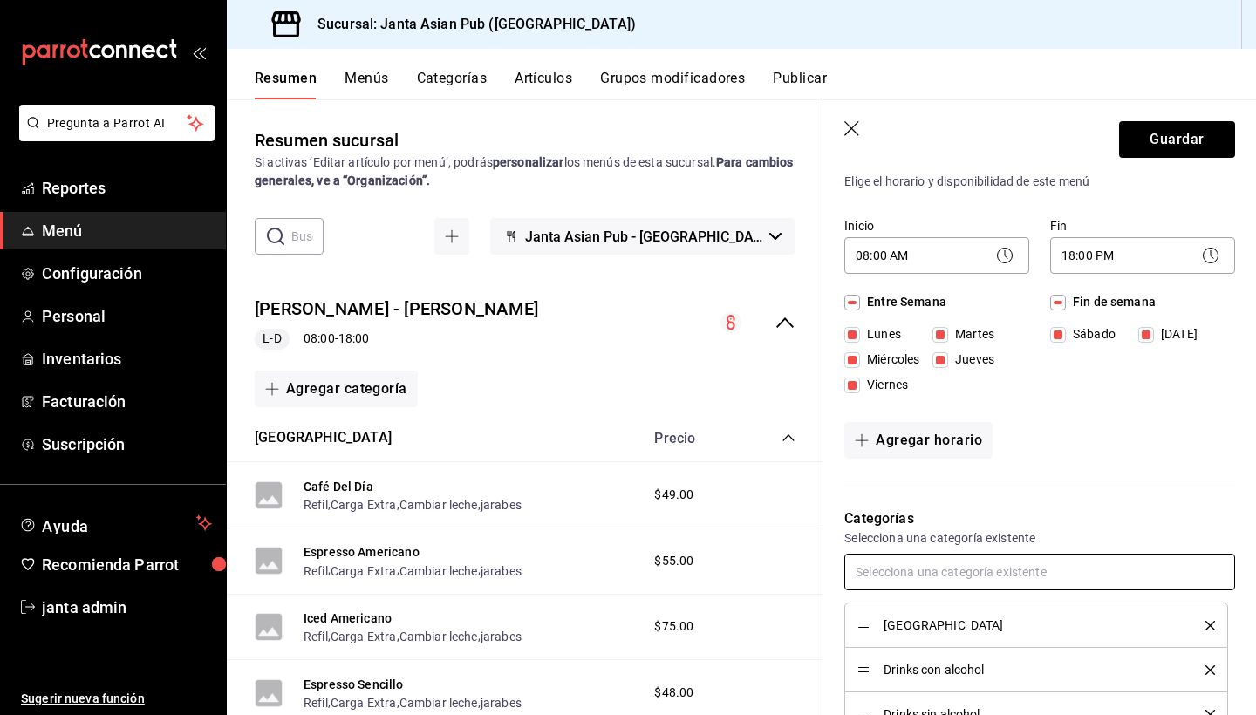
click at [904, 570] on input "text" at bounding box center [1039, 572] width 391 height 37
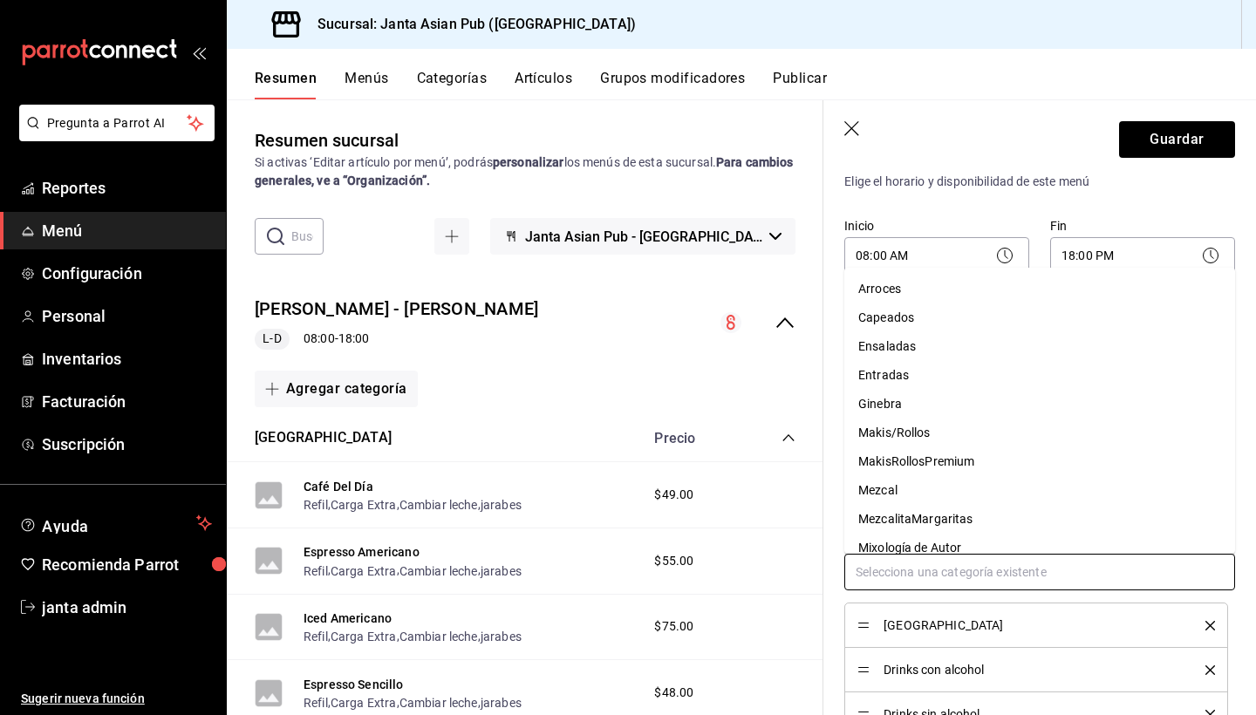
click at [938, 402] on li "Ginebra" at bounding box center [1039, 404] width 391 height 29
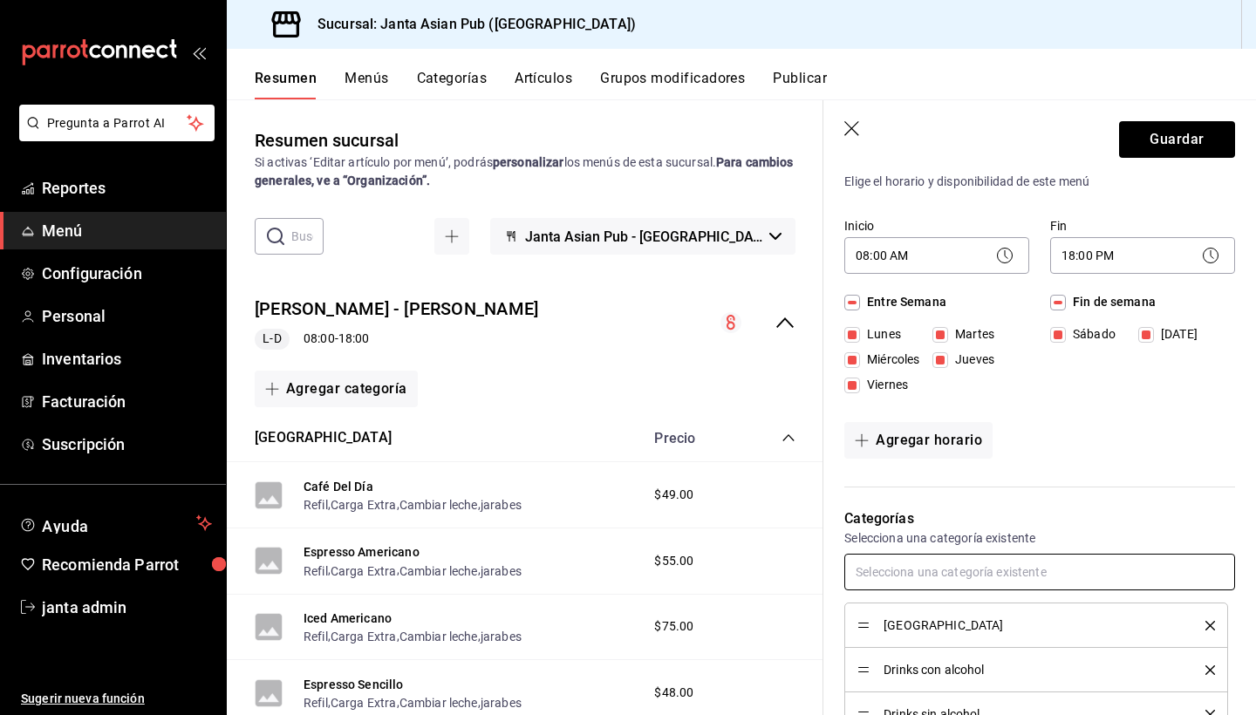
click at [909, 587] on input "text" at bounding box center [1039, 572] width 391 height 37
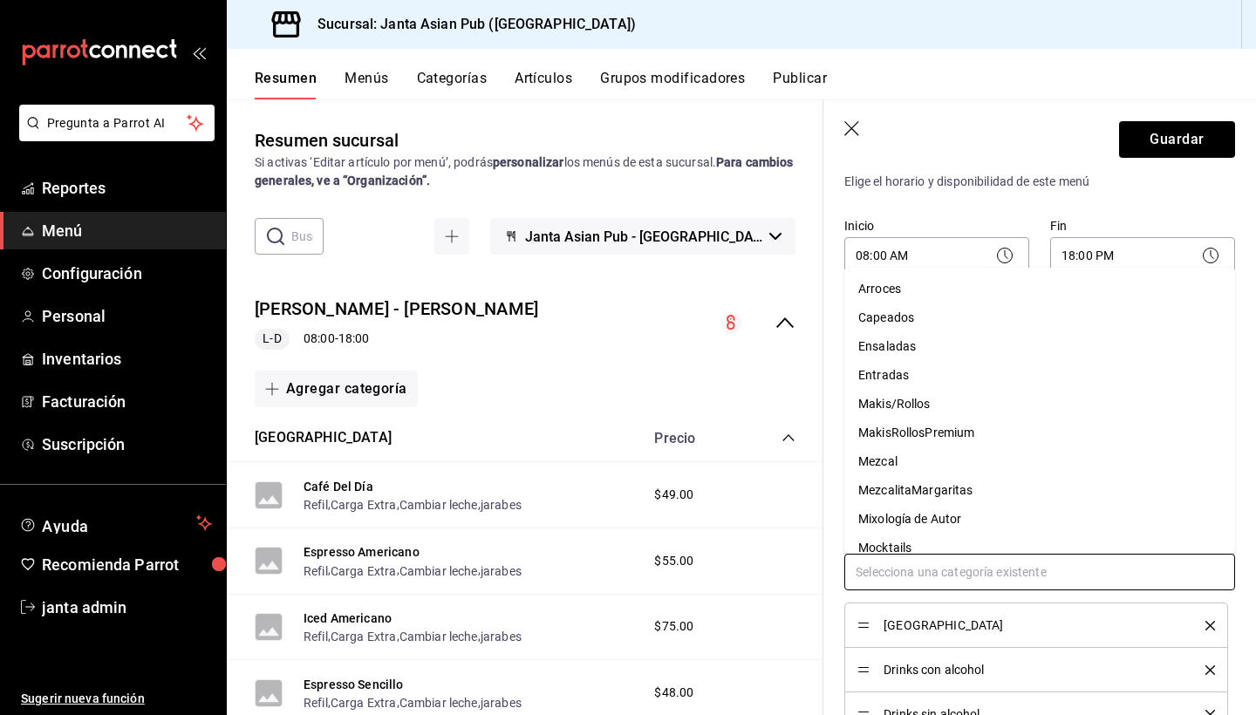
click at [962, 474] on li "Mezcal" at bounding box center [1039, 461] width 391 height 29
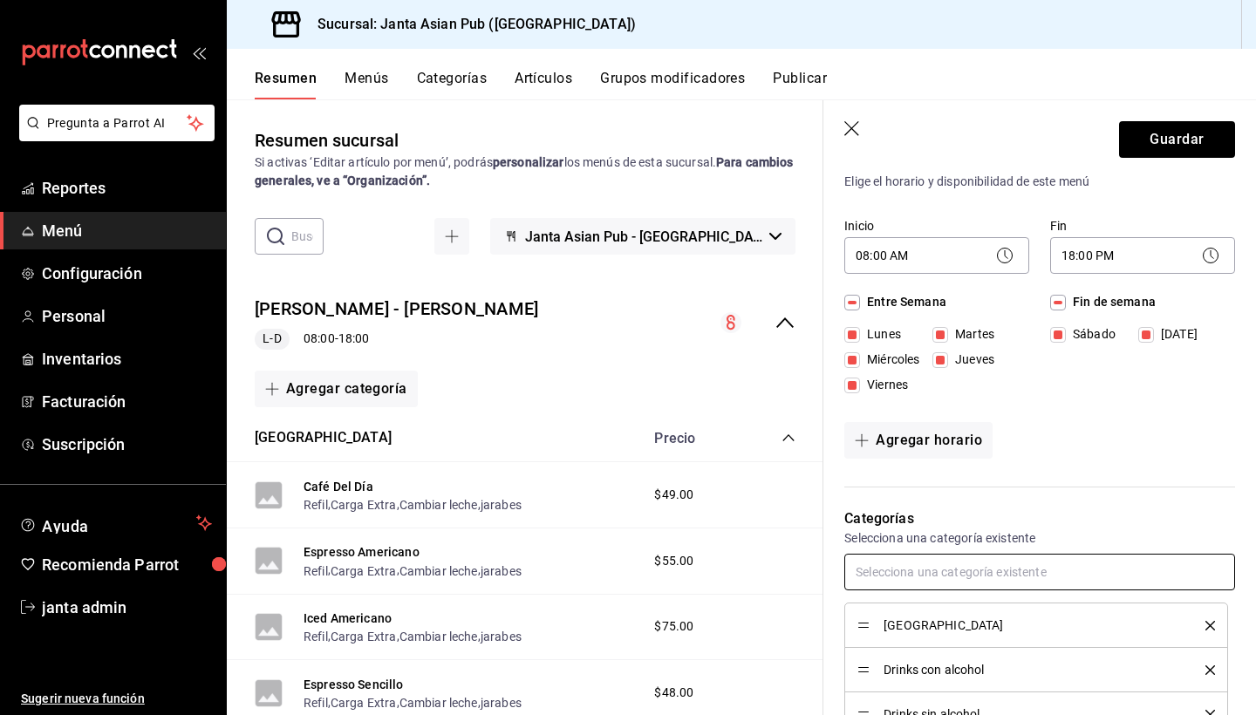
click at [929, 575] on input "text" at bounding box center [1039, 572] width 391 height 37
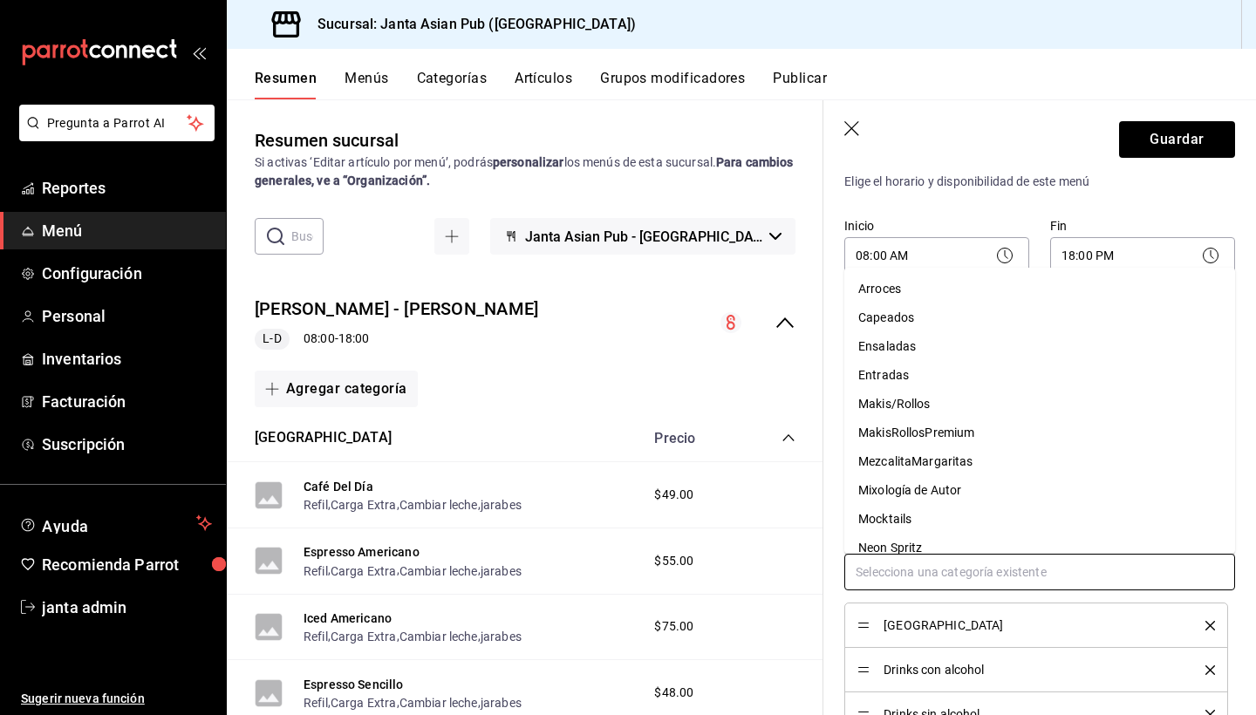
click at [979, 461] on li "MezcalitaMargaritas" at bounding box center [1039, 461] width 391 height 29
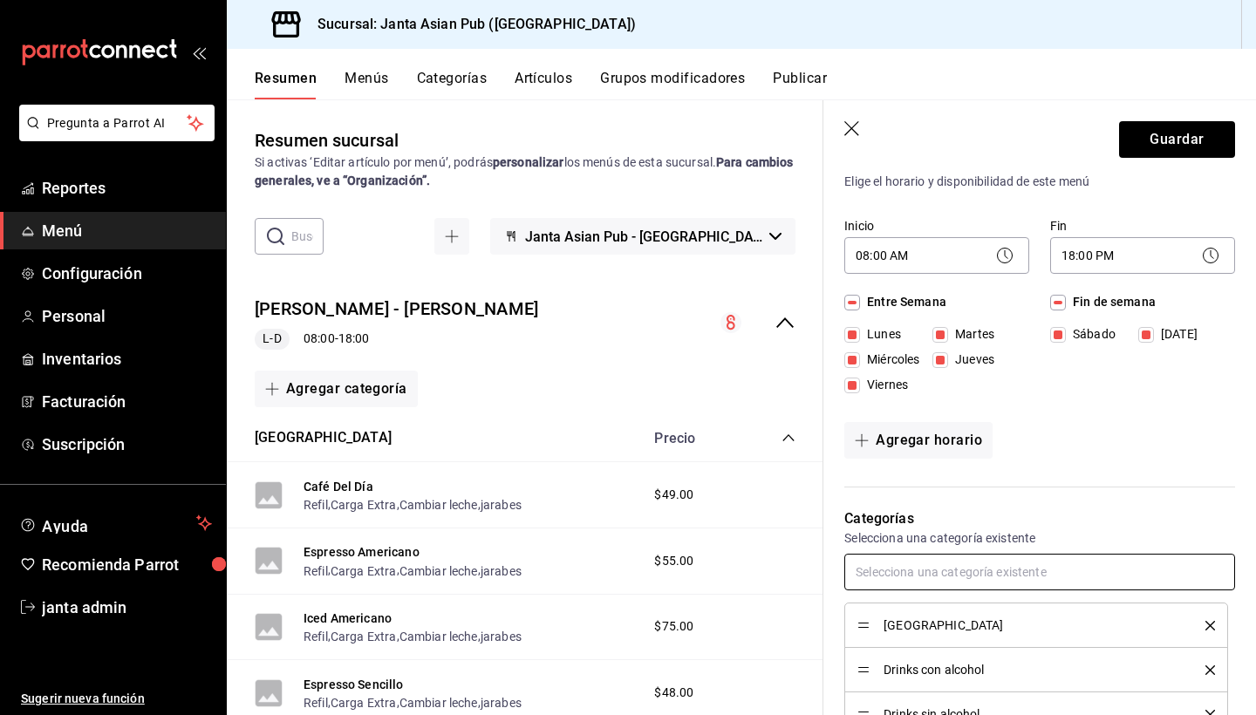
click at [912, 570] on input "text" at bounding box center [1039, 572] width 391 height 37
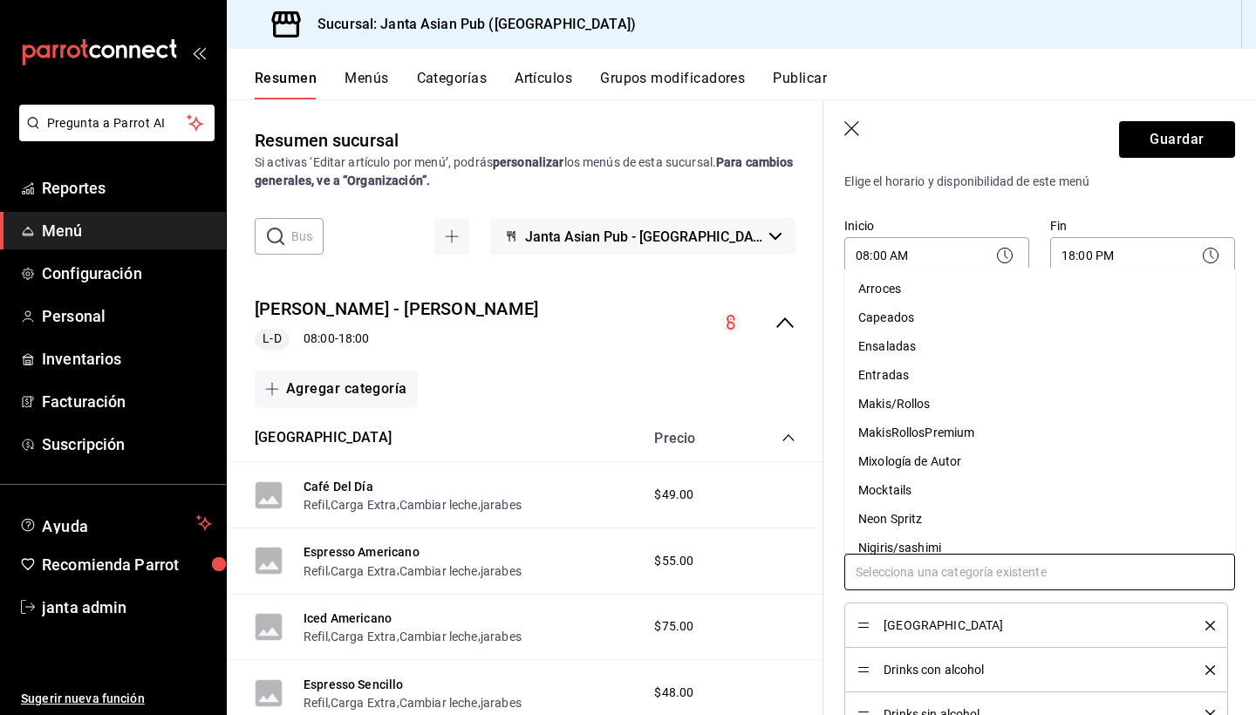
click at [958, 462] on li "Mixología de Autor" at bounding box center [1039, 461] width 391 height 29
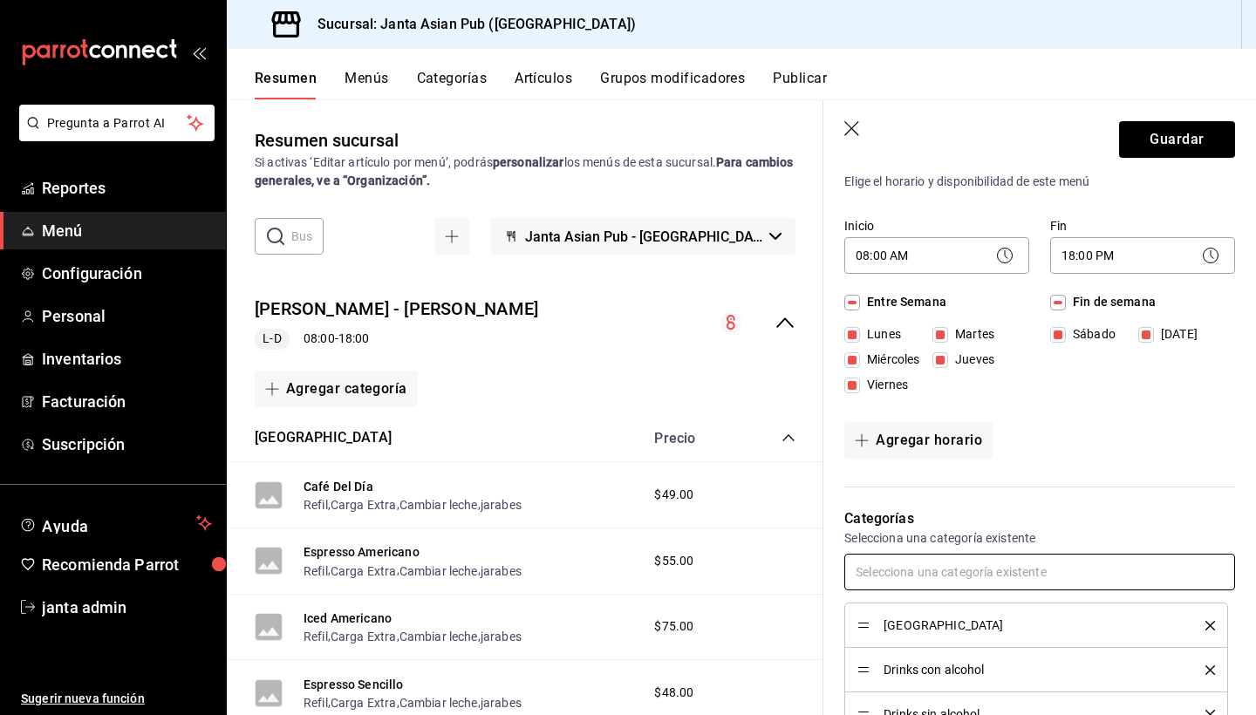
click at [911, 575] on input "text" at bounding box center [1039, 572] width 391 height 37
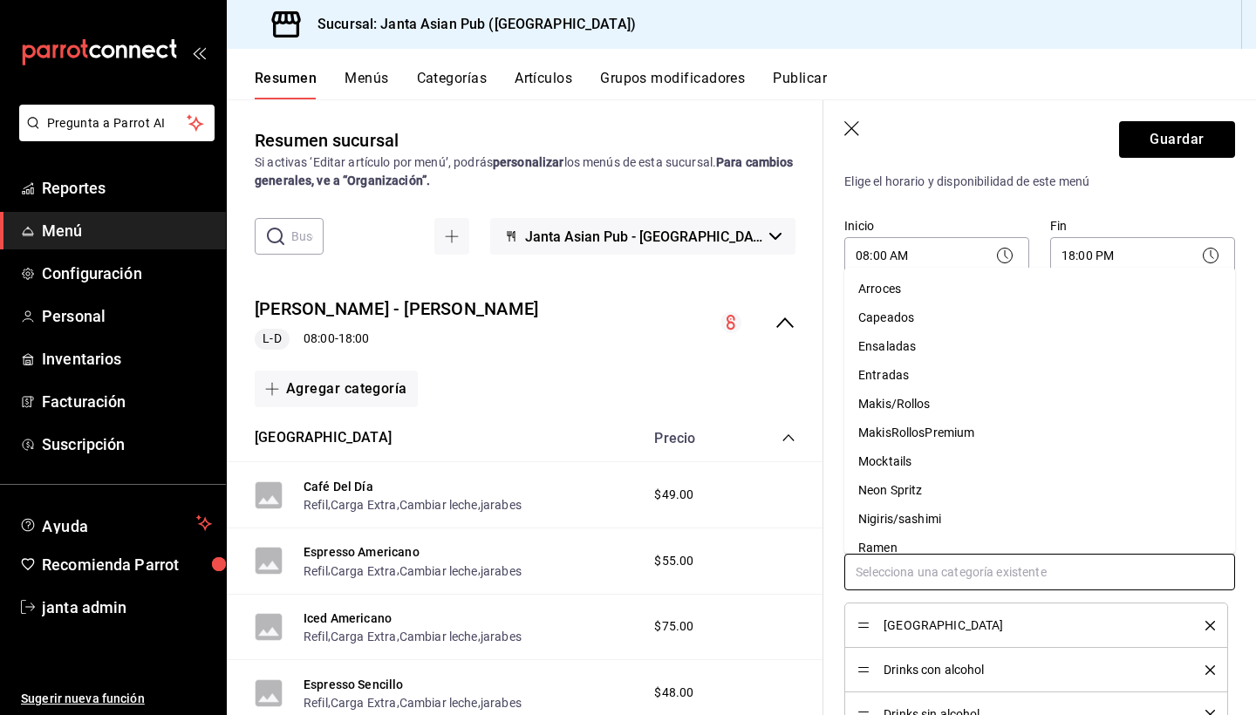
click at [938, 462] on li "Mocktails" at bounding box center [1039, 461] width 391 height 29
click at [916, 581] on input "text" at bounding box center [1039, 572] width 391 height 37
click at [950, 469] on li "Neon Spritz" at bounding box center [1039, 461] width 391 height 29
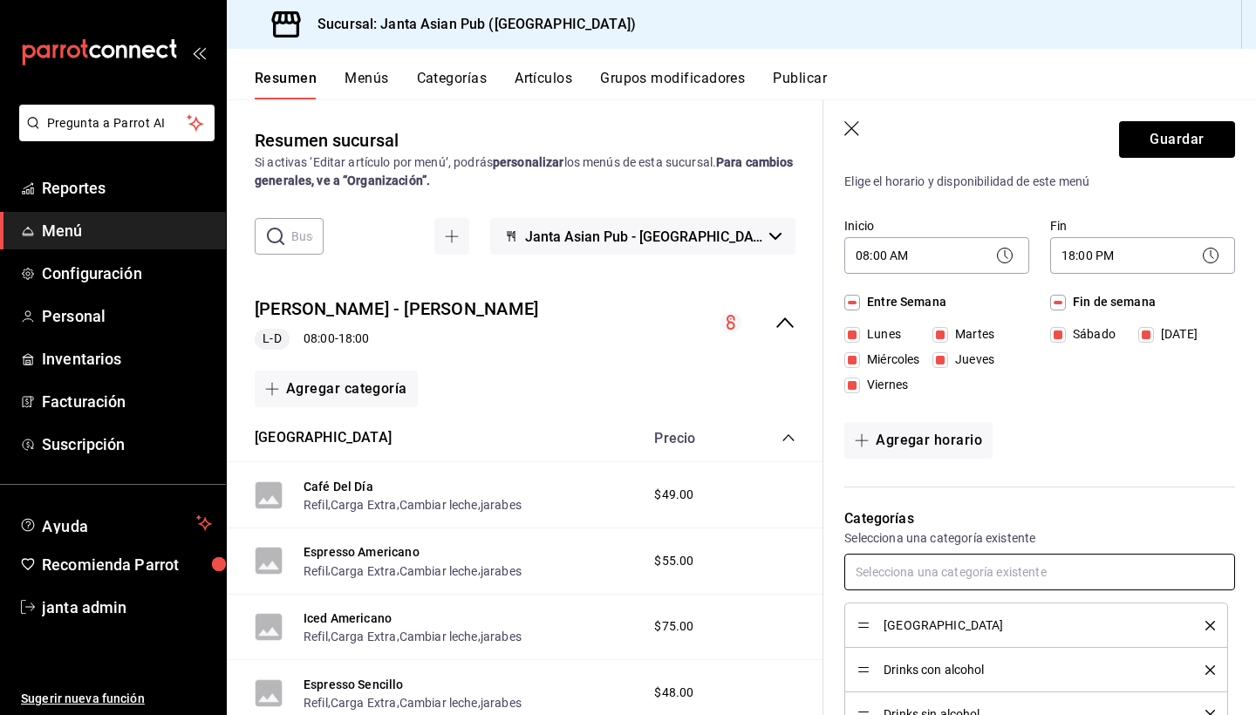
click at [918, 578] on input "text" at bounding box center [1039, 572] width 391 height 37
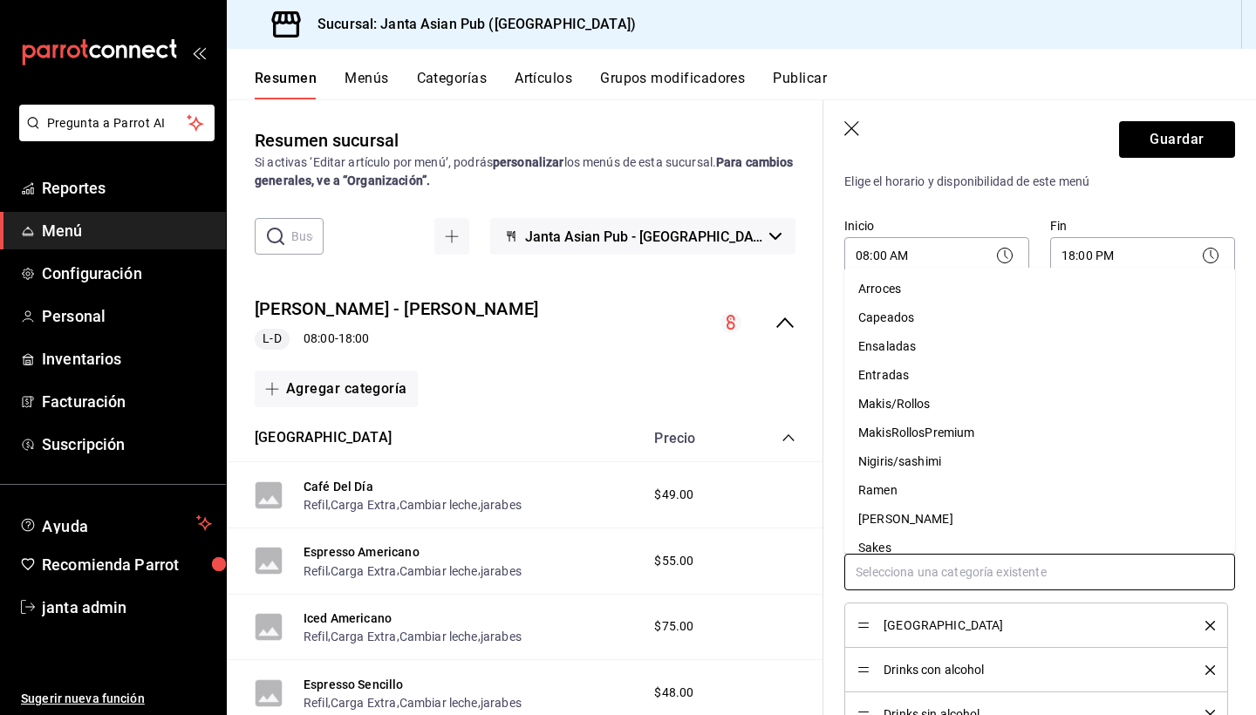
click at [956, 464] on li "Nigiris/sashimi" at bounding box center [1039, 461] width 391 height 29
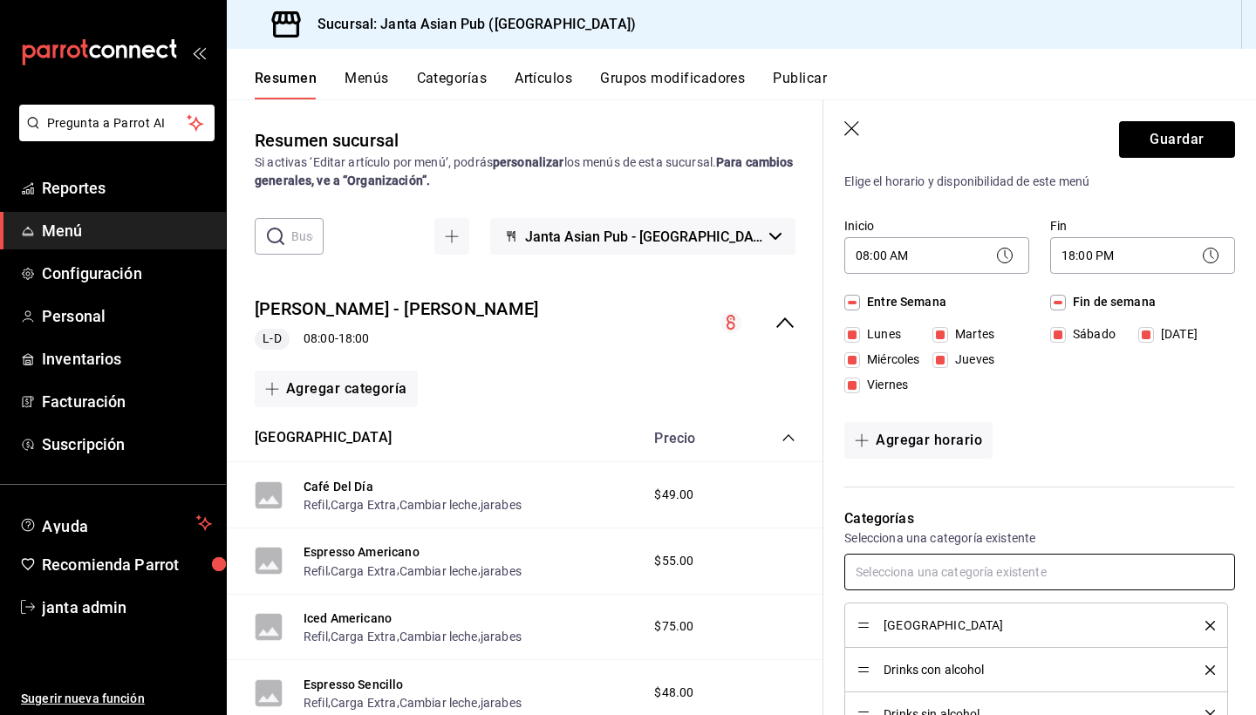
click at [911, 576] on input "text" at bounding box center [1039, 572] width 391 height 37
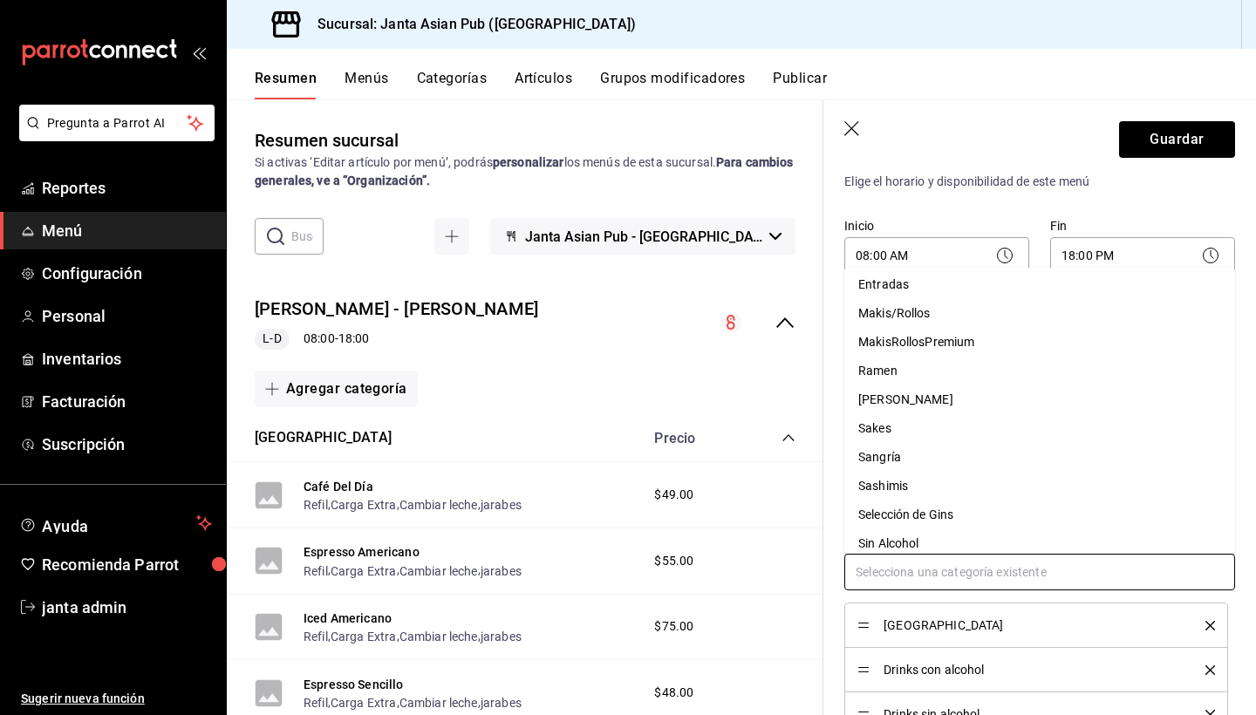
scroll to position [92, 0]
click at [955, 398] on li "[PERSON_NAME]" at bounding box center [1039, 398] width 391 height 29
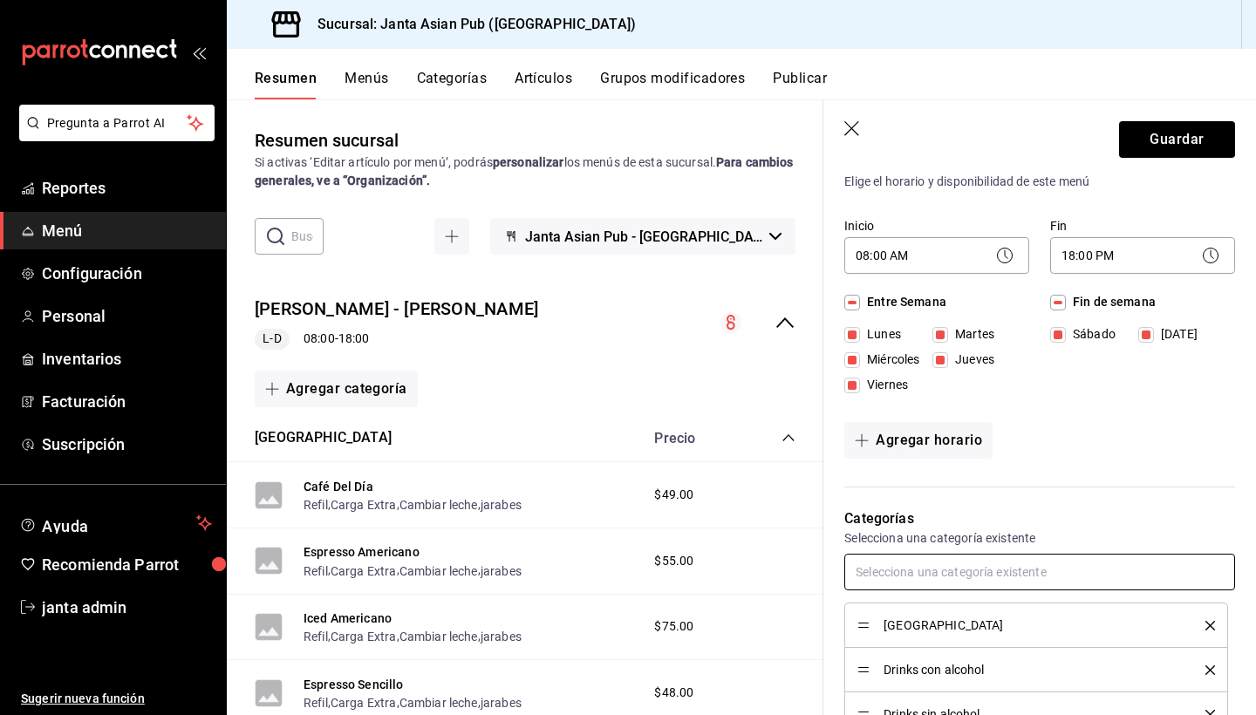
click at [911, 580] on input "text" at bounding box center [1039, 572] width 391 height 37
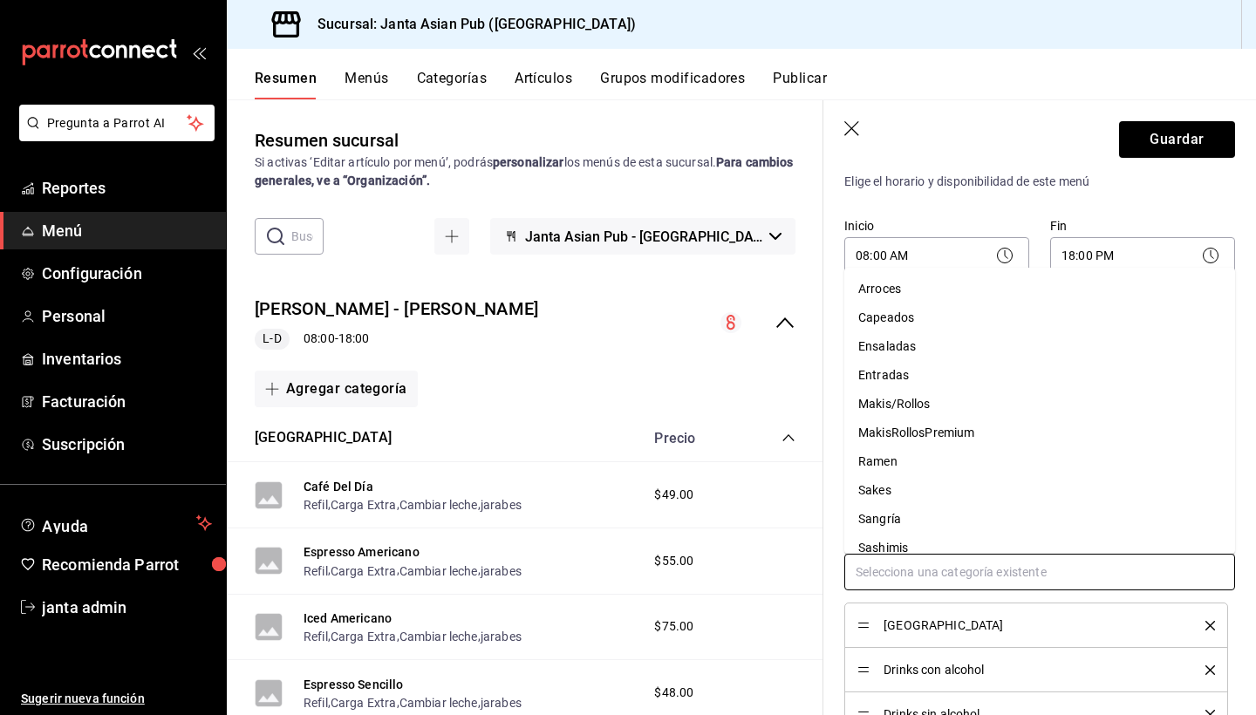
click at [938, 490] on li "Sakes" at bounding box center [1039, 490] width 391 height 29
click at [918, 570] on input "text" at bounding box center [1039, 572] width 391 height 37
click at [956, 488] on li "Sangría" at bounding box center [1039, 490] width 391 height 29
click at [924, 580] on input "text" at bounding box center [1039, 572] width 391 height 37
click at [959, 520] on li "Selección de Gins" at bounding box center [1039, 519] width 391 height 29
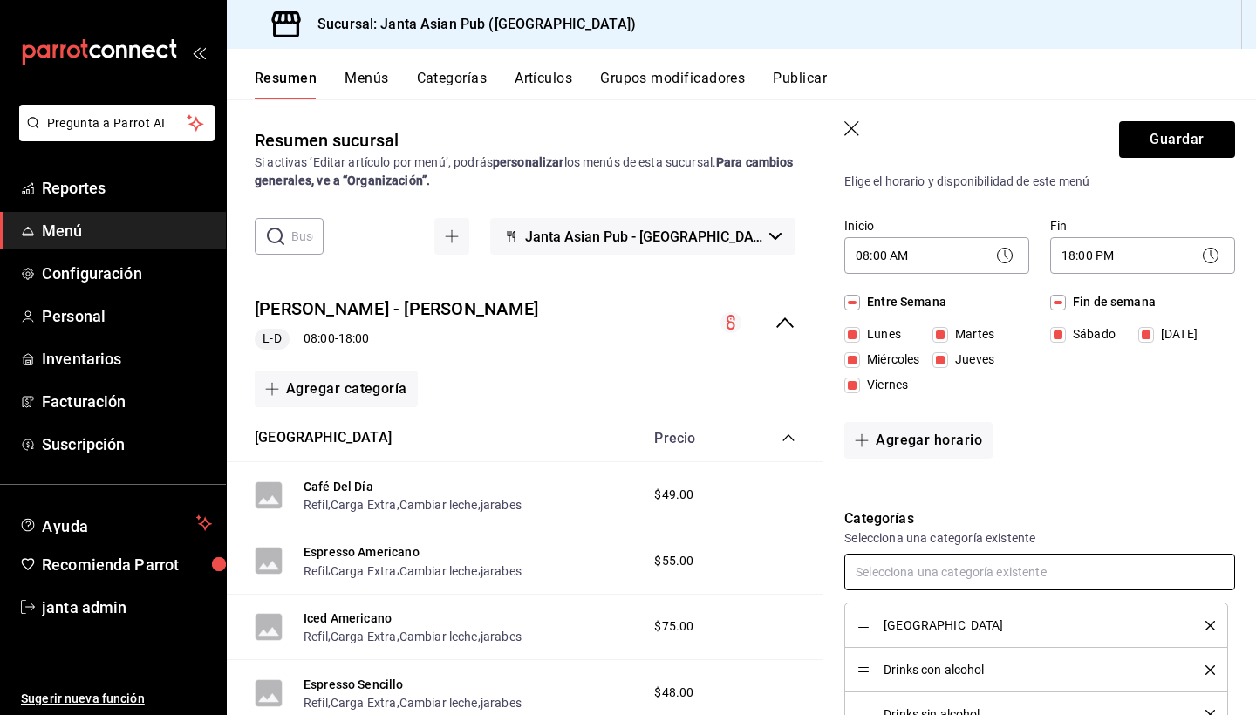
click at [952, 567] on input "text" at bounding box center [1039, 572] width 391 height 37
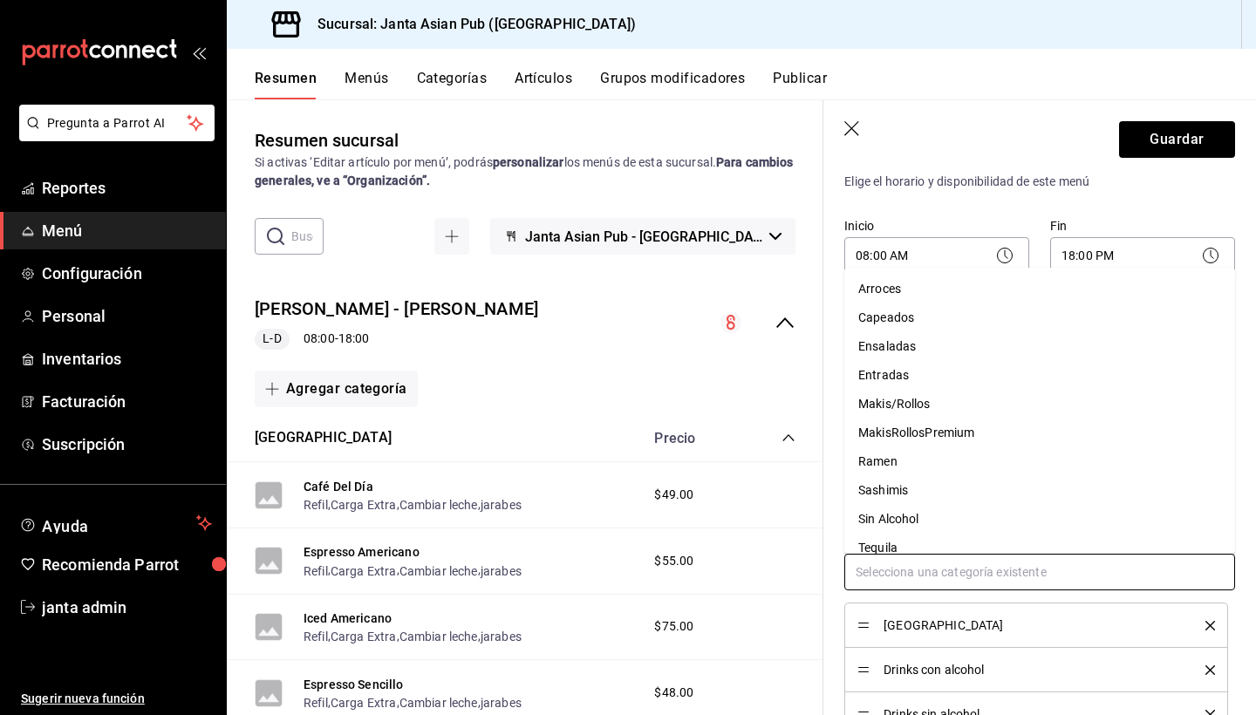
click at [968, 516] on li "Sin Alcohol" at bounding box center [1039, 519] width 391 height 29
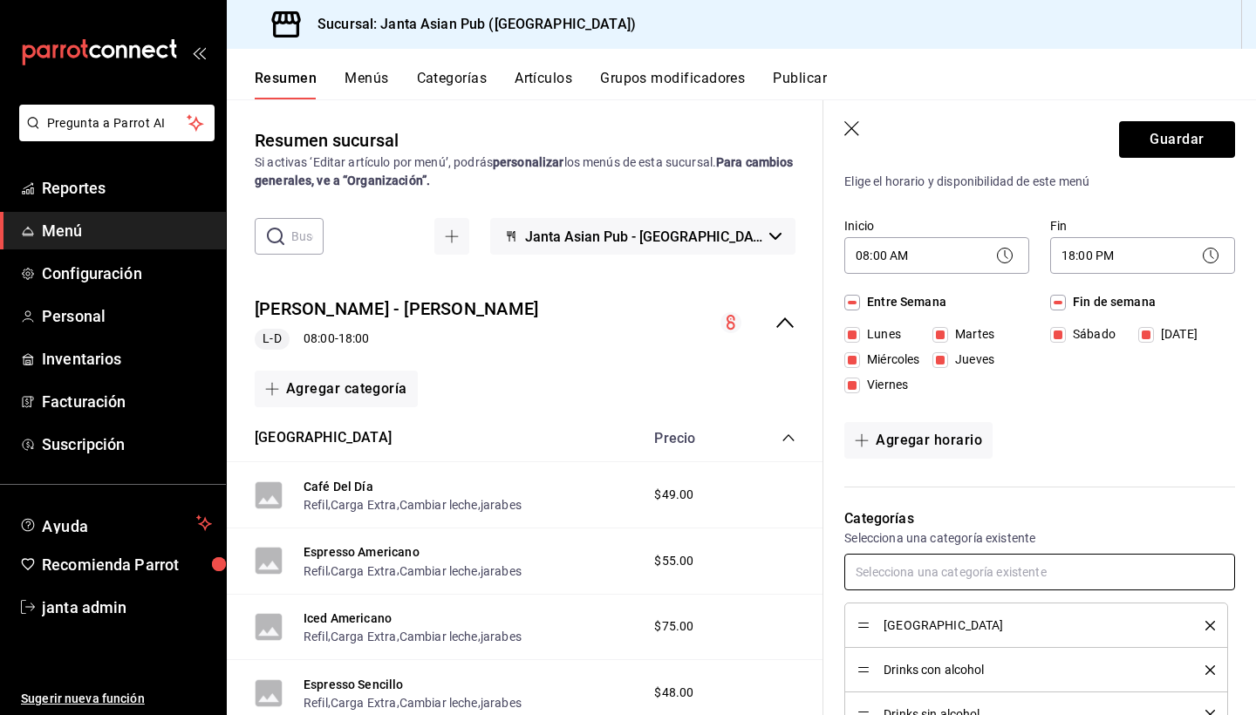
click at [947, 583] on input "text" at bounding box center [1039, 572] width 391 height 37
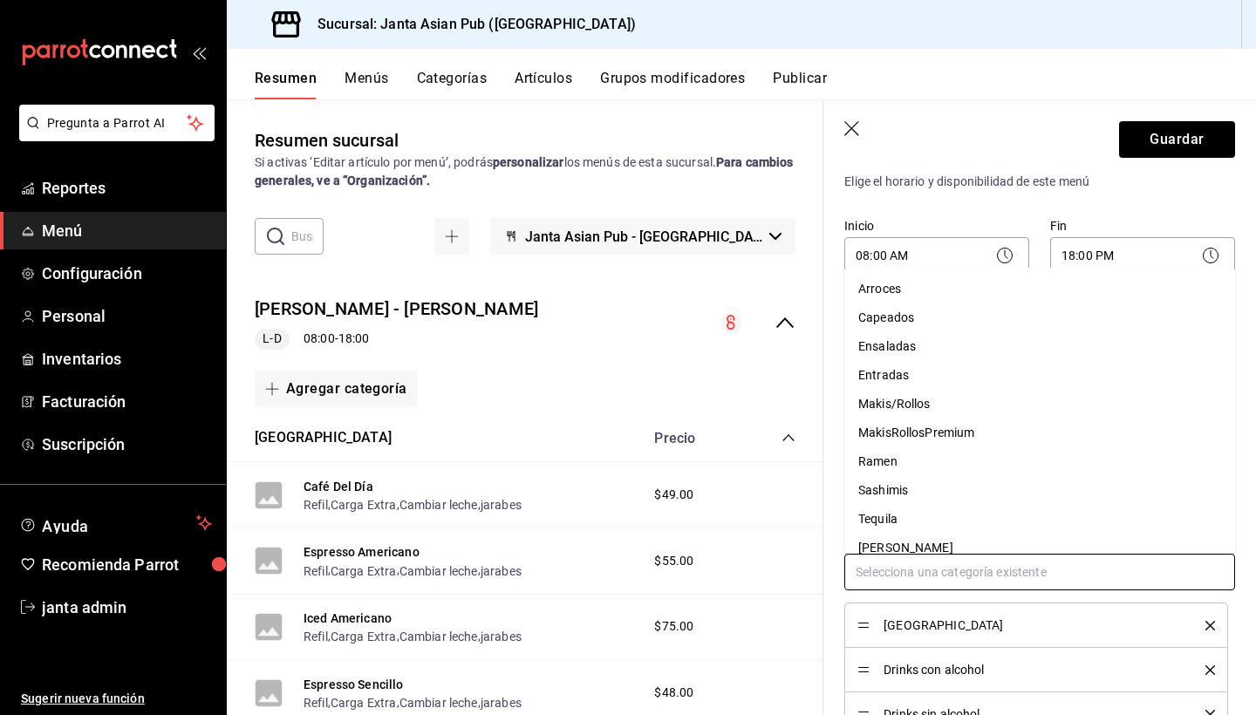
click at [962, 527] on li "Tequila" at bounding box center [1039, 519] width 391 height 29
click at [957, 562] on input "text" at bounding box center [1039, 572] width 391 height 37
click at [971, 515] on li "[PERSON_NAME]" at bounding box center [1039, 519] width 391 height 29
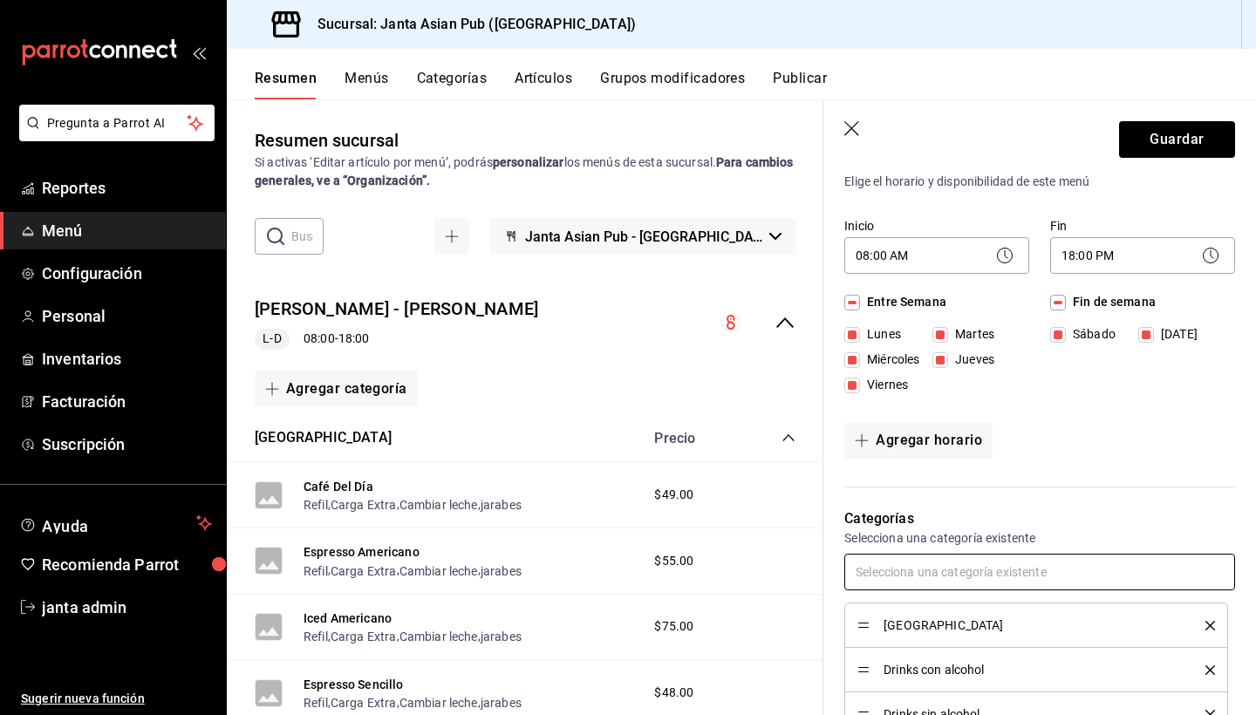
click at [958, 577] on input "text" at bounding box center [1039, 572] width 391 height 37
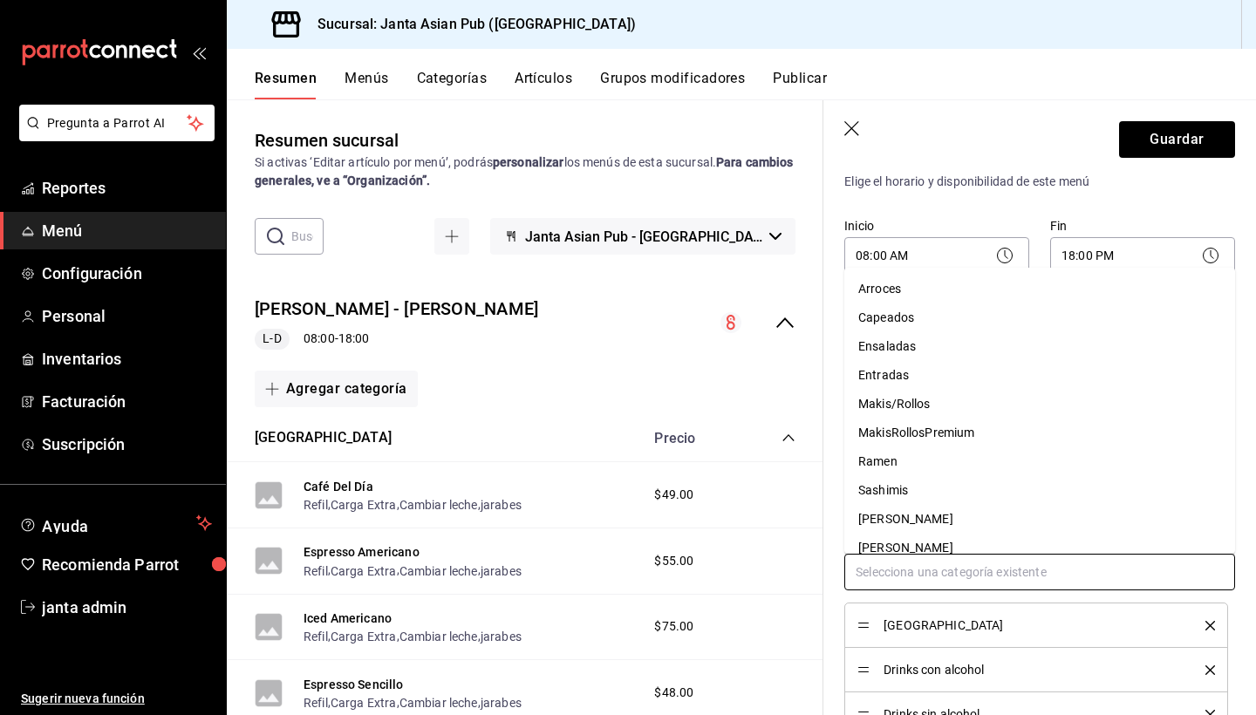
click at [975, 531] on li "[PERSON_NAME]" at bounding box center [1039, 519] width 391 height 29
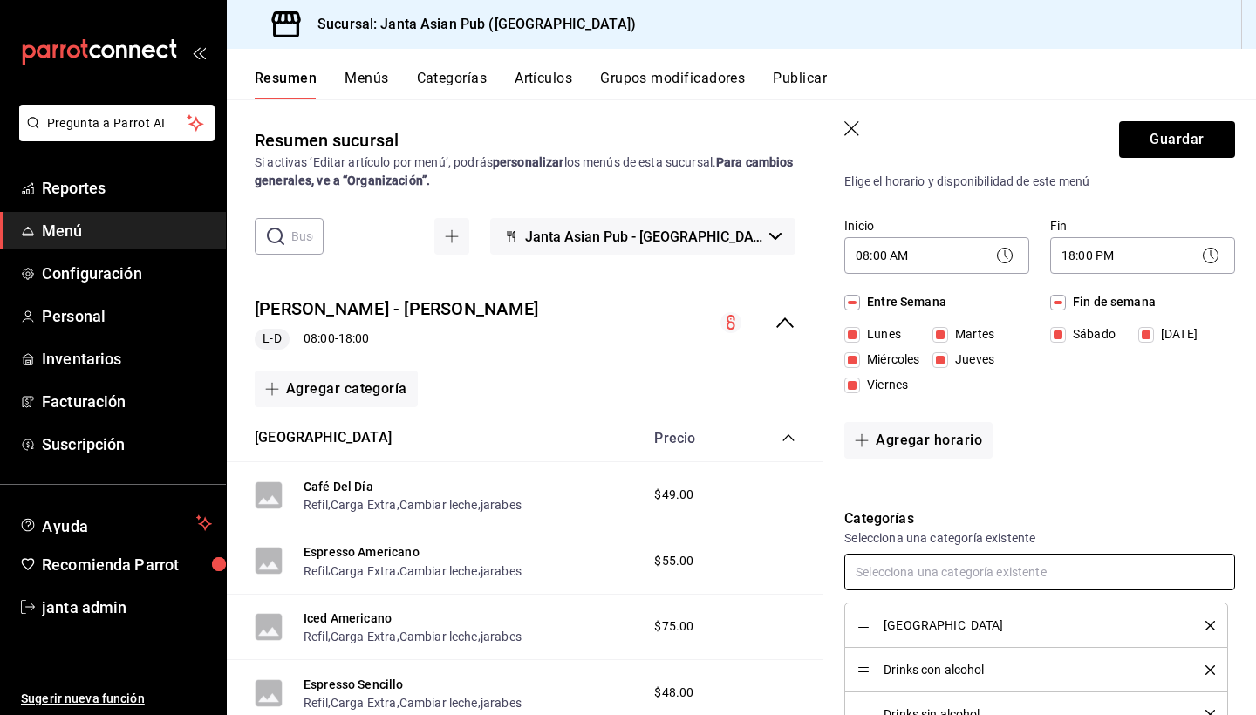
click at [966, 581] on input "text" at bounding box center [1039, 572] width 391 height 37
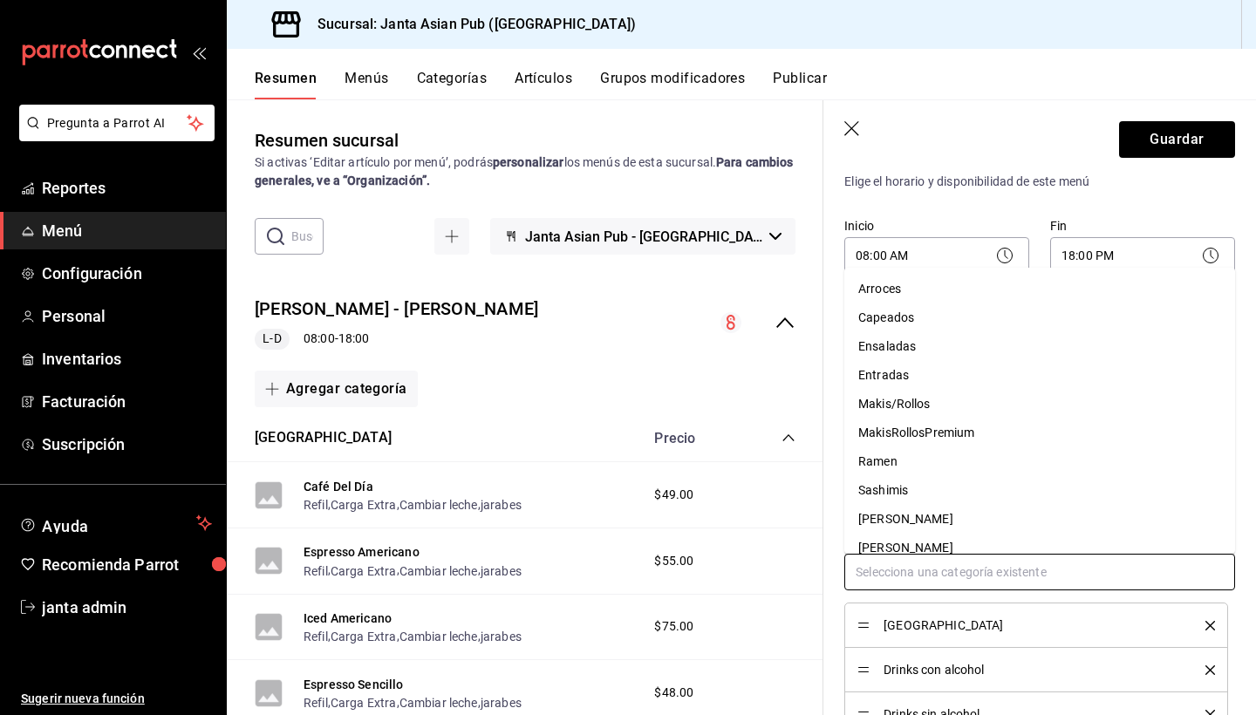
click at [977, 537] on li "[PERSON_NAME]" at bounding box center [1039, 548] width 391 height 29
click at [974, 579] on input "text" at bounding box center [1039, 572] width 391 height 37
click at [982, 529] on li "[PERSON_NAME]" at bounding box center [1039, 519] width 391 height 29
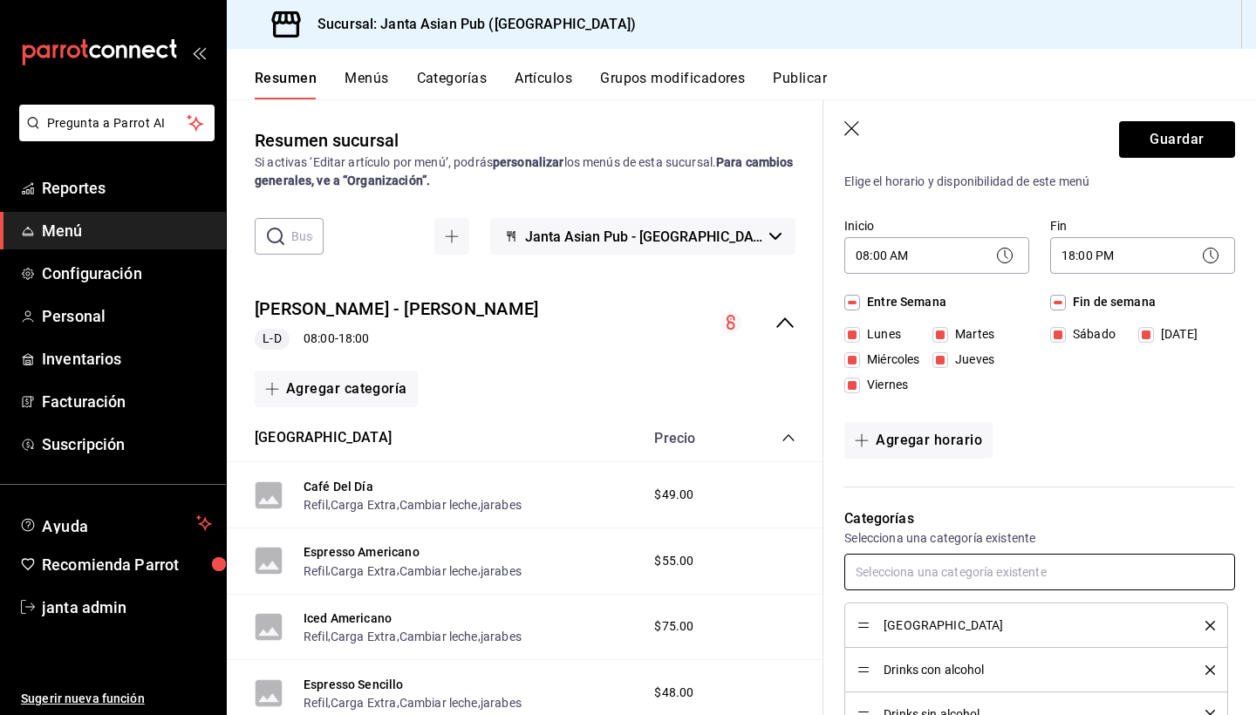
click at [983, 567] on input "text" at bounding box center [1039, 572] width 391 height 37
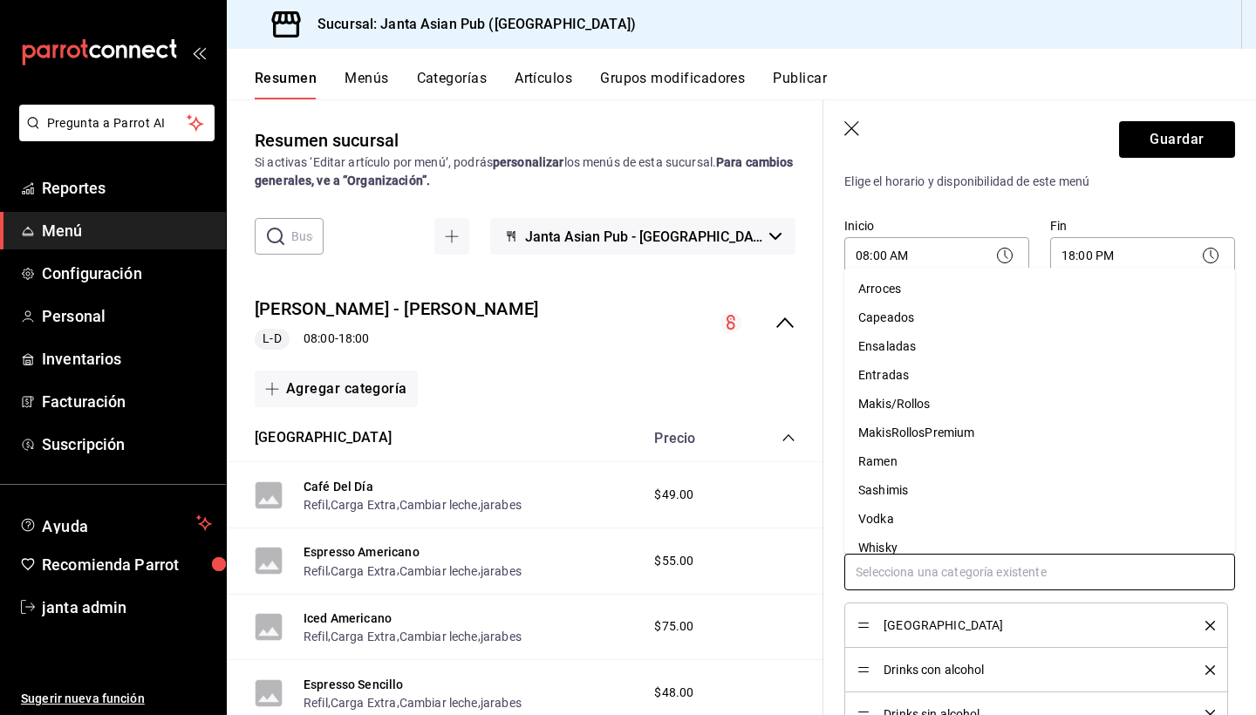
click at [997, 517] on li "Vodka" at bounding box center [1039, 519] width 391 height 29
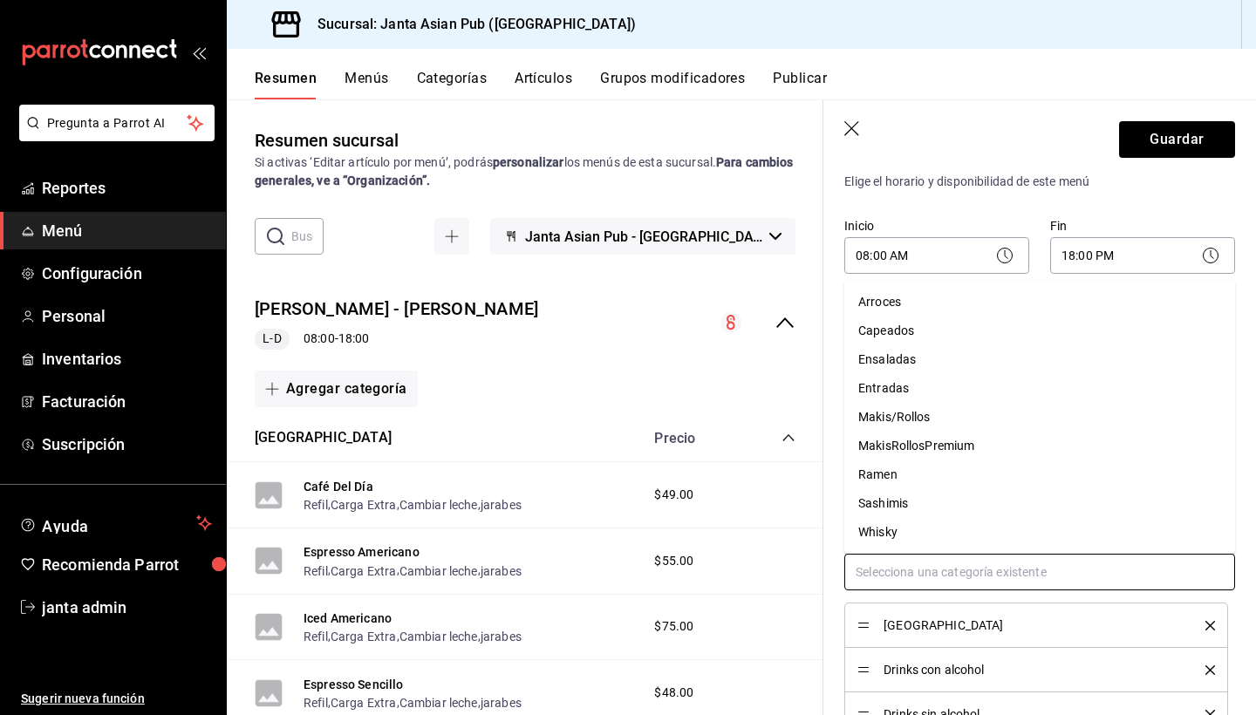
click at [993, 566] on input "text" at bounding box center [1039, 572] width 391 height 37
click at [1020, 528] on li "Whisky" at bounding box center [1039, 532] width 391 height 29
click at [1010, 572] on input "text" at bounding box center [1039, 572] width 391 height 37
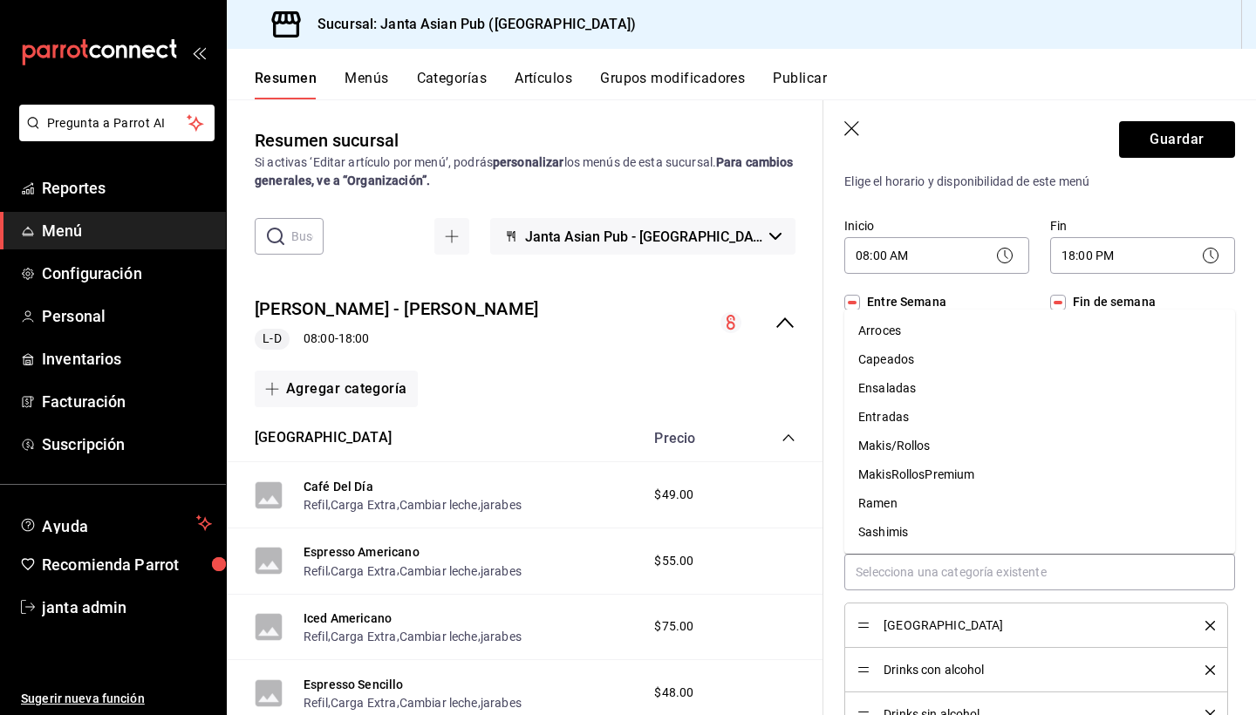
click at [931, 155] on header "Guardar" at bounding box center [1039, 136] width 433 height 72
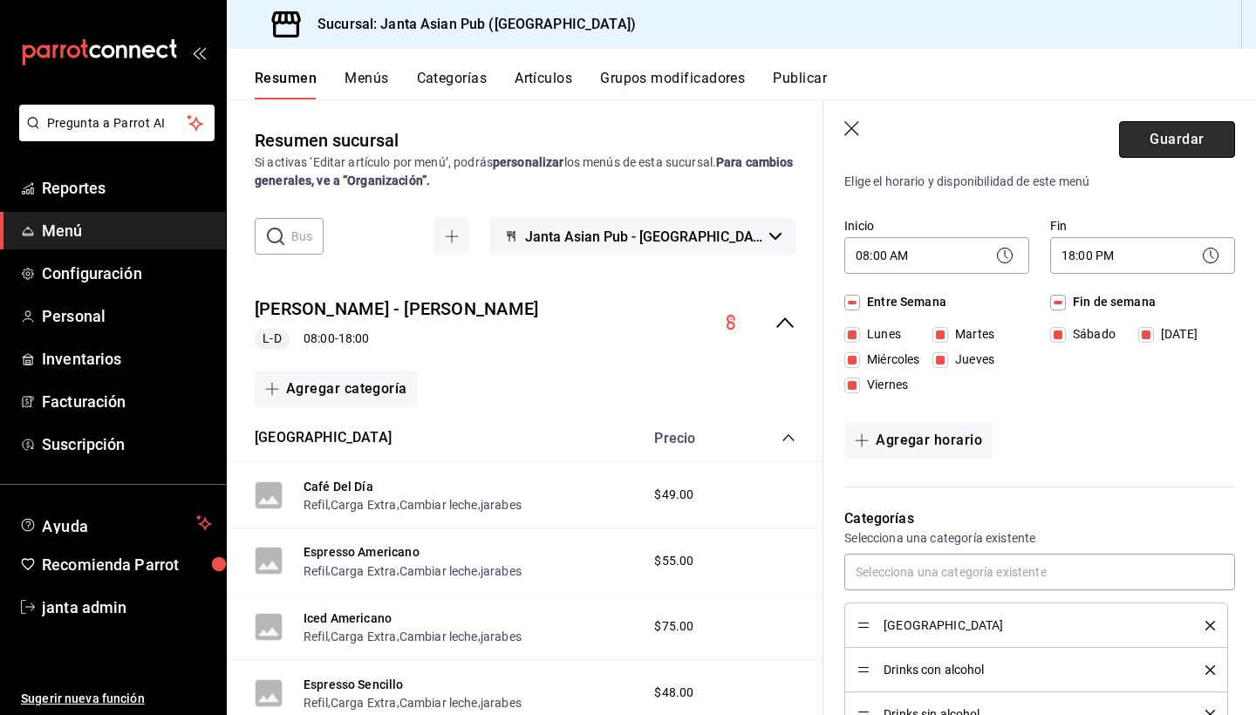
click at [1164, 137] on button "Guardar" at bounding box center [1177, 139] width 116 height 37
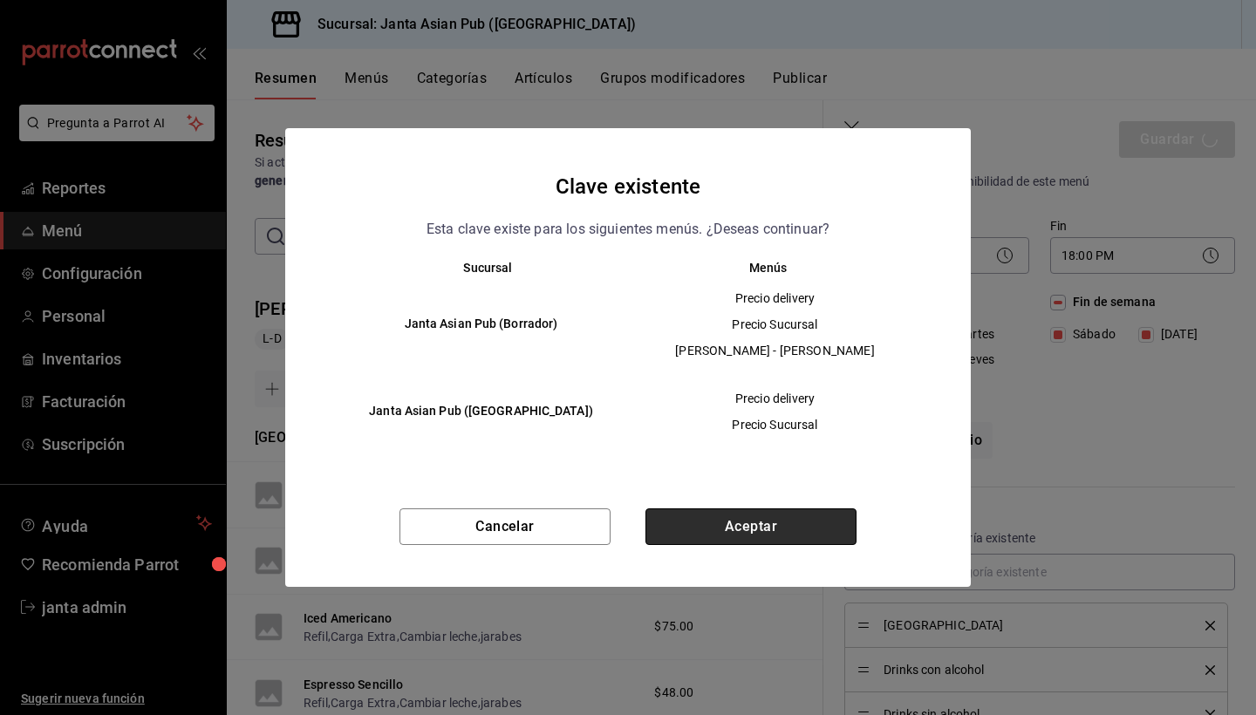
click at [775, 534] on button "Aceptar" at bounding box center [750, 526] width 211 height 37
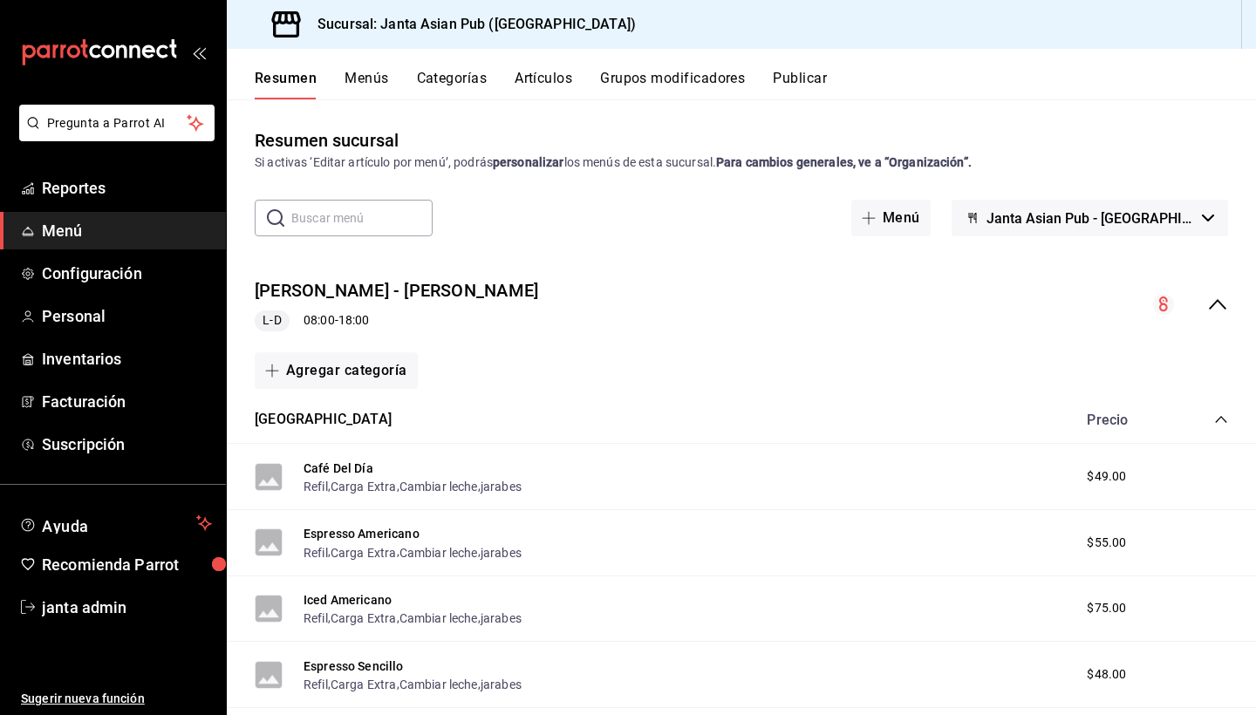
click at [126, 229] on span "Menú" at bounding box center [127, 231] width 170 height 24
click at [1213, 421] on div "Precio" at bounding box center [1148, 420] width 159 height 17
click at [94, 231] on span "Menú" at bounding box center [127, 231] width 170 height 24
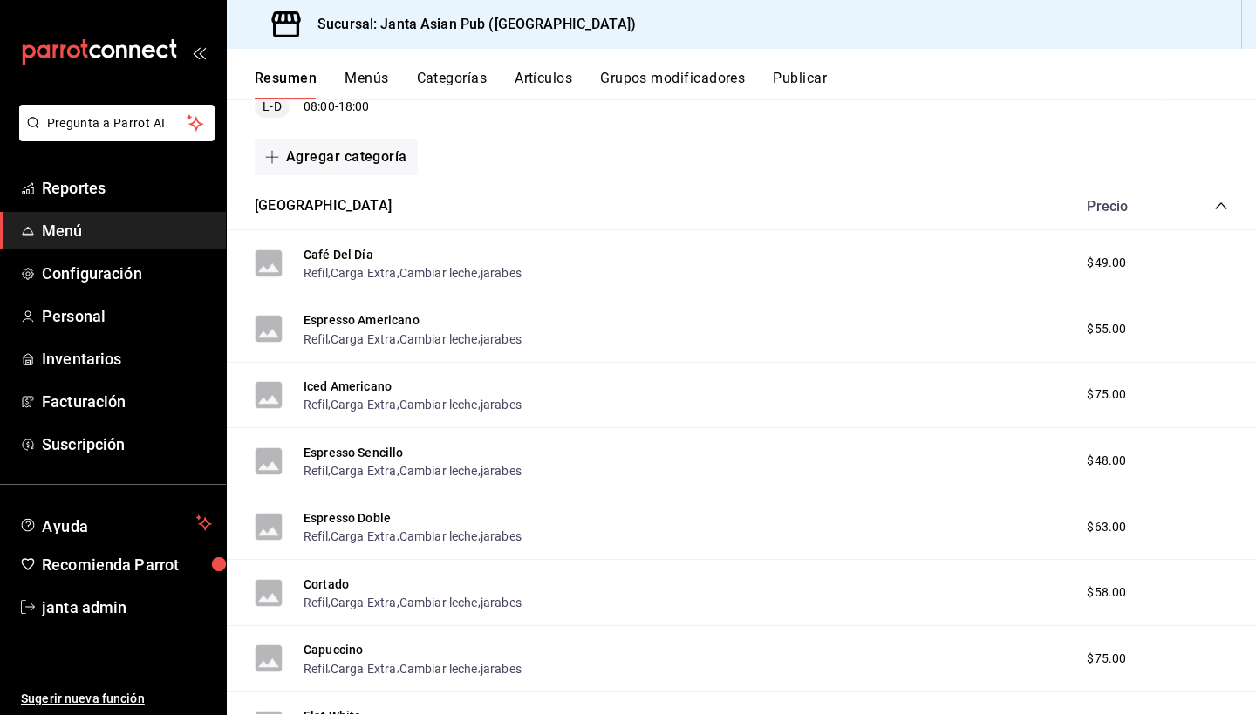
scroll to position [244, 0]
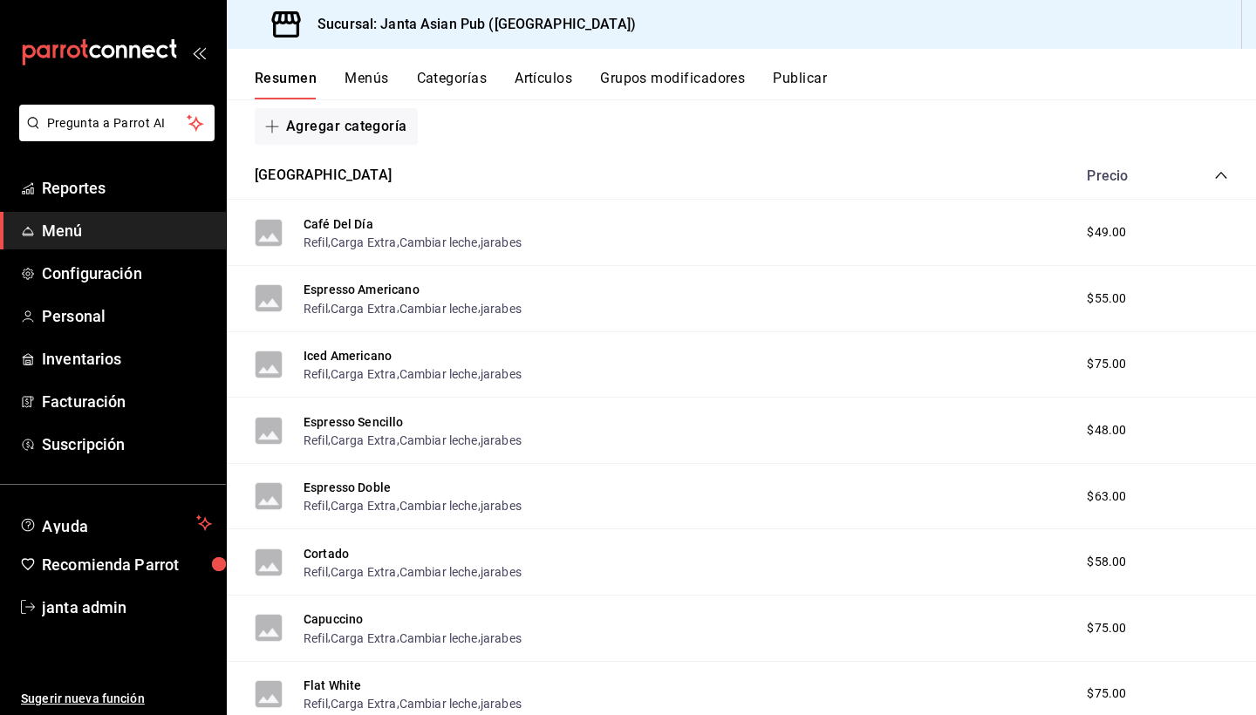
click at [1221, 174] on icon "collapse-category-row" at bounding box center [1221, 175] width 14 height 14
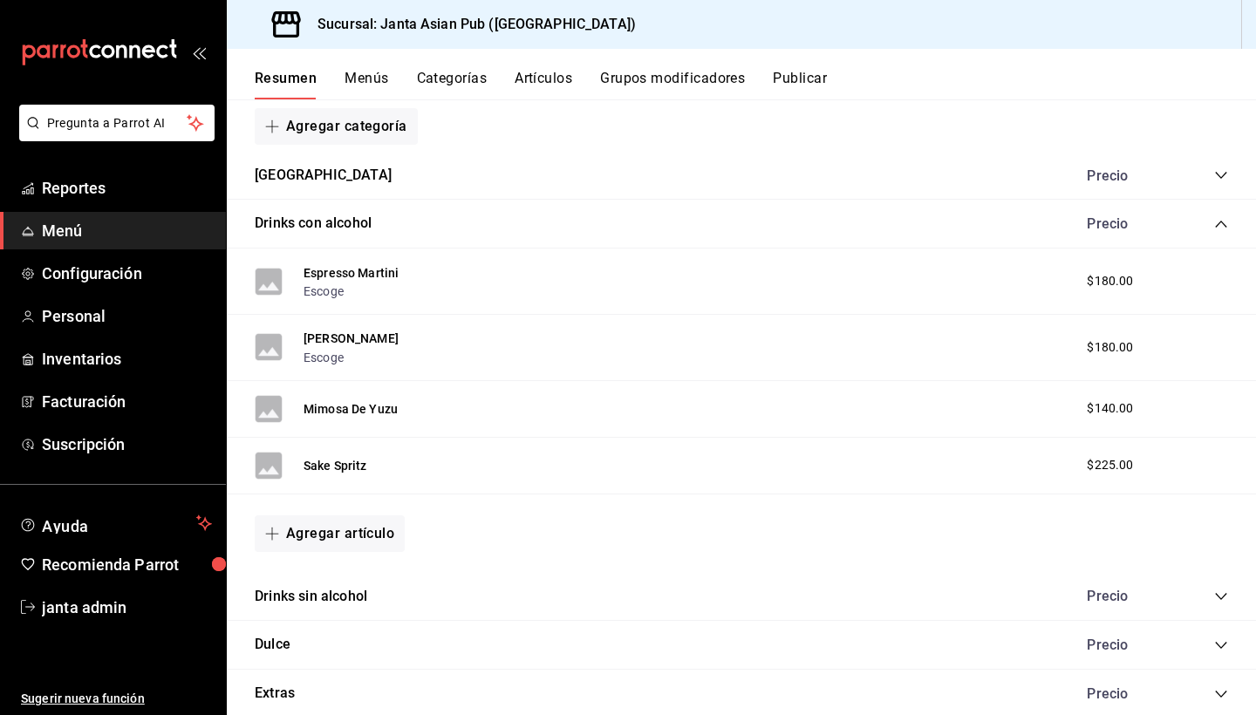
click at [1218, 225] on icon "collapse-category-row" at bounding box center [1221, 224] width 14 height 14
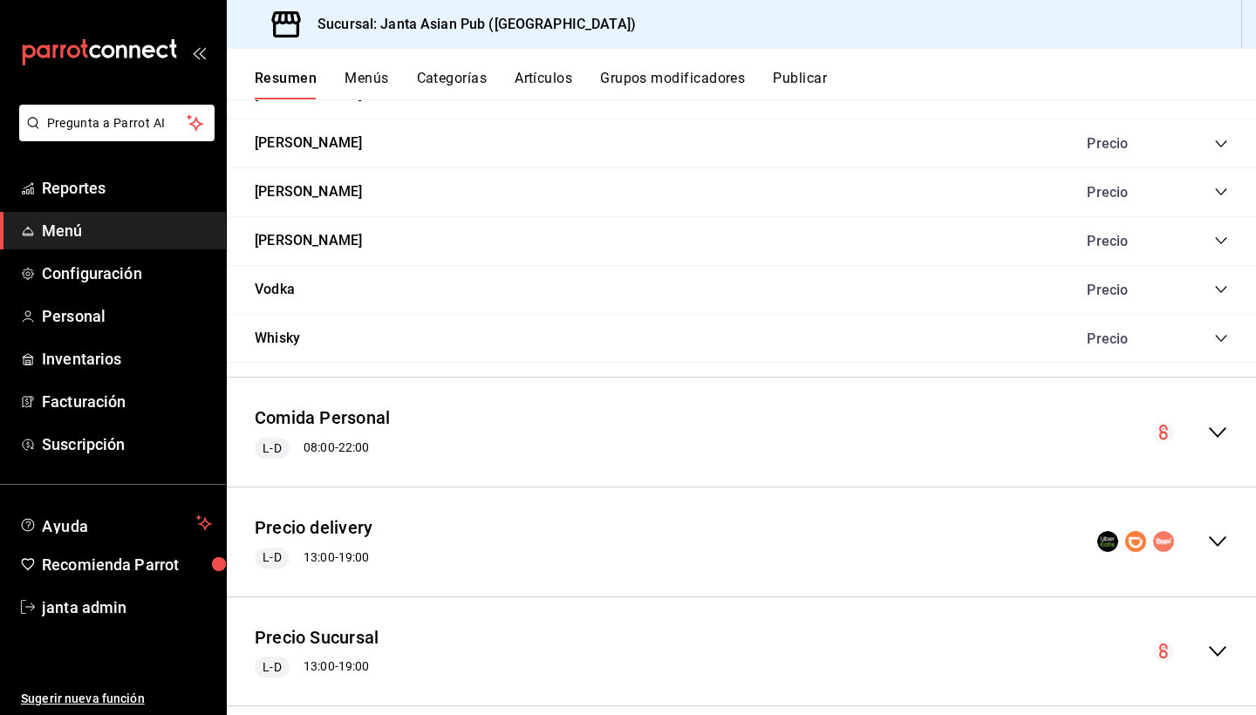
scroll to position [0, 0]
click at [1225, 331] on icon "collapse-category-row" at bounding box center [1221, 338] width 14 height 14
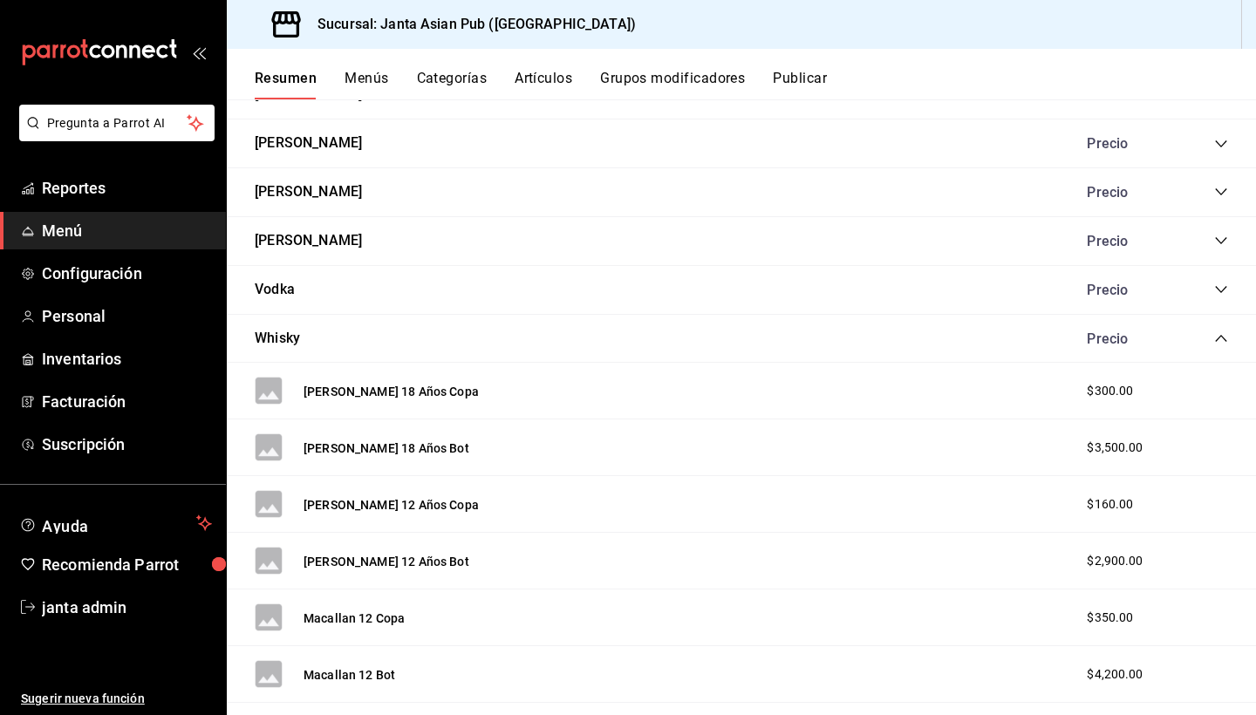
click at [1225, 331] on icon "collapse-category-row" at bounding box center [1221, 338] width 14 height 14
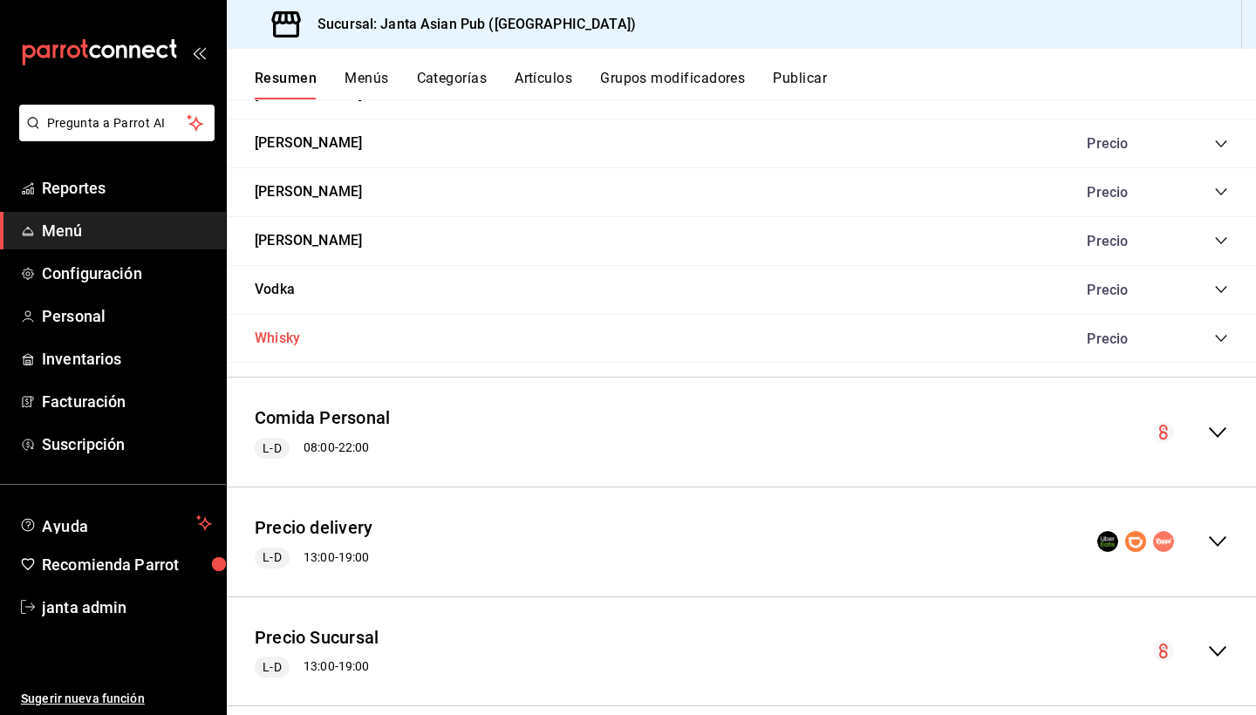
click at [264, 329] on button "Whisky" at bounding box center [277, 339] width 45 height 20
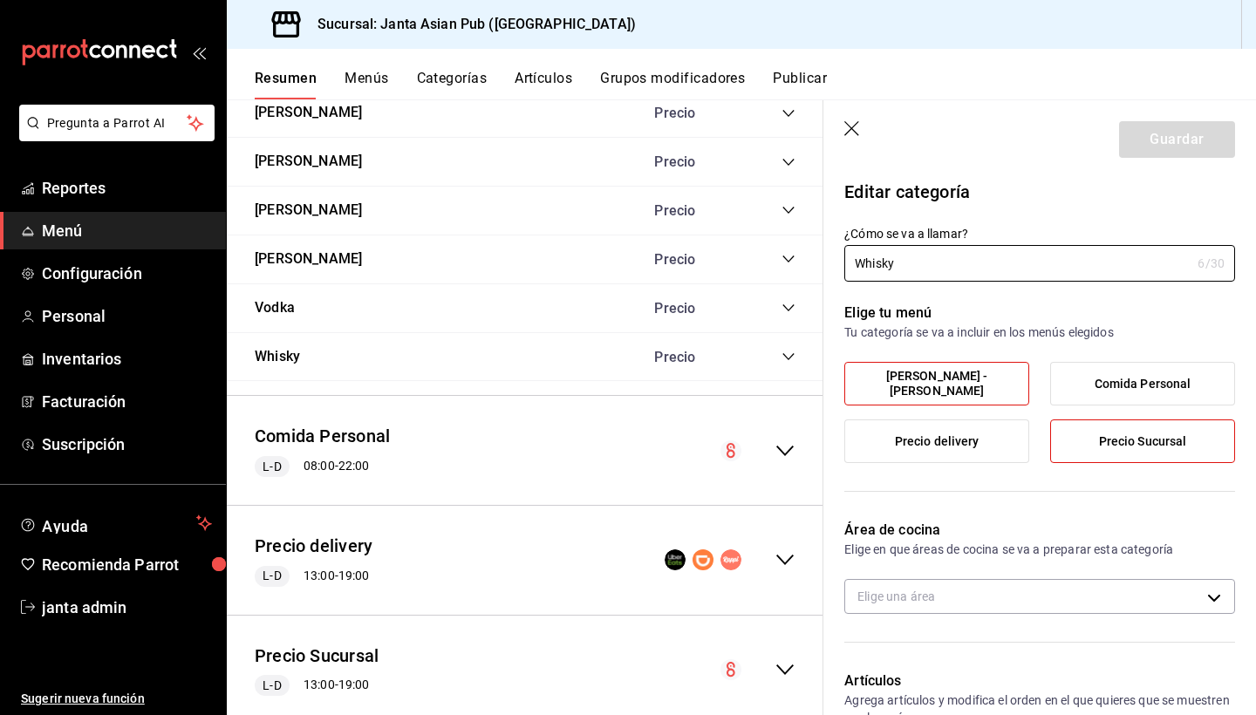
click at [848, 129] on icon "button" at bounding box center [852, 129] width 17 height 17
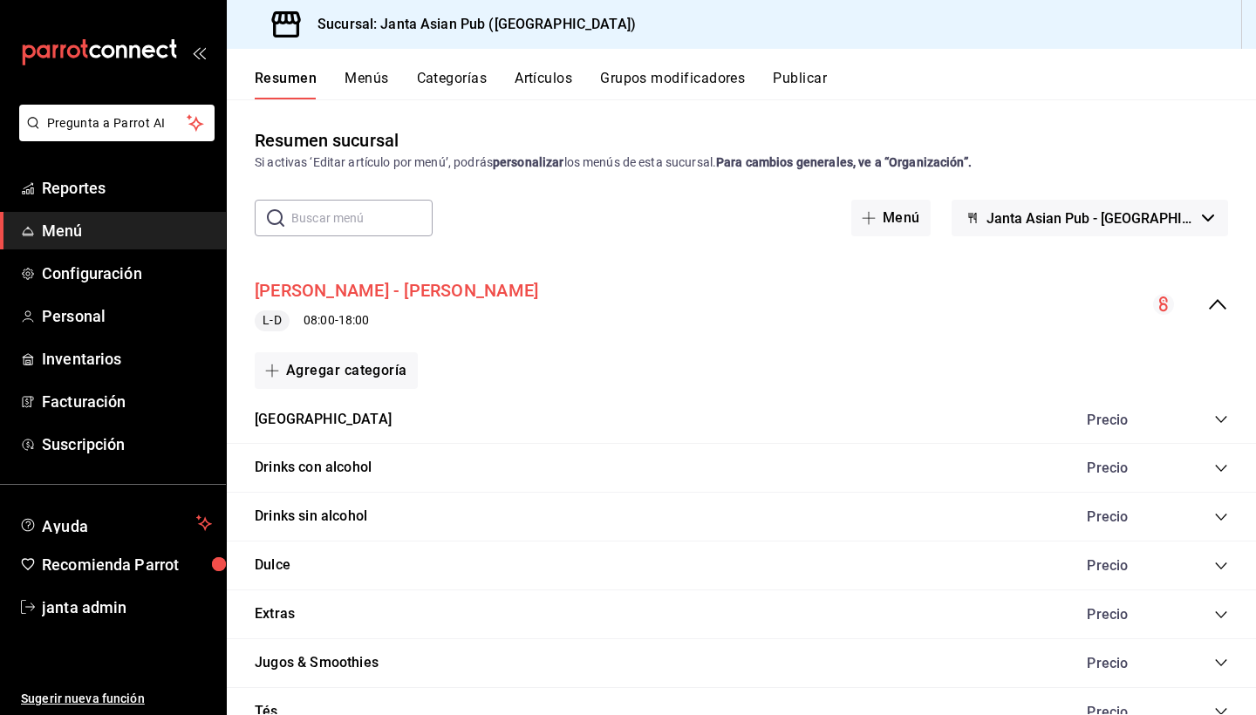
click at [322, 289] on button "[PERSON_NAME] - [PERSON_NAME]" at bounding box center [396, 290] width 283 height 25
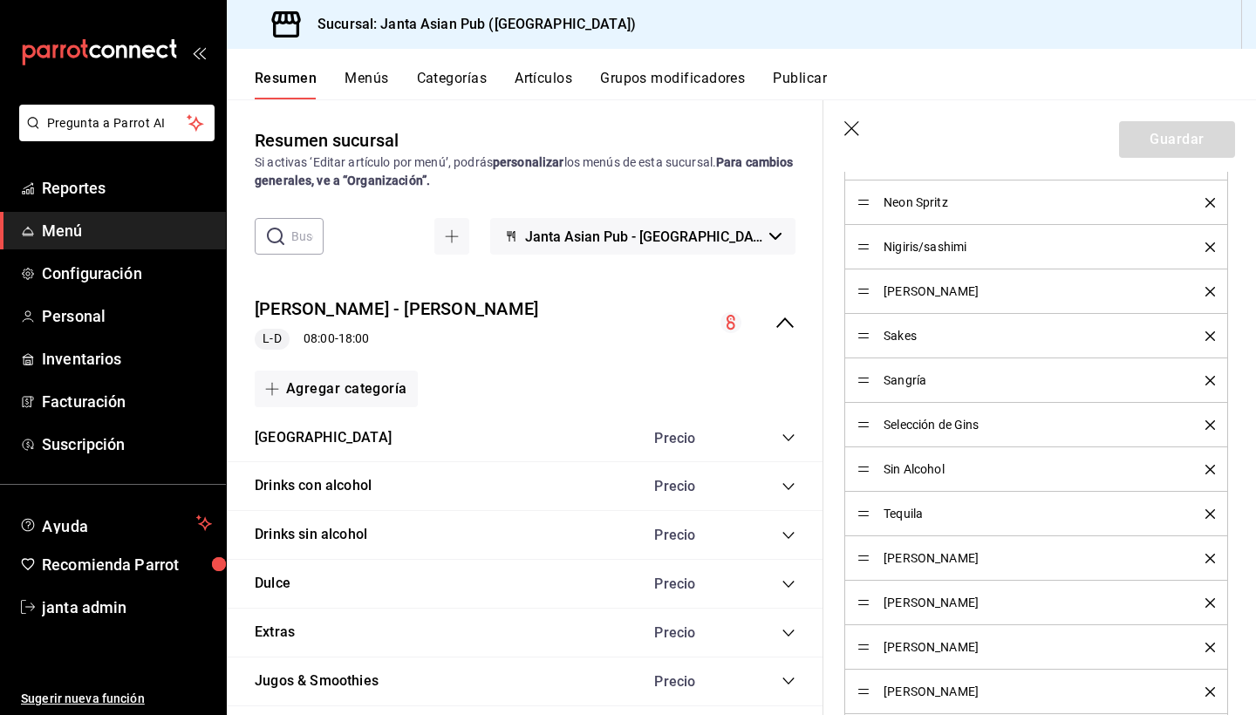
scroll to position [1433, 0]
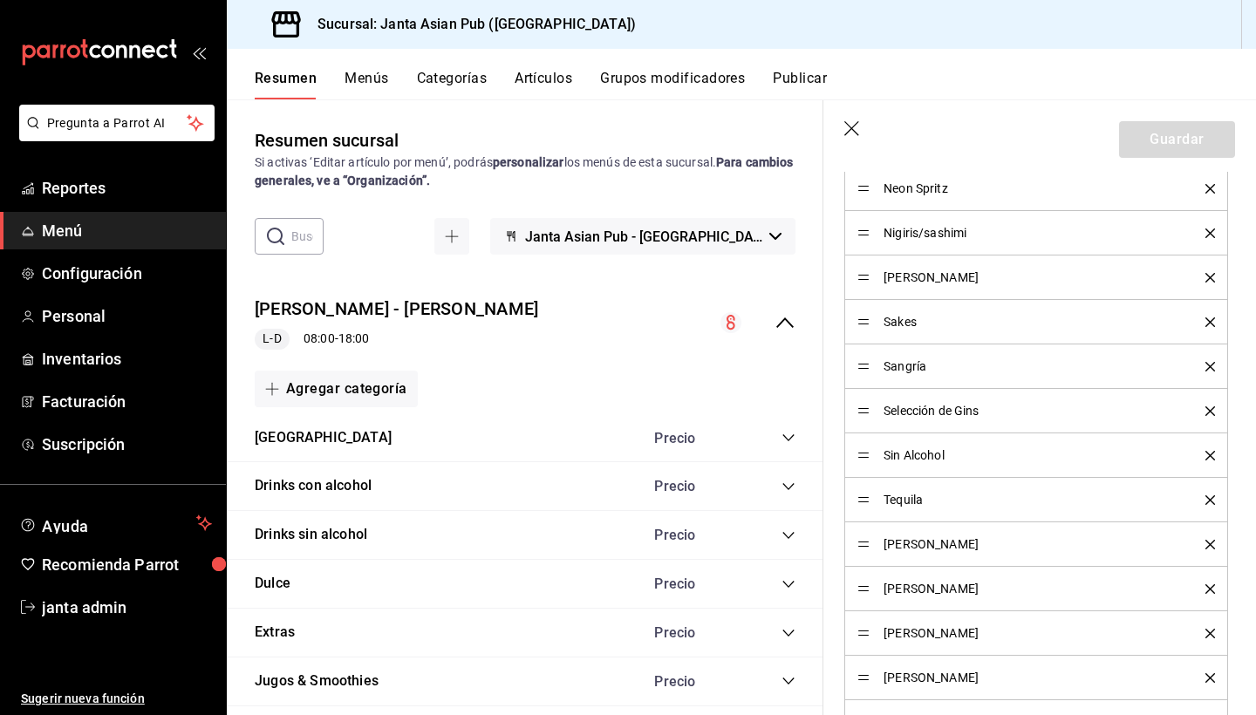
click at [1206, 679] on icon "delete" at bounding box center [1210, 678] width 10 height 10
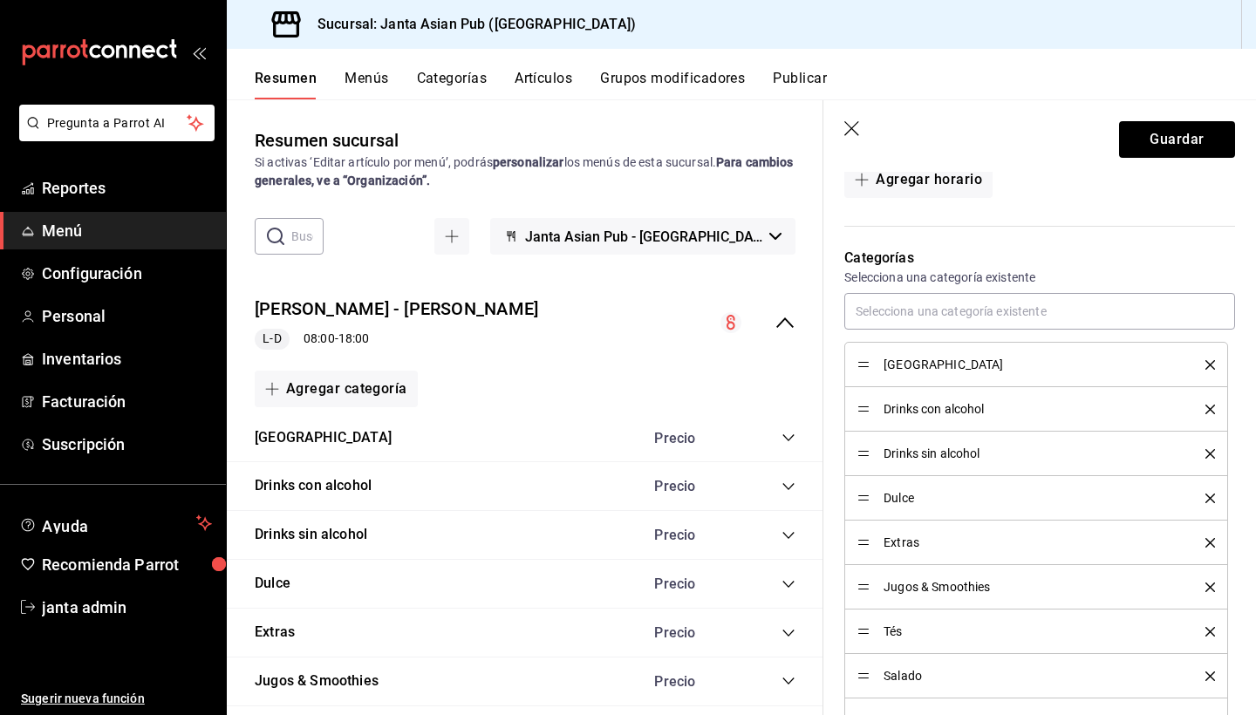
scroll to position [397, 0]
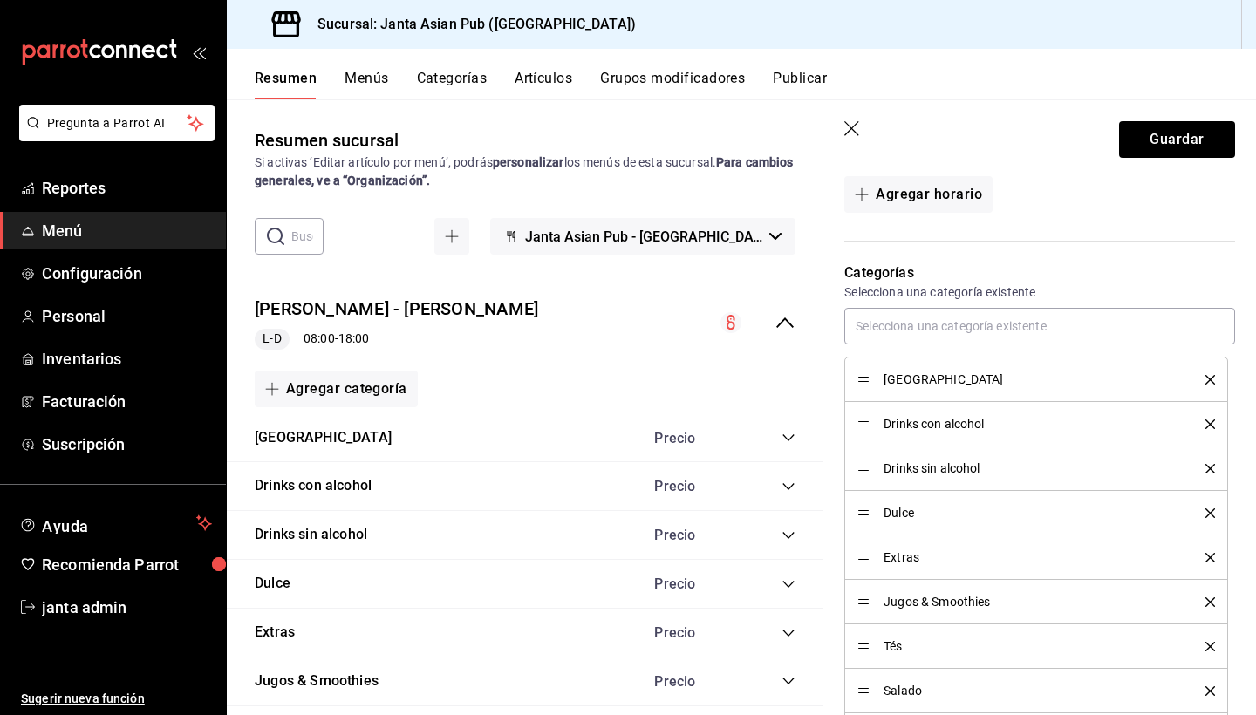
click at [1211, 379] on icon "delete" at bounding box center [1210, 380] width 10 height 10
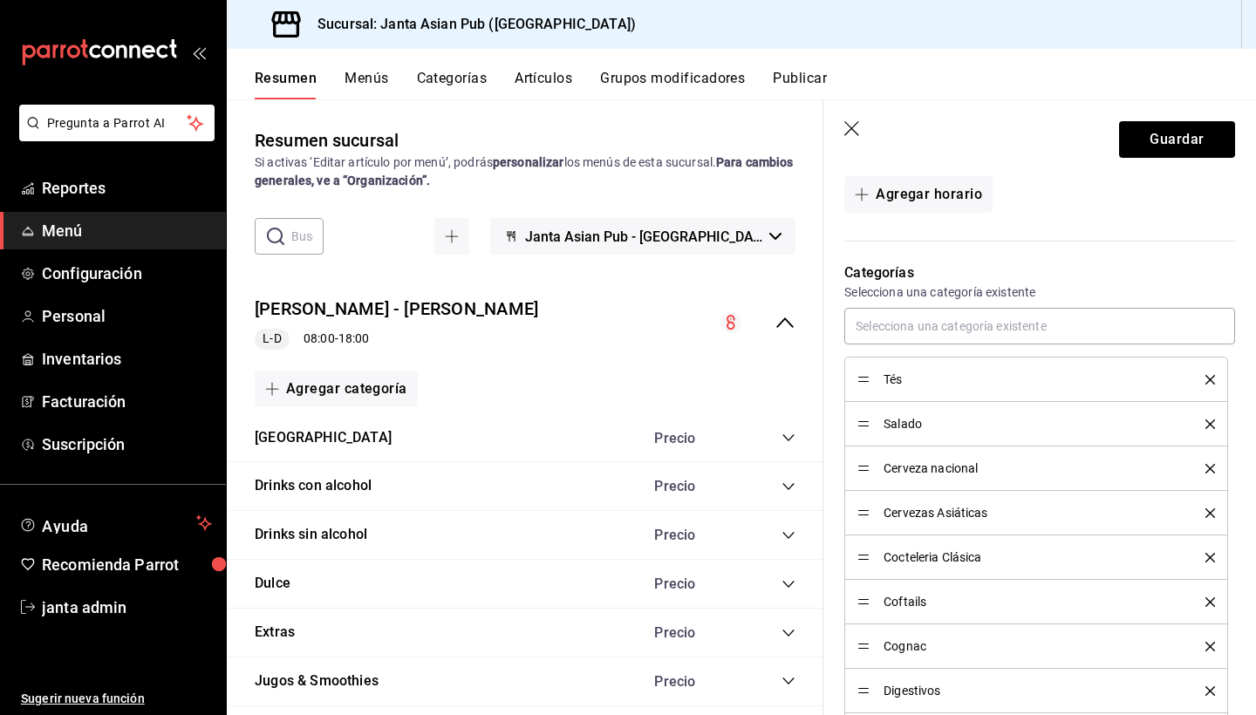
click at [1211, 379] on icon "delete" at bounding box center [1210, 380] width 10 height 10
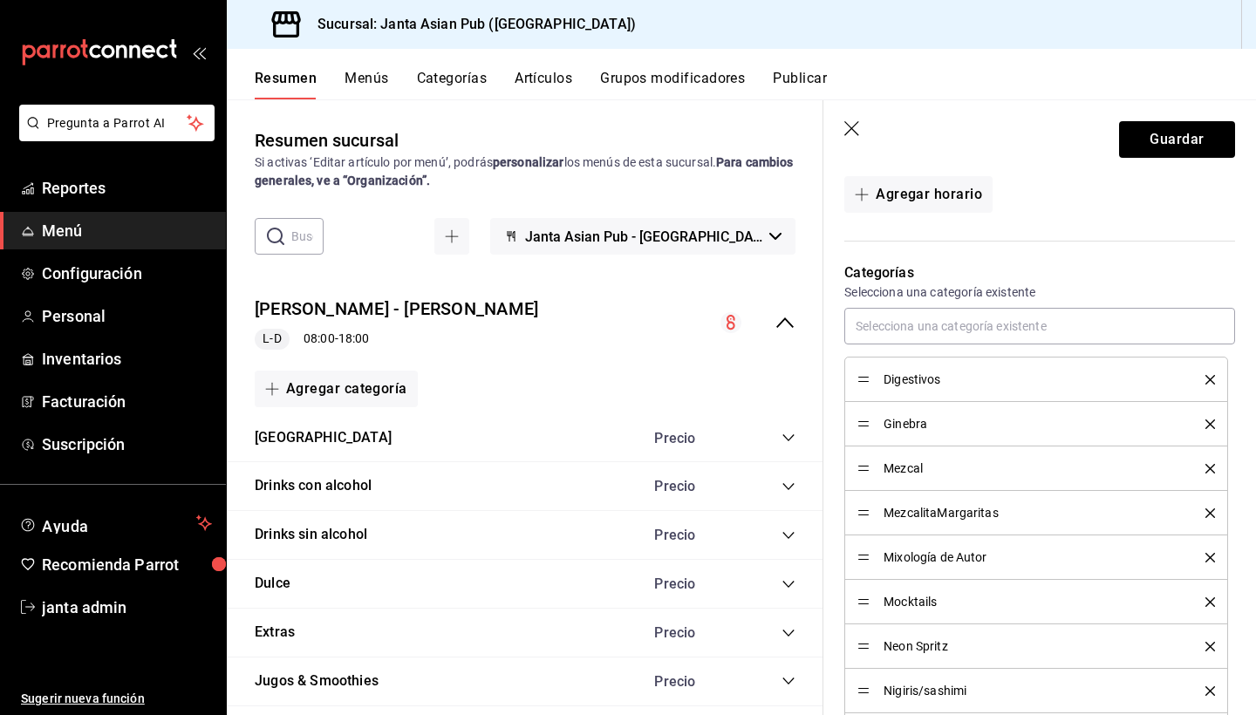
click at [1211, 379] on icon "delete" at bounding box center [1210, 380] width 10 height 10
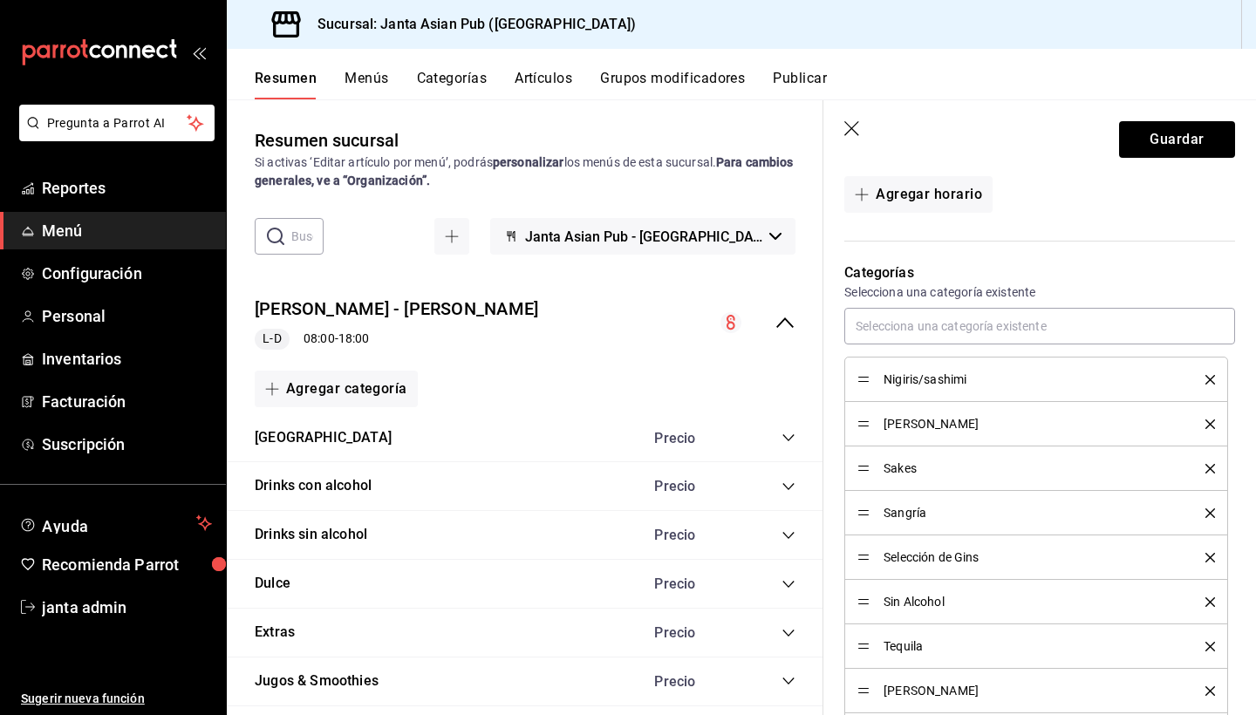
click at [1211, 379] on icon "delete" at bounding box center [1210, 380] width 10 height 10
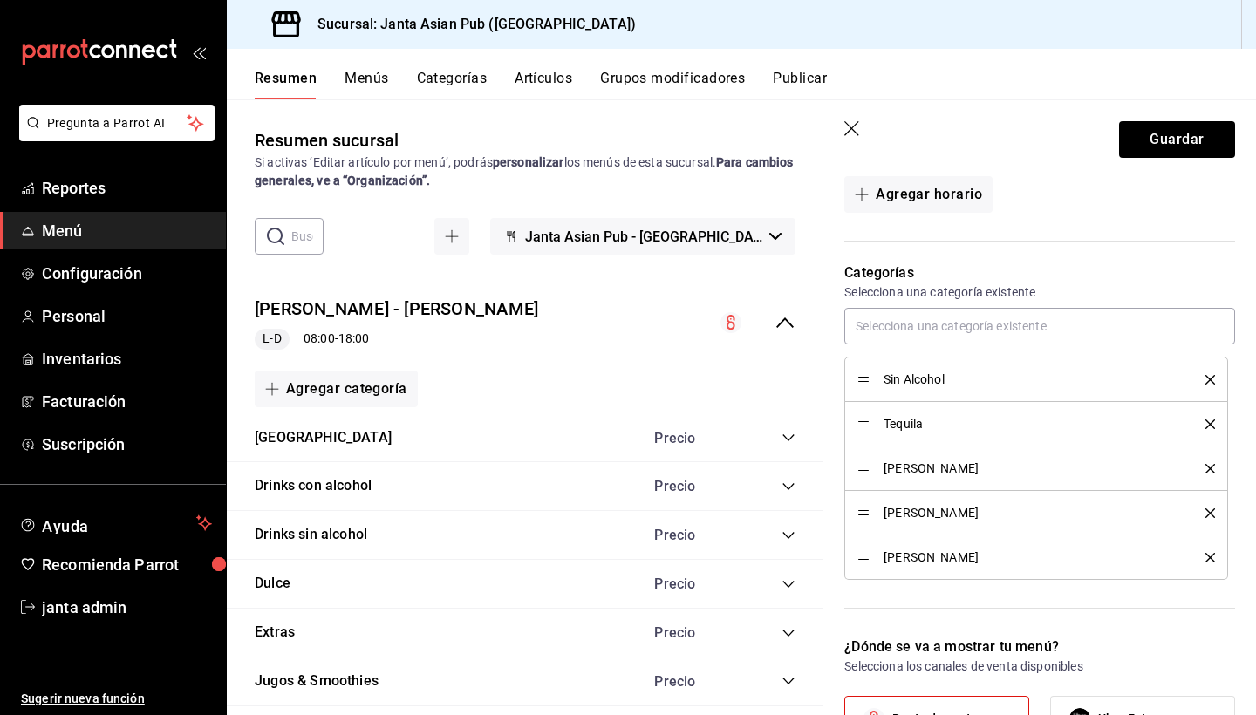
click at [1211, 379] on icon "delete" at bounding box center [1210, 380] width 10 height 10
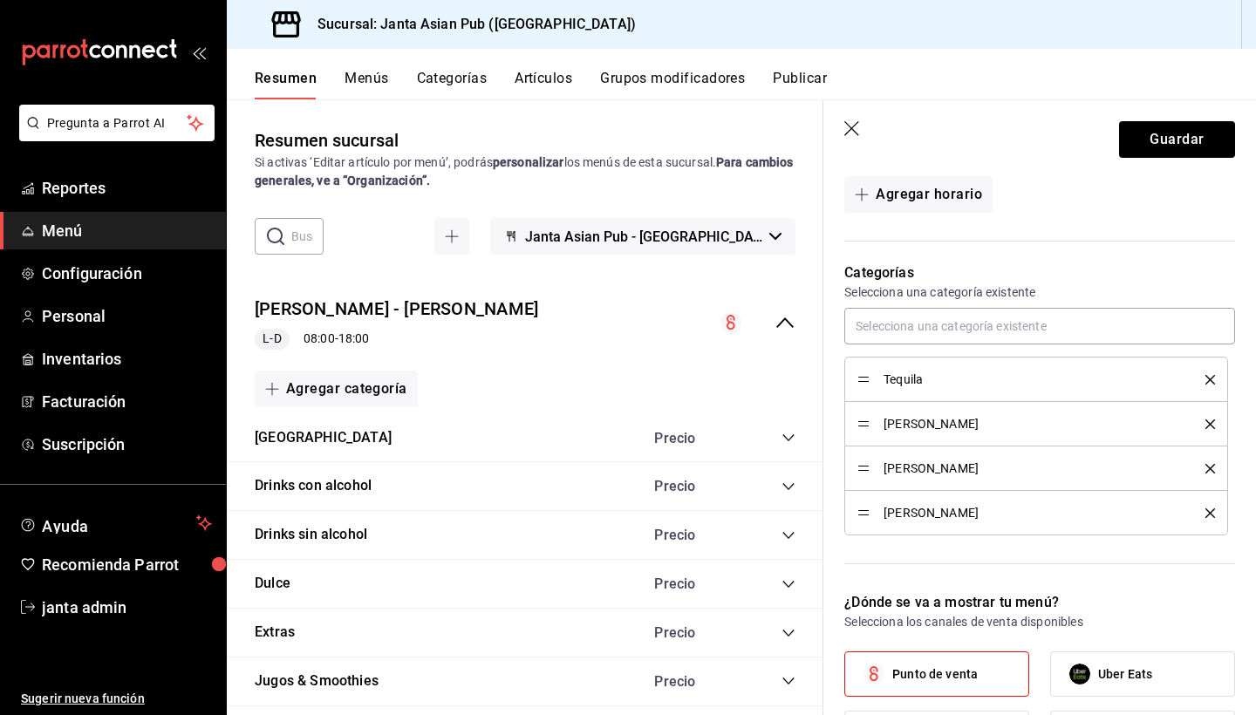
click at [1211, 379] on icon "delete" at bounding box center [1210, 380] width 10 height 10
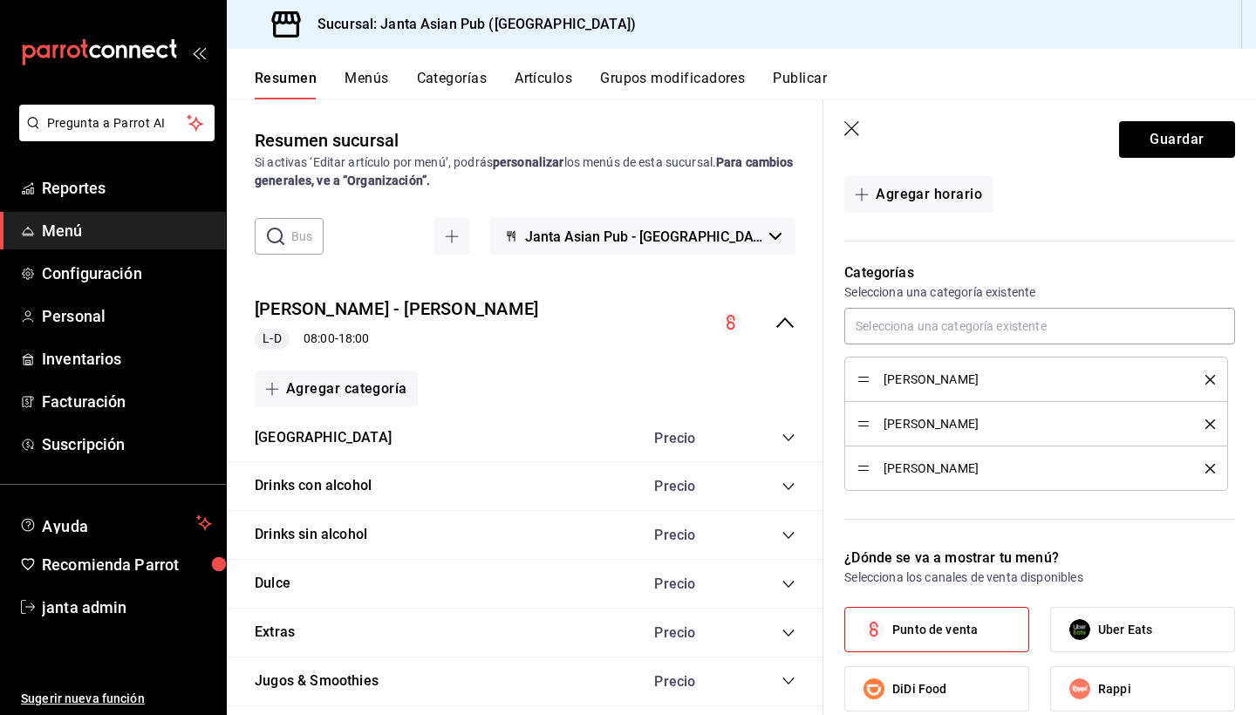
click at [1211, 379] on icon "delete" at bounding box center [1210, 380] width 10 height 10
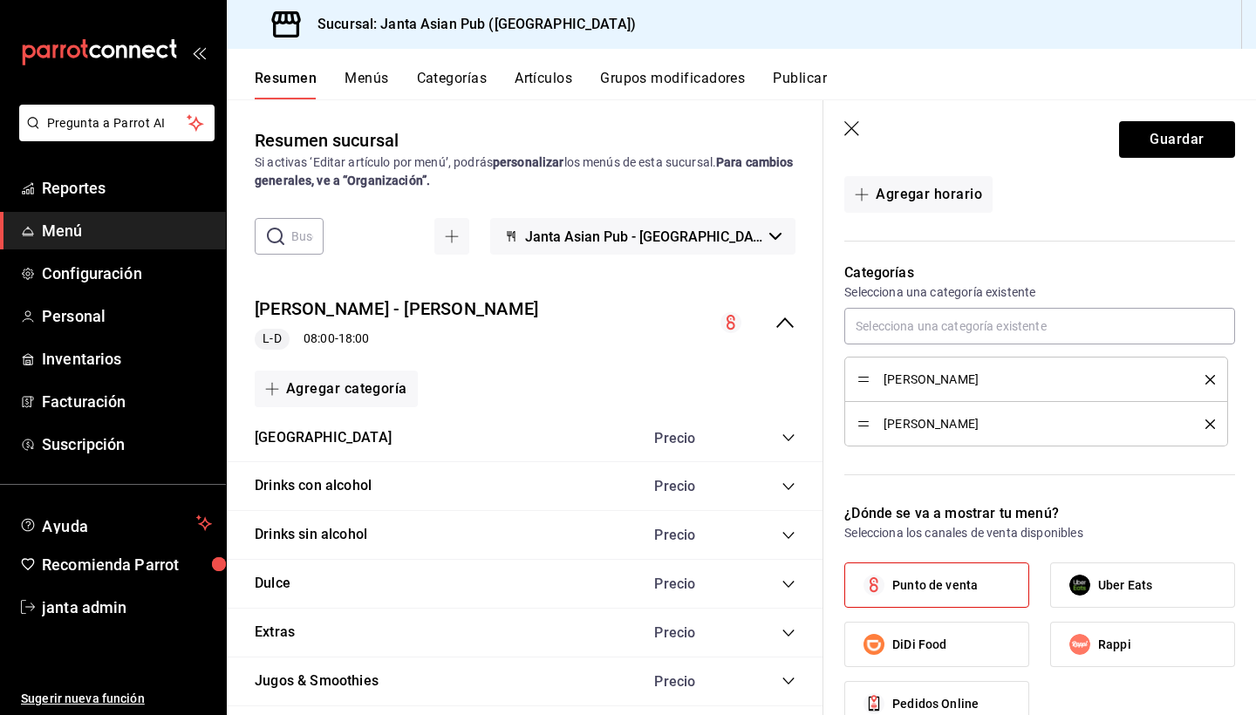
click at [1211, 379] on icon "delete" at bounding box center [1210, 380] width 10 height 10
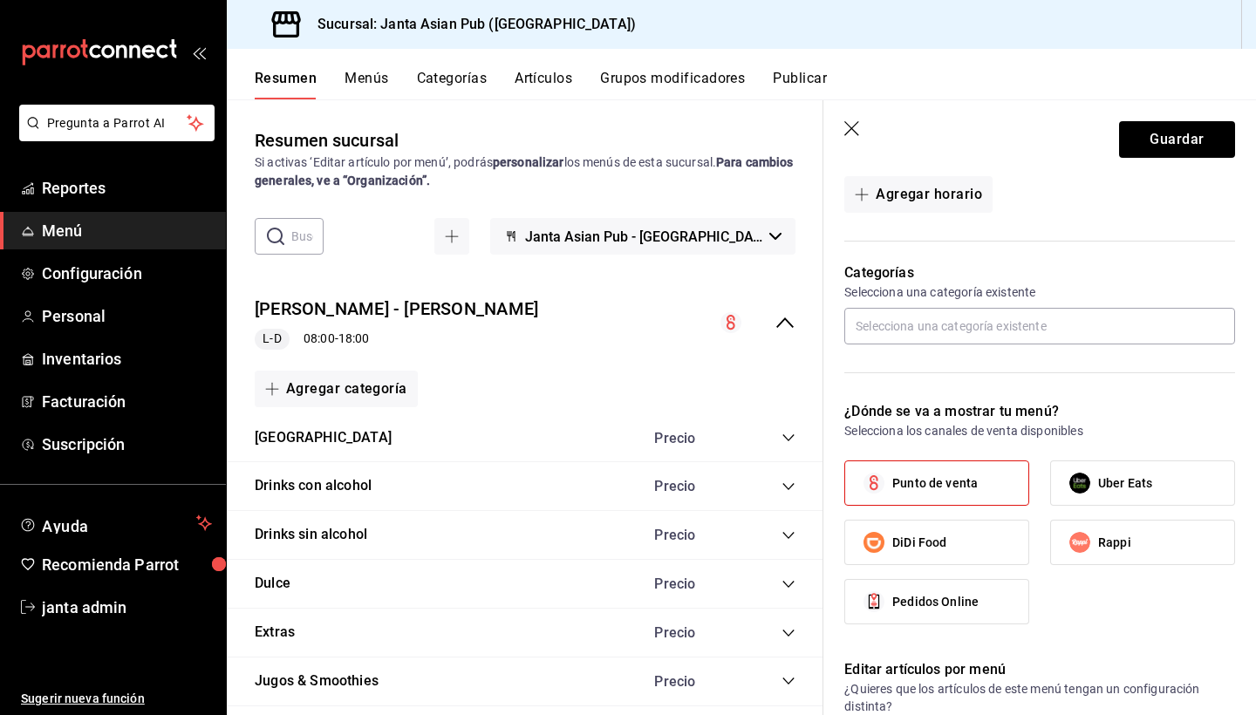
click at [1211, 379] on div "Categorías Selecciona una categoría existente" at bounding box center [1029, 311] width 412 height 139
click at [1177, 137] on button "Guardar" at bounding box center [1177, 139] width 116 height 37
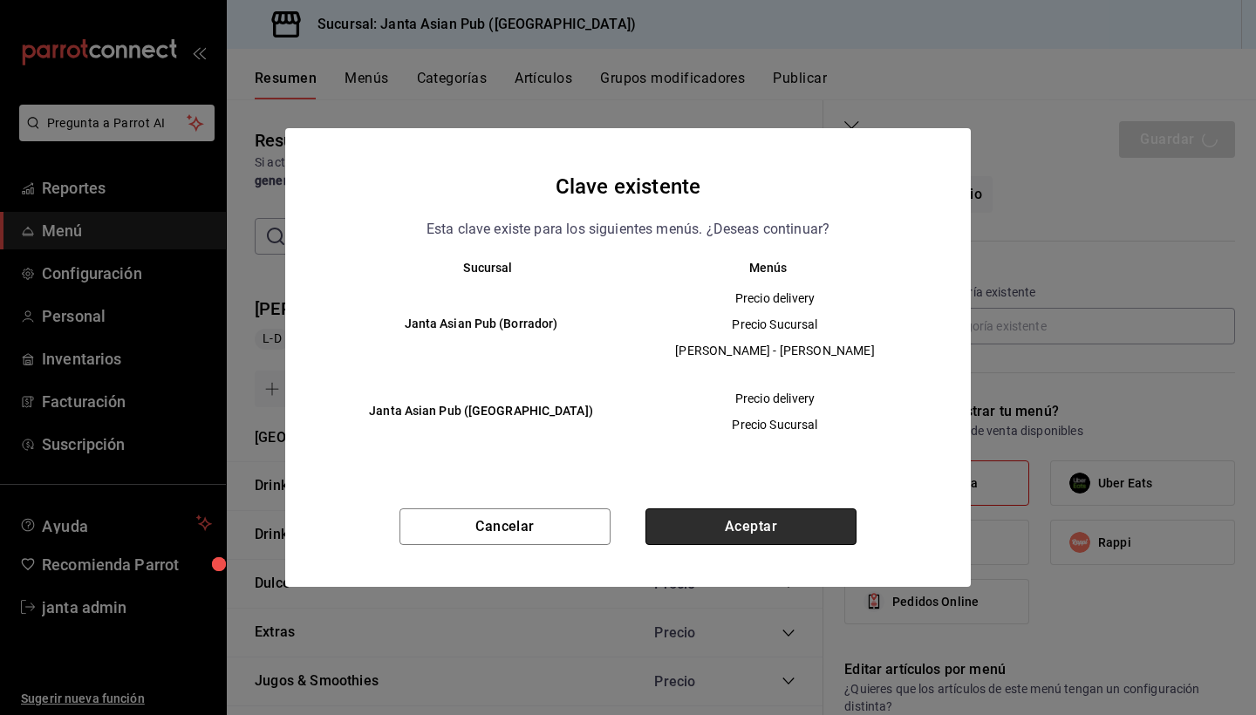
click at [752, 517] on button "Aceptar" at bounding box center [750, 526] width 211 height 37
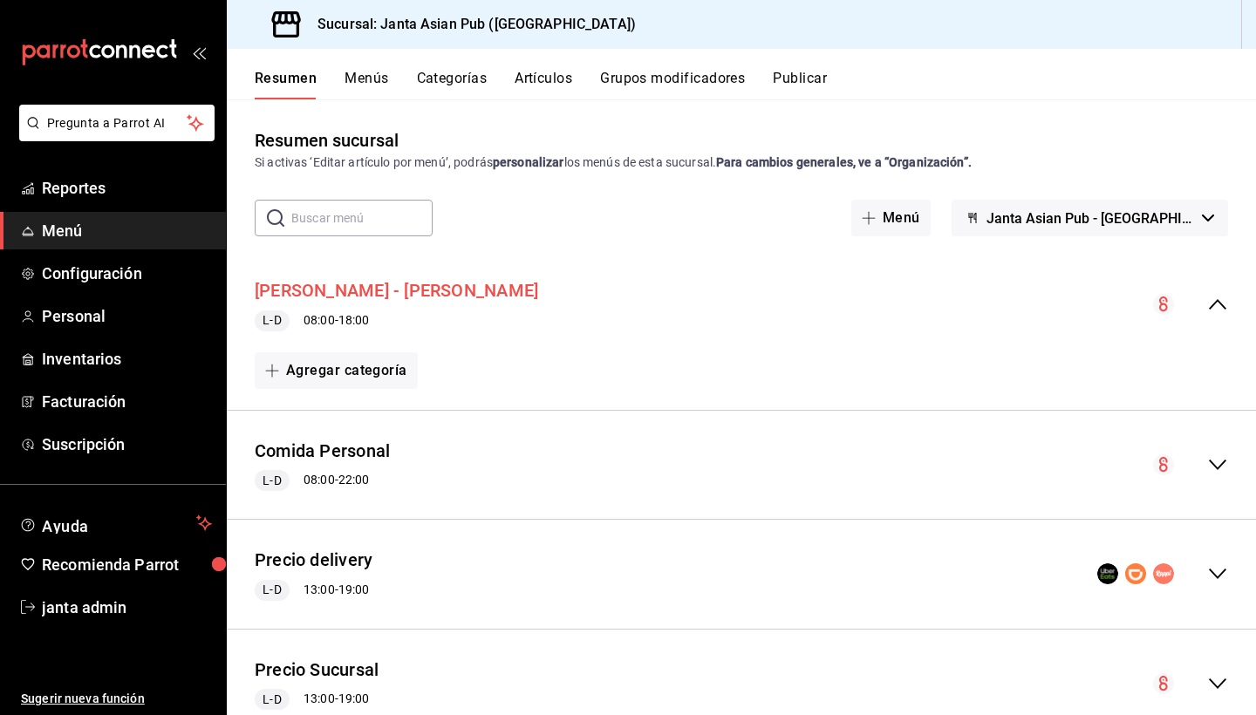
click at [369, 292] on button "[PERSON_NAME] - [PERSON_NAME]" at bounding box center [396, 290] width 283 height 25
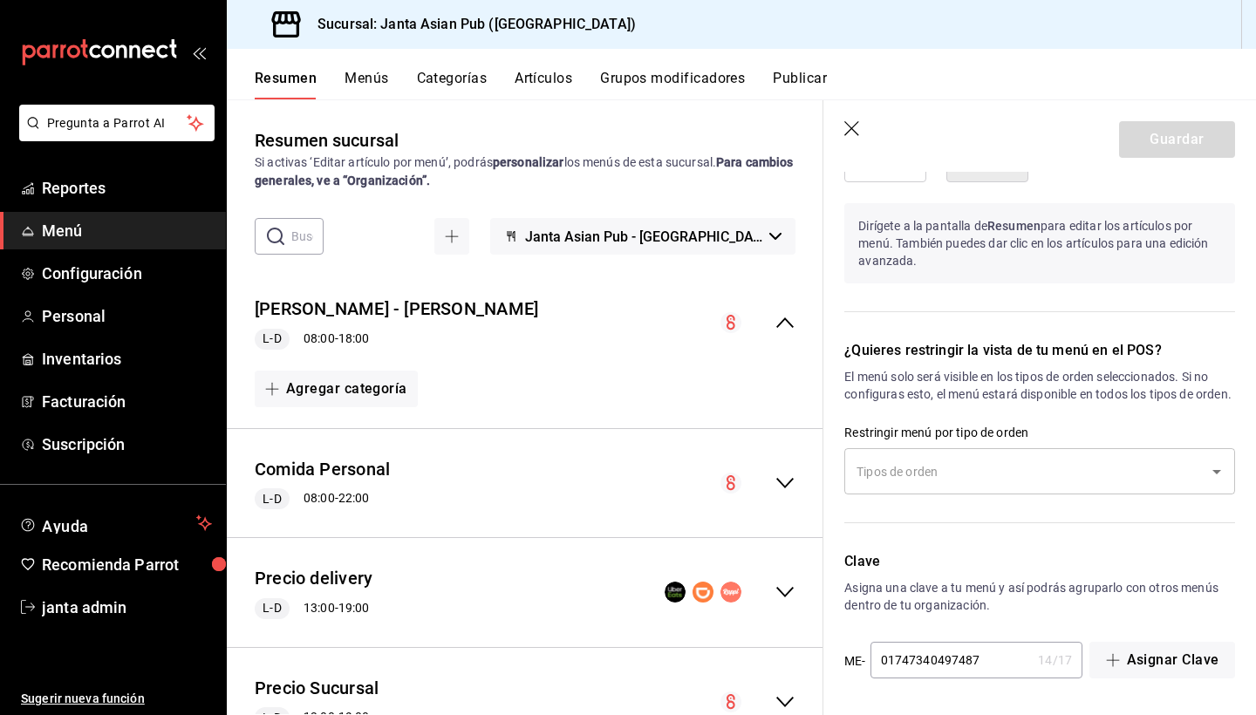
click at [850, 126] on icon "button" at bounding box center [851, 128] width 15 height 15
checkbox input "false"
type input "1756169880758"
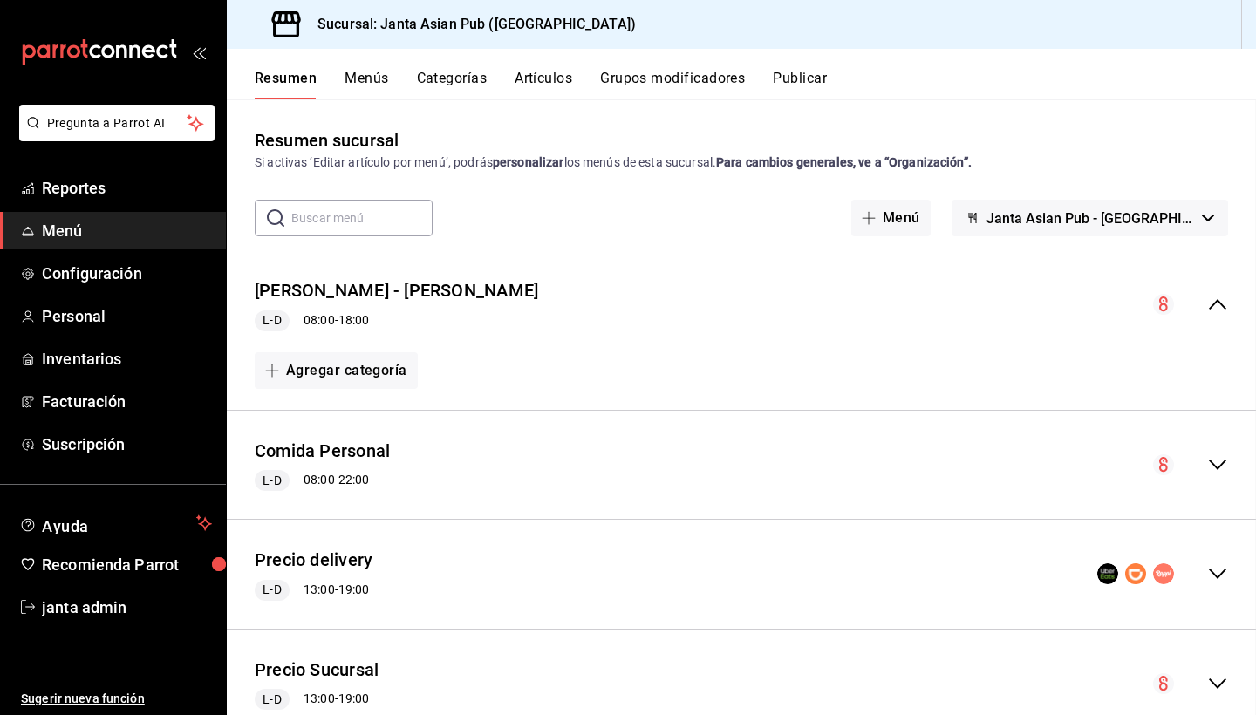
scroll to position [945, 0]
